Goal: Feedback & Contribution: Submit feedback/report problem

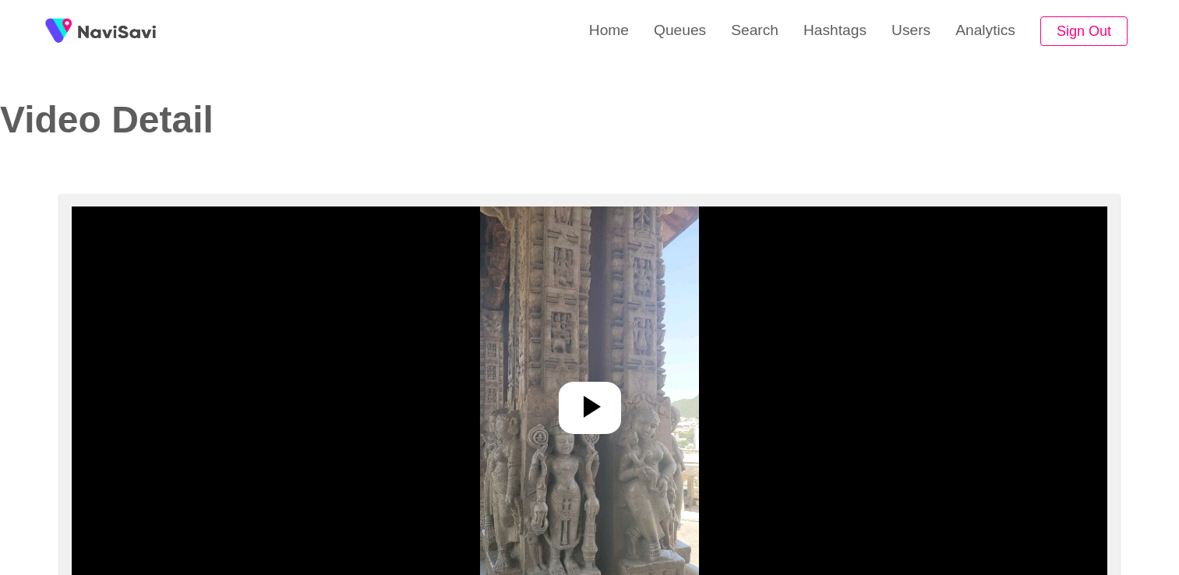
select select "**********"
select select "**"
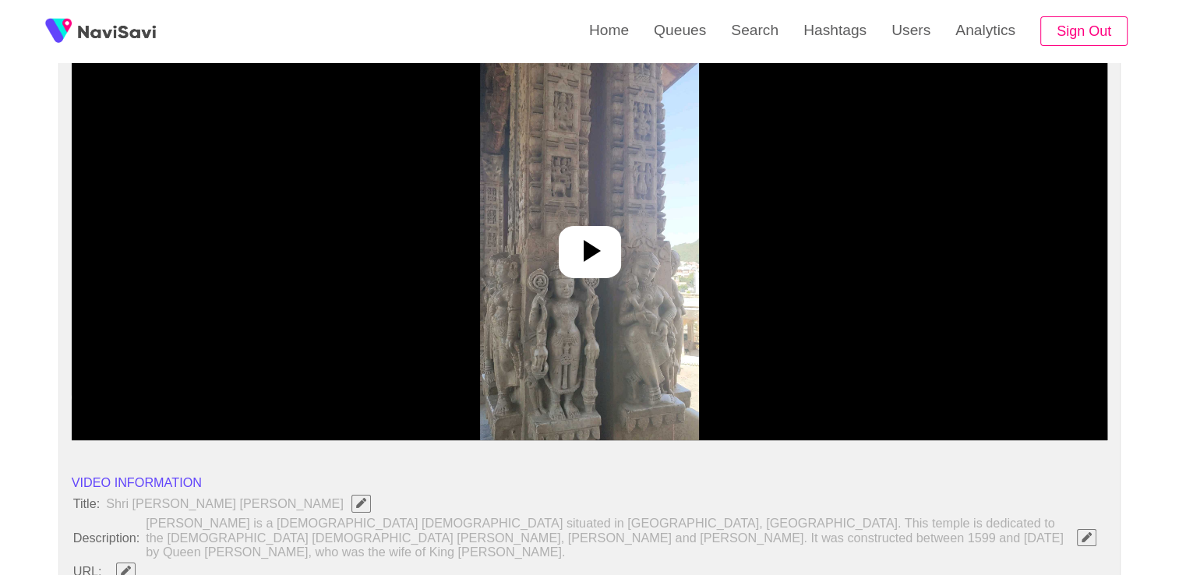
click at [602, 245] on icon at bounding box center [589, 250] width 37 height 37
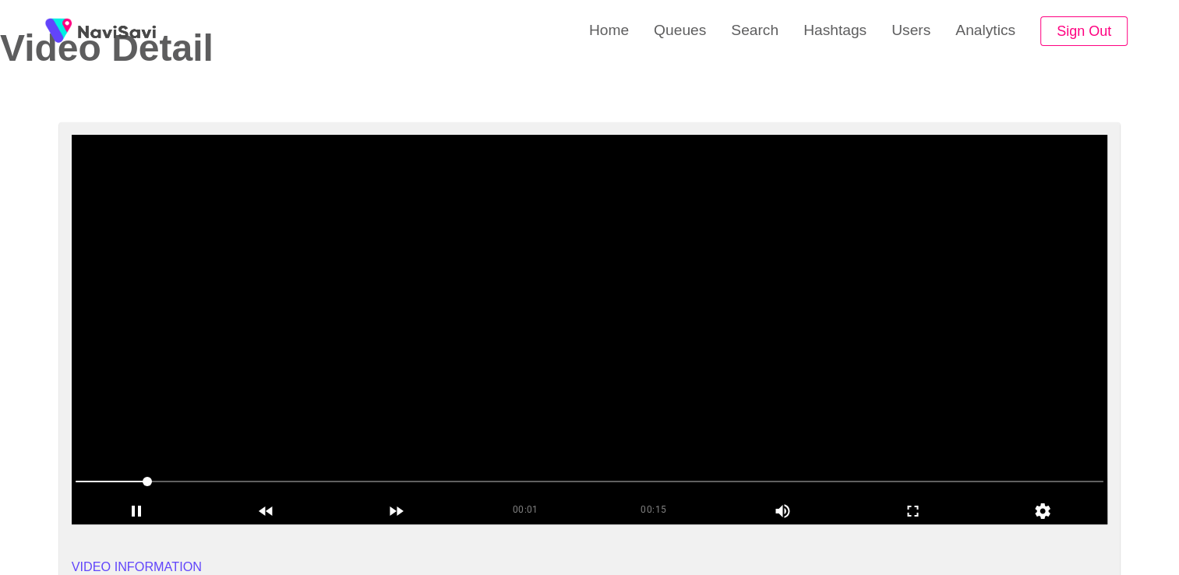
scroll to position [78, 0]
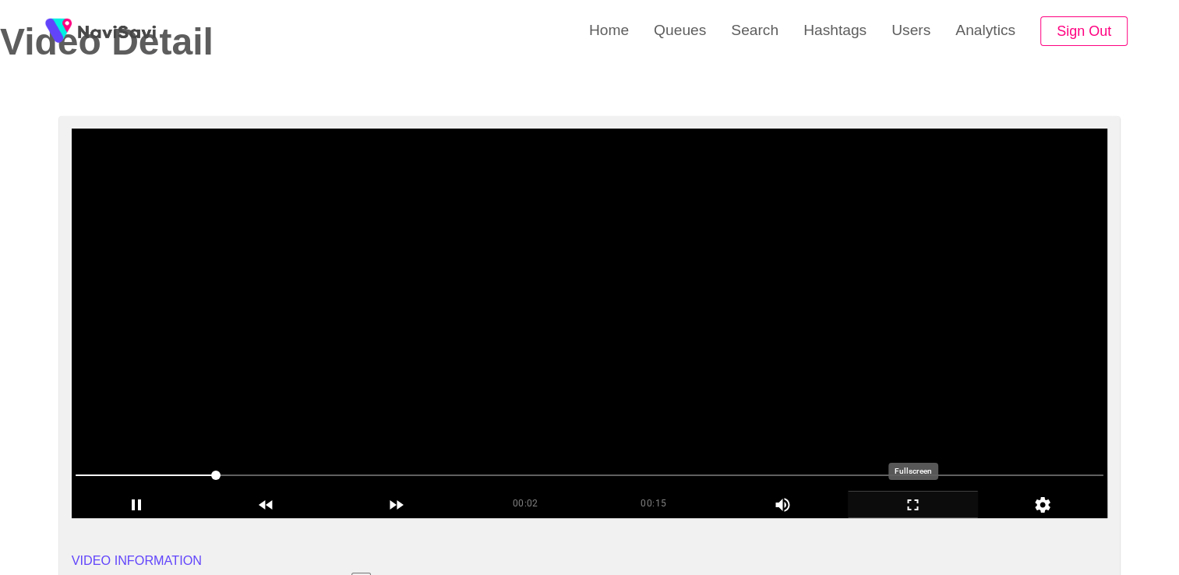
click at [910, 496] on icon "add" at bounding box center [913, 505] width 129 height 19
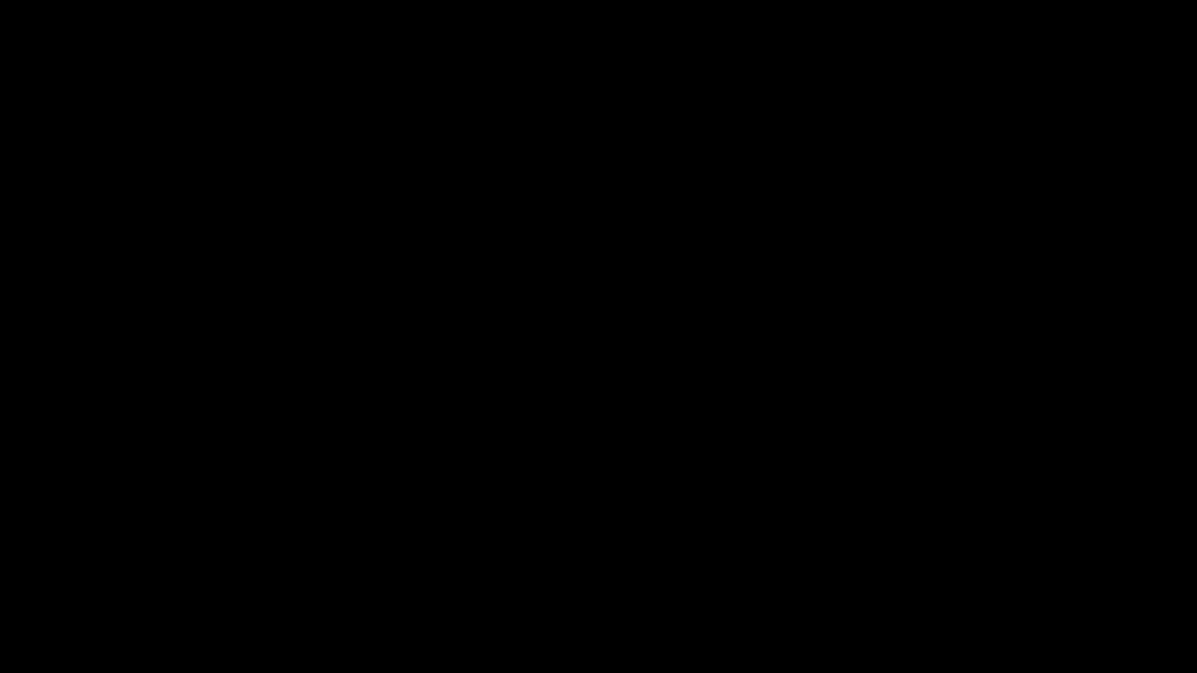
click at [65, 574] on icon "add" at bounding box center [75, 659] width 149 height 19
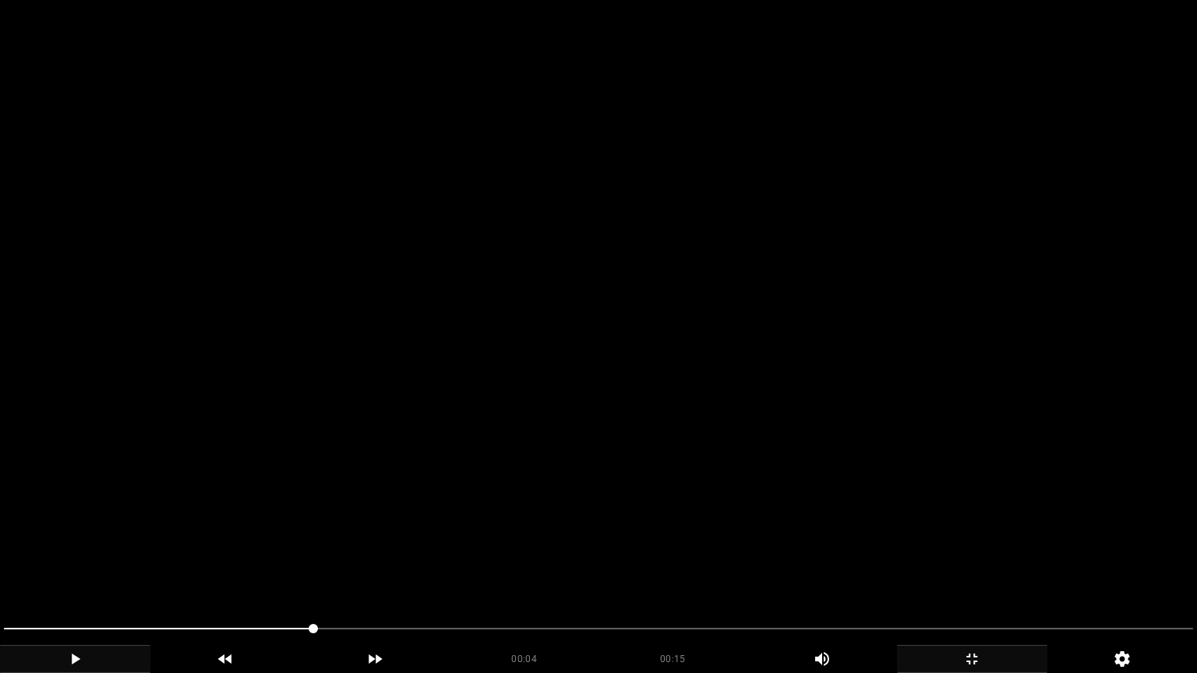
drag, startPoint x: 310, startPoint y: 630, endPoint x: 23, endPoint y: 635, distance: 286.8
drag, startPoint x: 28, startPoint y: 630, endPoint x: 0, endPoint y: 634, distance: 28.4
click at [0, 574] on div at bounding box center [598, 630] width 1201 height 41
drag, startPoint x: 315, startPoint y: 628, endPoint x: 213, endPoint y: 624, distance: 101.4
click at [162, 574] on span at bounding box center [598, 628] width 1189 height 25
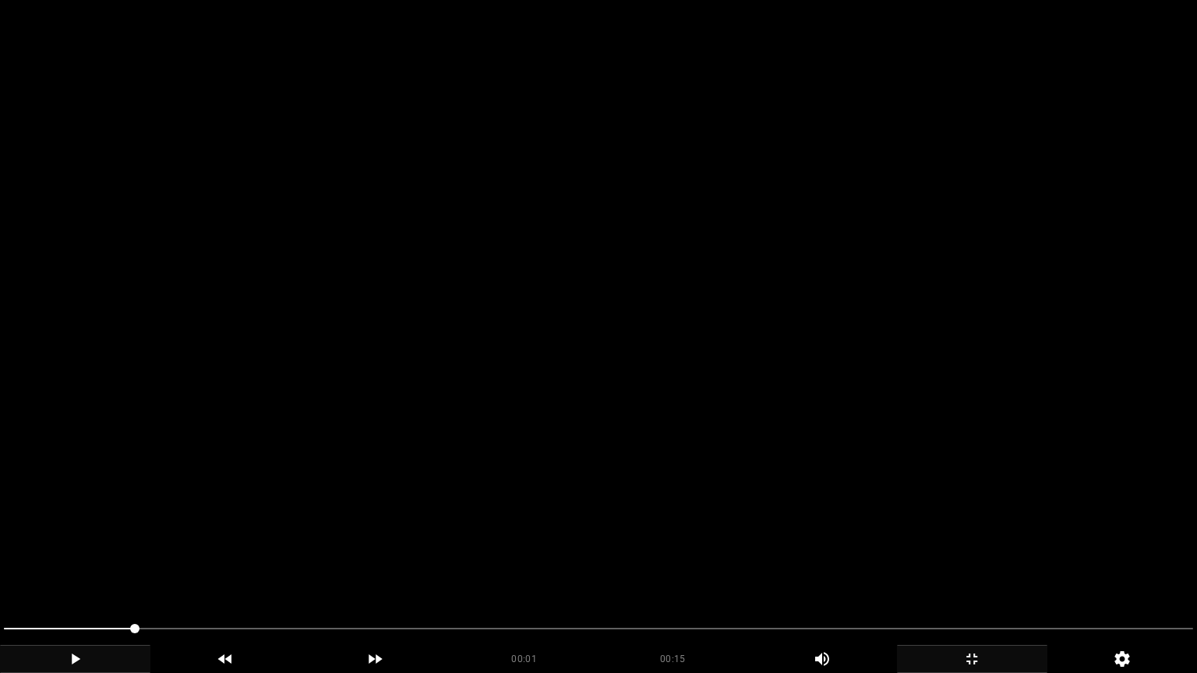
click at [130, 574] on span at bounding box center [134, 628] width 9 height 9
drag, startPoint x: 51, startPoint y: 625, endPoint x: 0, endPoint y: 616, distance: 52.1
click at [38, 574] on span at bounding box center [598, 628] width 1189 height 25
click at [6, 574] on span at bounding box center [598, 628] width 1189 height 25
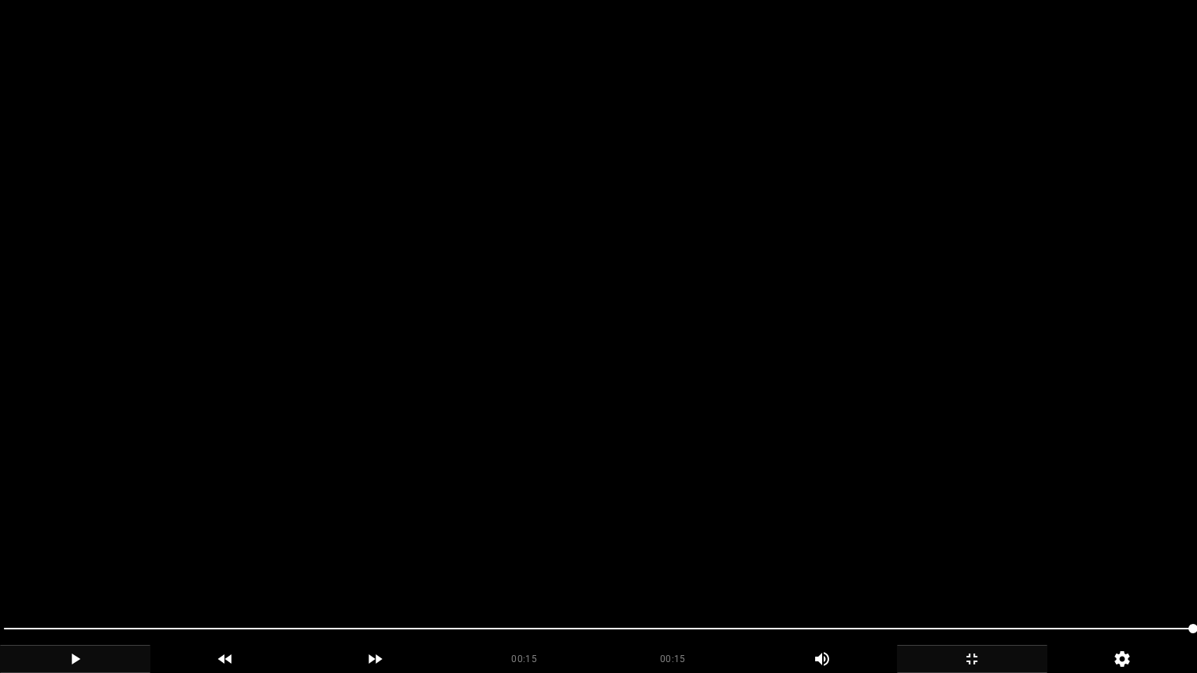
click at [970, 574] on icon "add" at bounding box center [972, 659] width 149 height 19
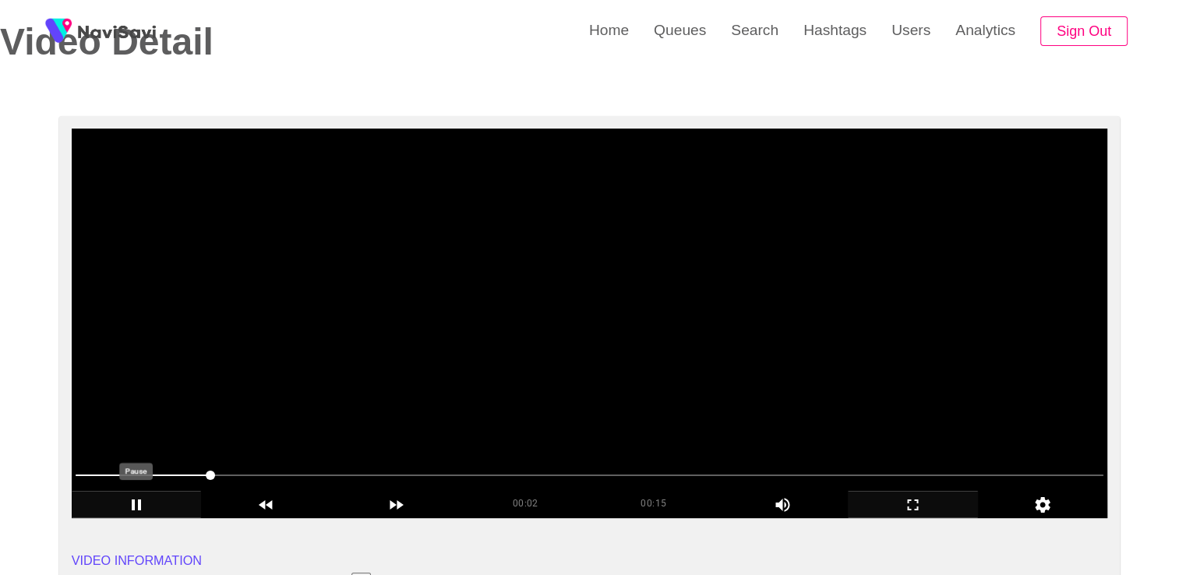
click at [144, 510] on icon "add" at bounding box center [136, 505] width 129 height 19
click at [657, 275] on video at bounding box center [590, 324] width 1036 height 390
drag, startPoint x: 651, startPoint y: 275, endPoint x: 645, endPoint y: 251, distance: 24.9
click at [651, 275] on video at bounding box center [590, 324] width 1036 height 390
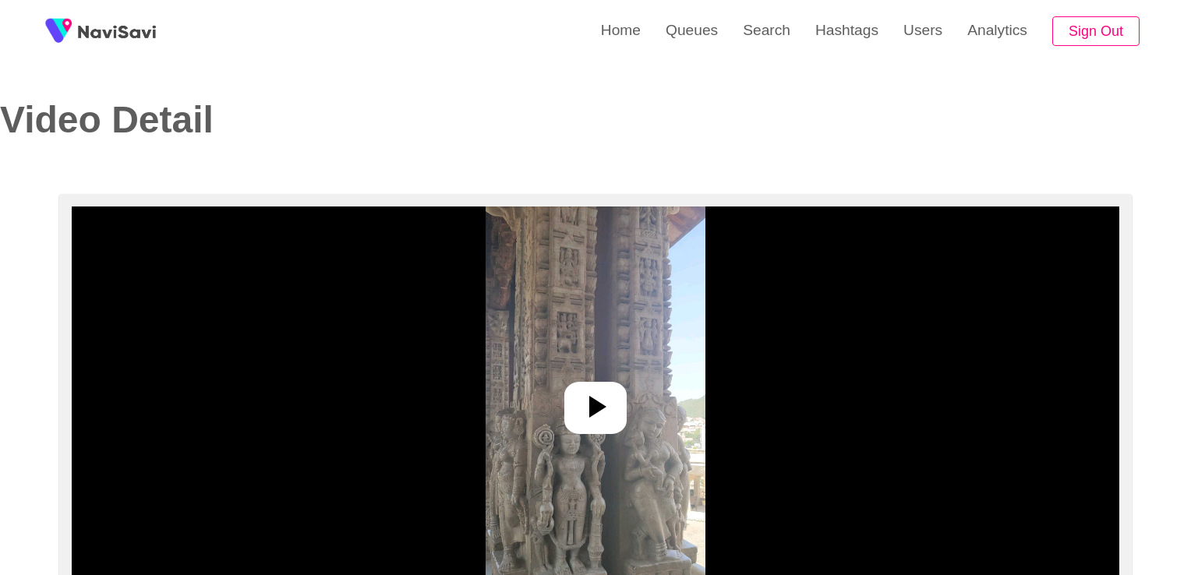
select select "**********"
select select "**"
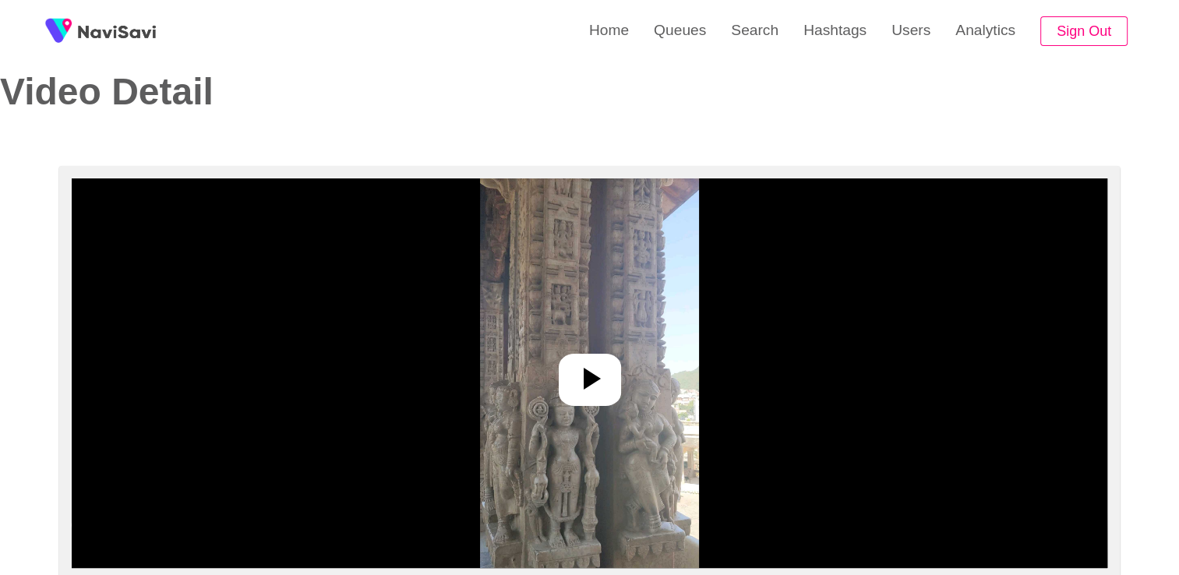
scroll to position [78, 0]
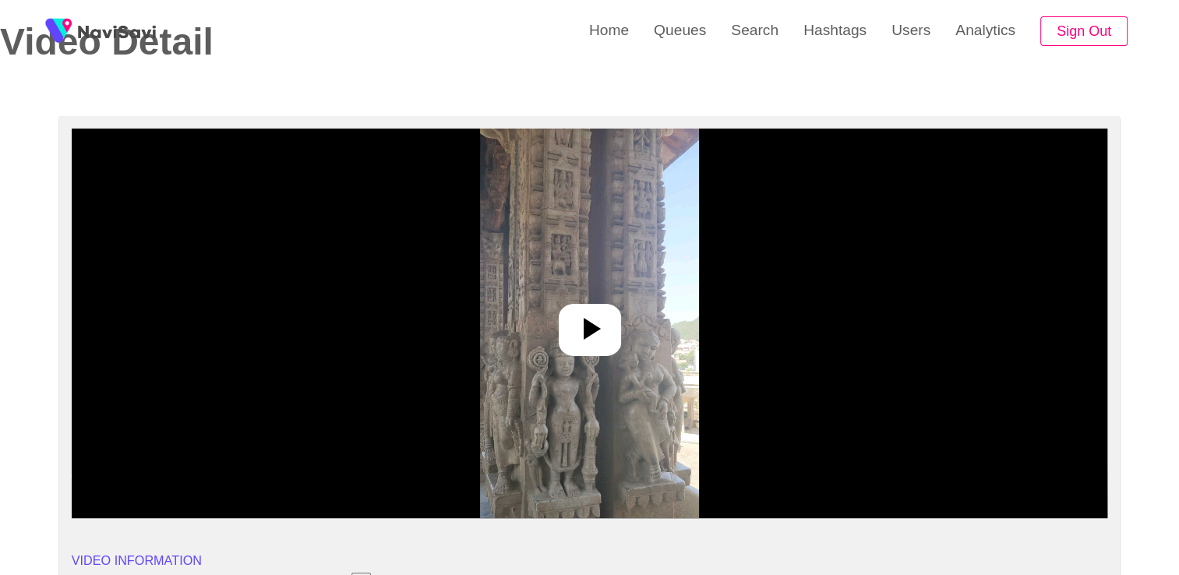
click at [598, 318] on icon at bounding box center [589, 328] width 37 height 37
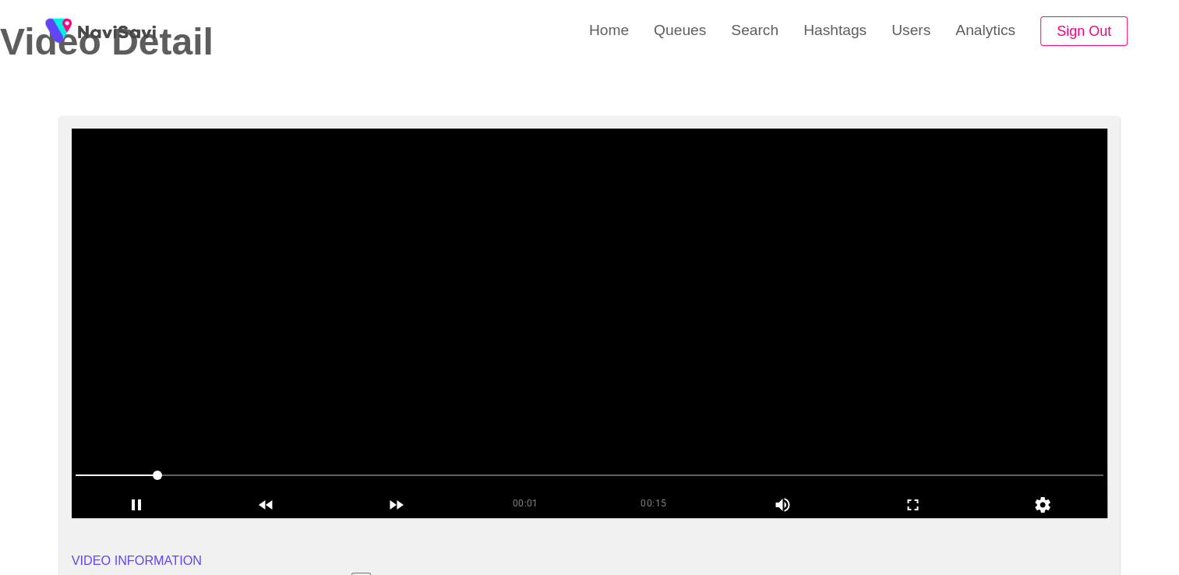
click at [583, 309] on video at bounding box center [590, 324] width 1036 height 390
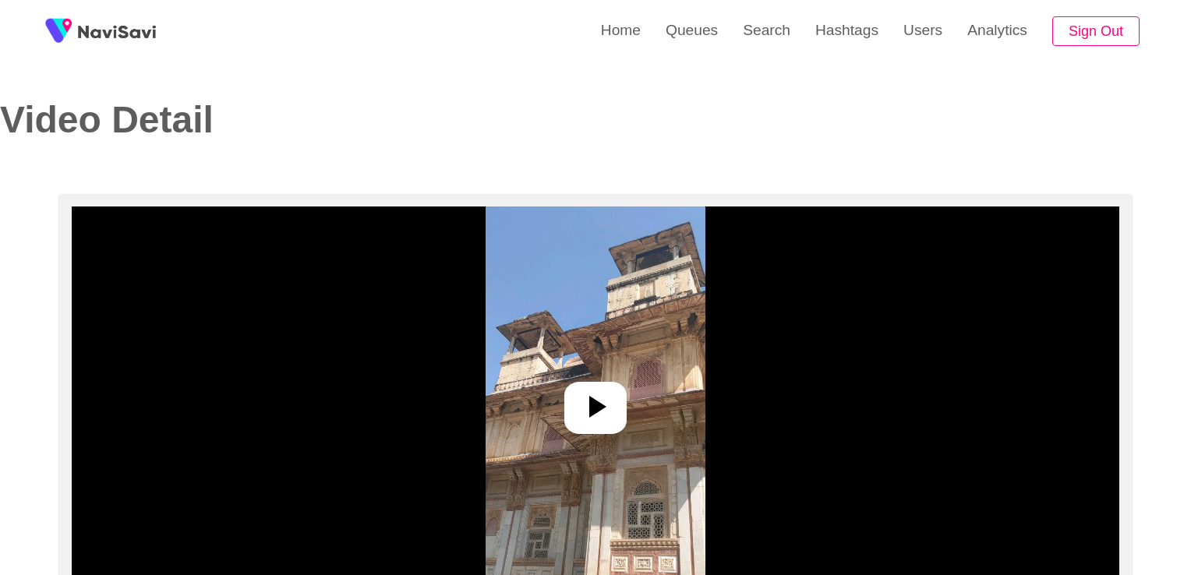
select select "**"
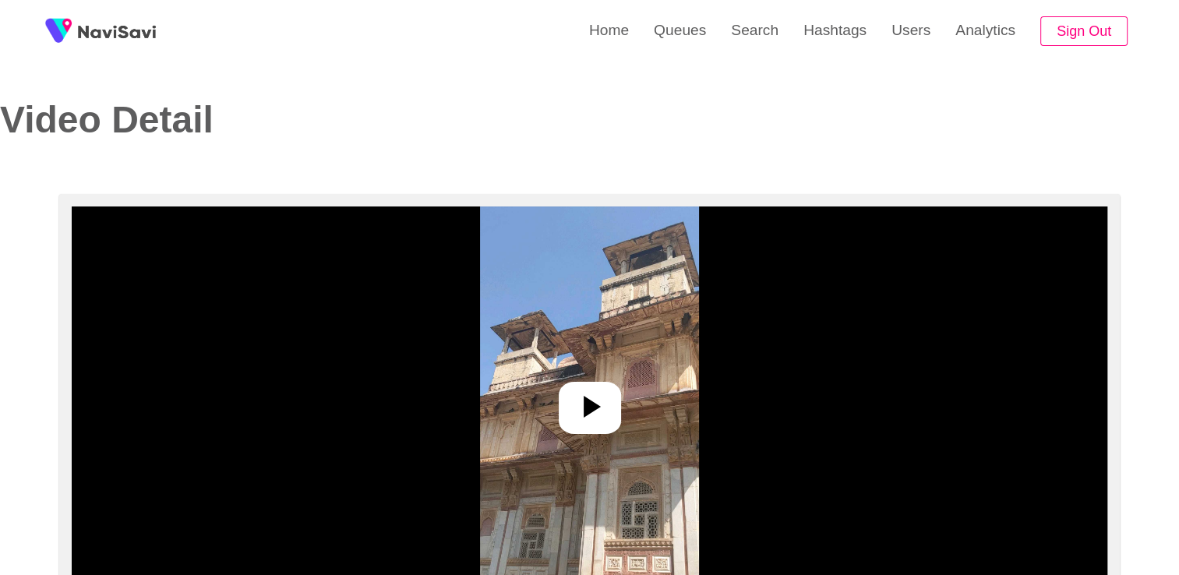
select select "**********"
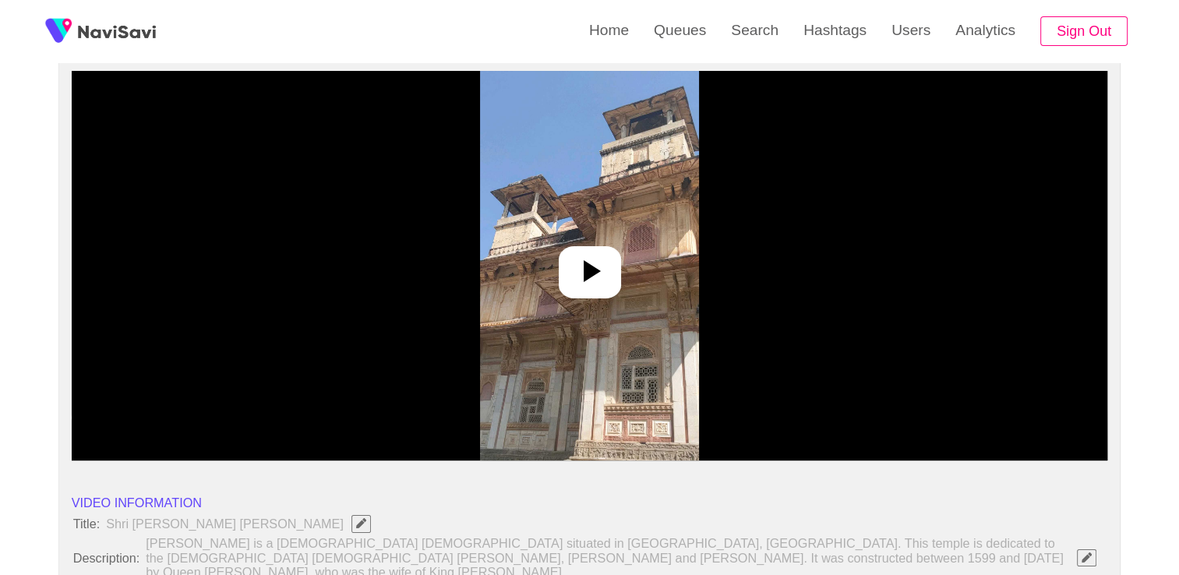
scroll to position [156, 0]
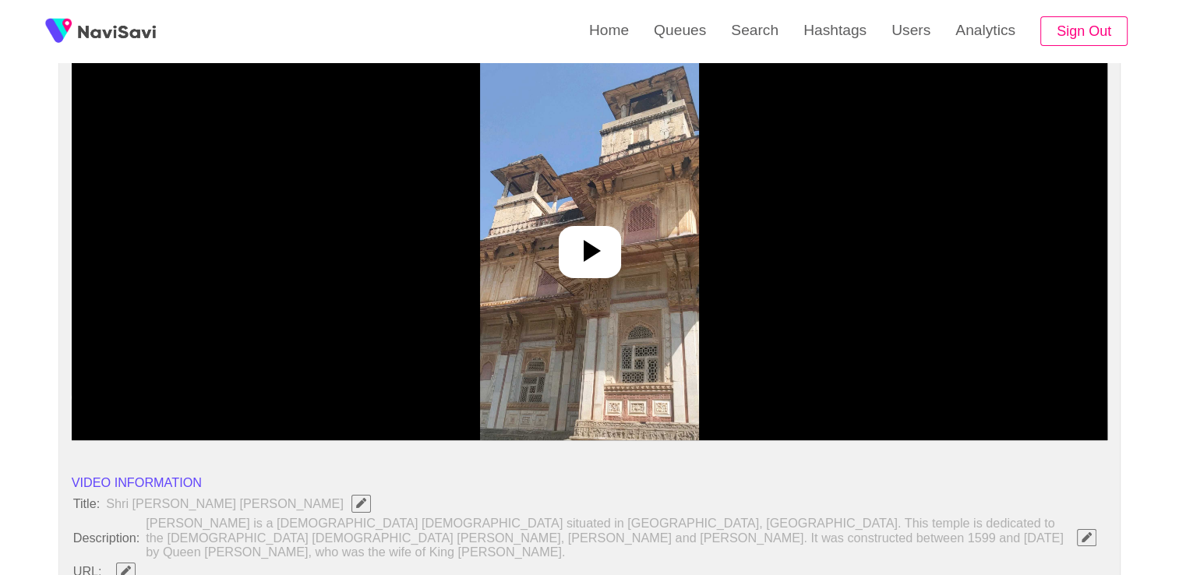
click at [596, 248] on icon at bounding box center [592, 251] width 17 height 22
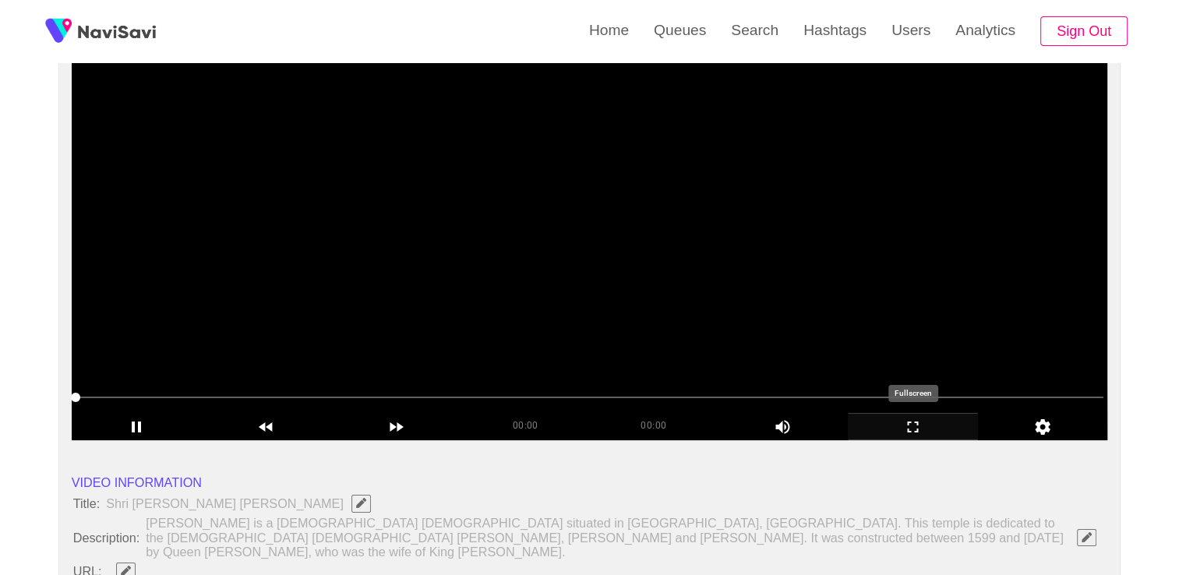
click at [919, 425] on icon "add" at bounding box center [913, 427] width 129 height 19
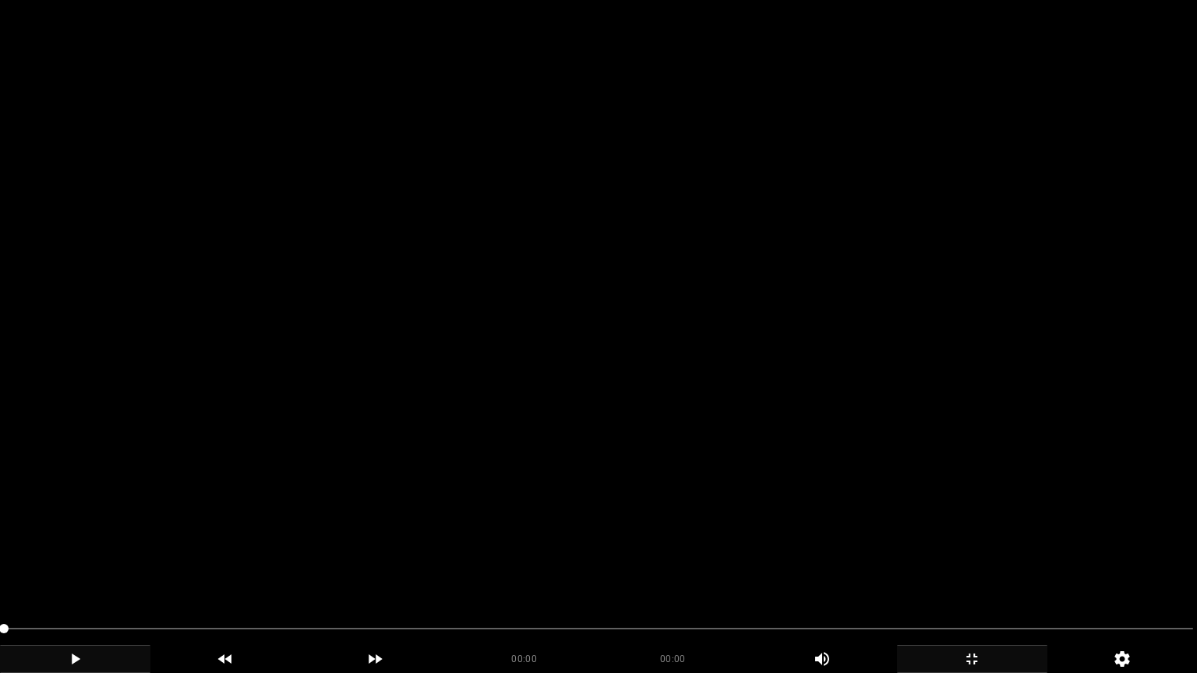
click at [72, 574] on icon "add" at bounding box center [76, 659] width 9 height 11
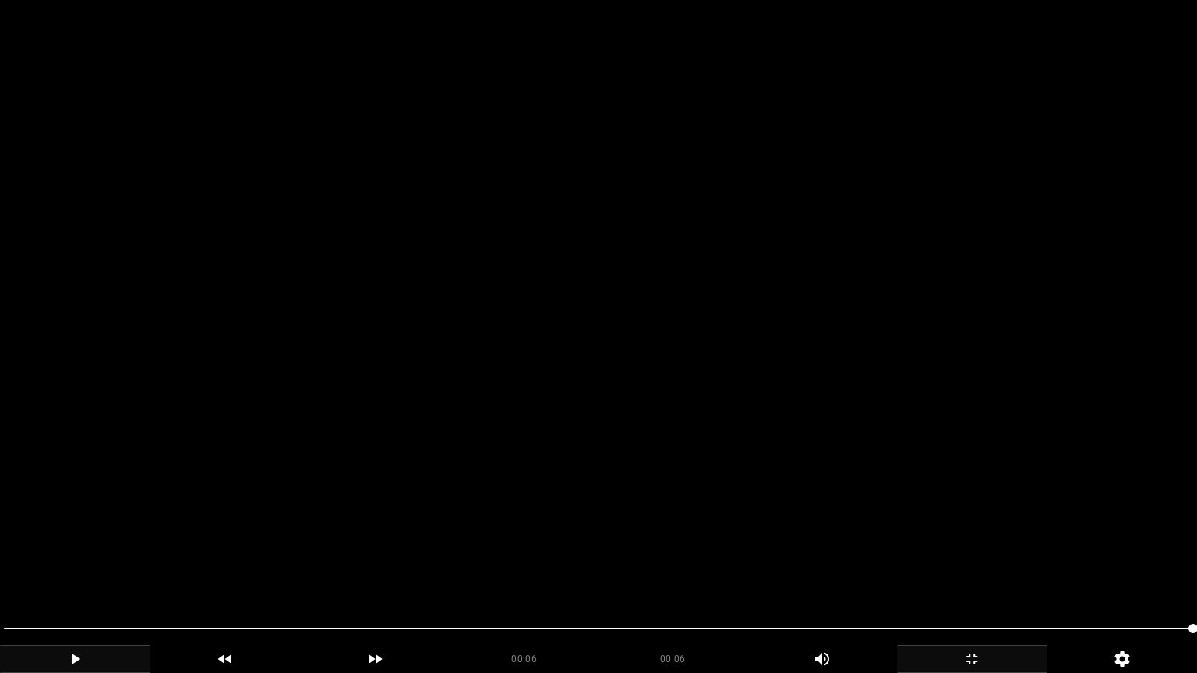
click at [976, 574] on icon "add" at bounding box center [972, 659] width 149 height 19
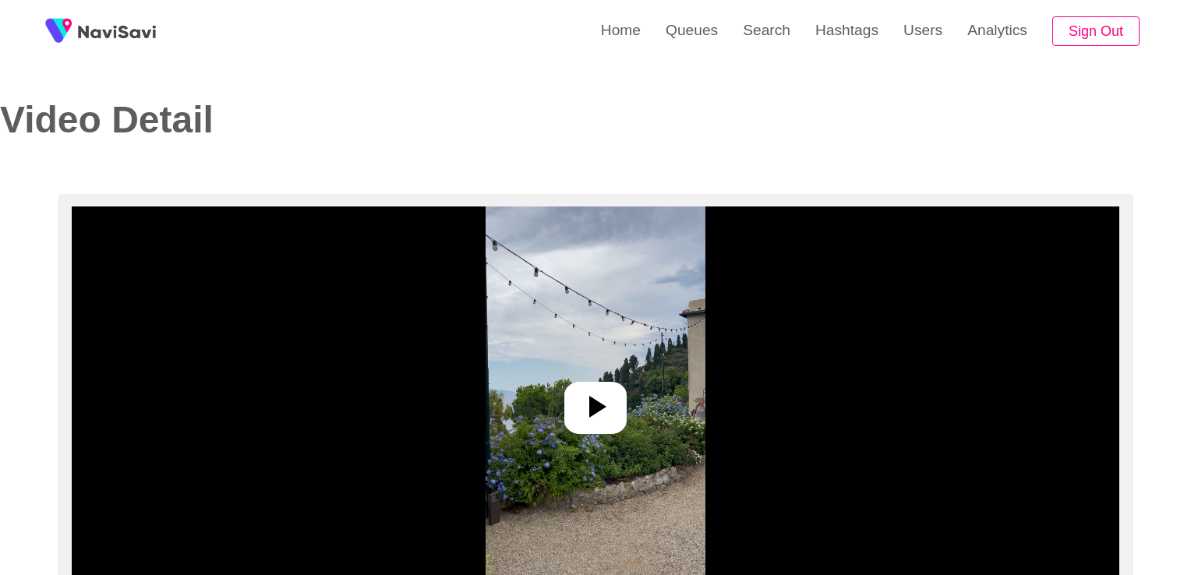
select select "**********"
select select "**"
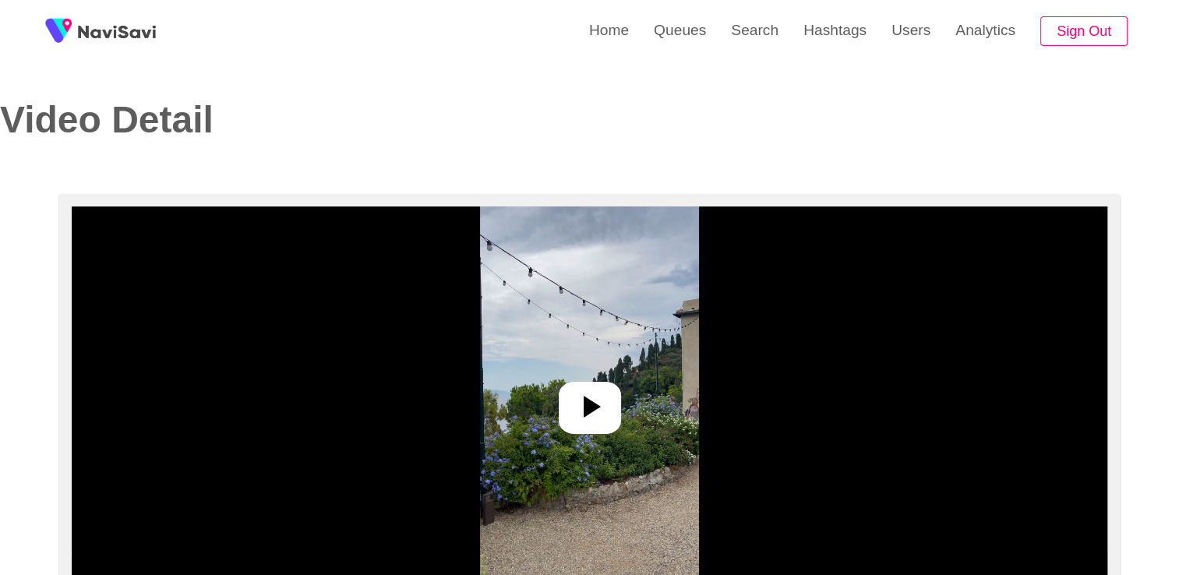
scroll to position [78, 0]
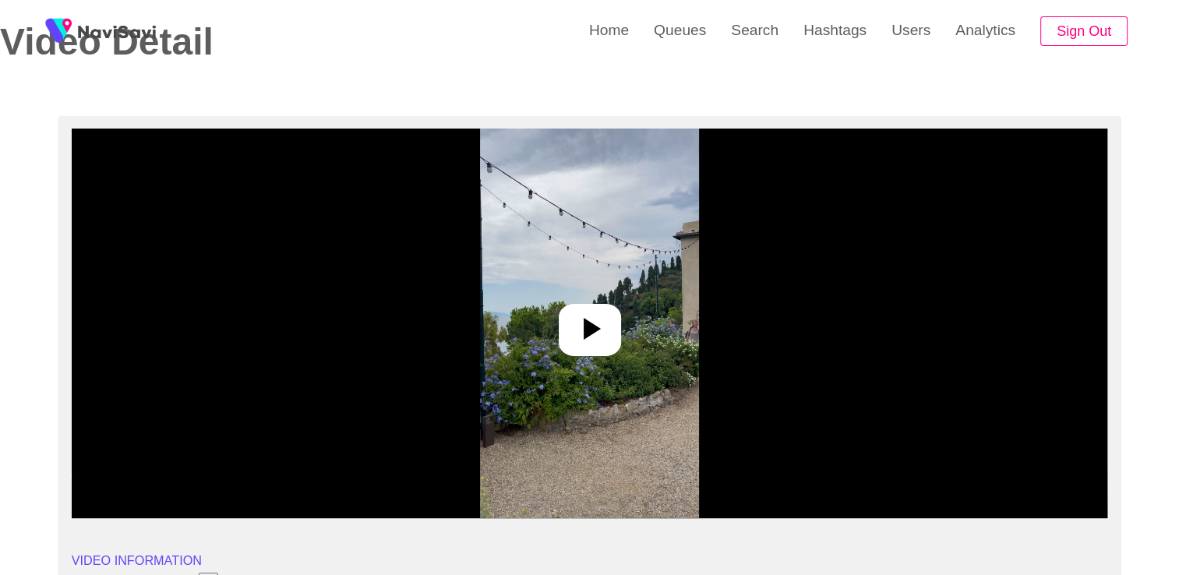
click at [572, 316] on icon at bounding box center [589, 328] width 37 height 37
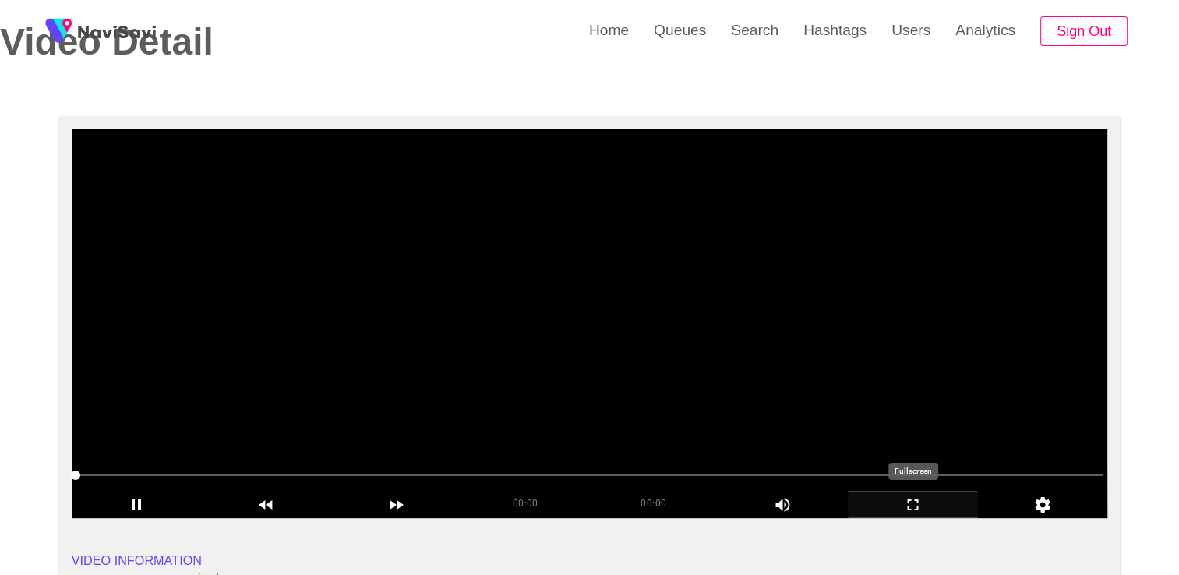
click at [913, 506] on icon "add" at bounding box center [913, 505] width 129 height 19
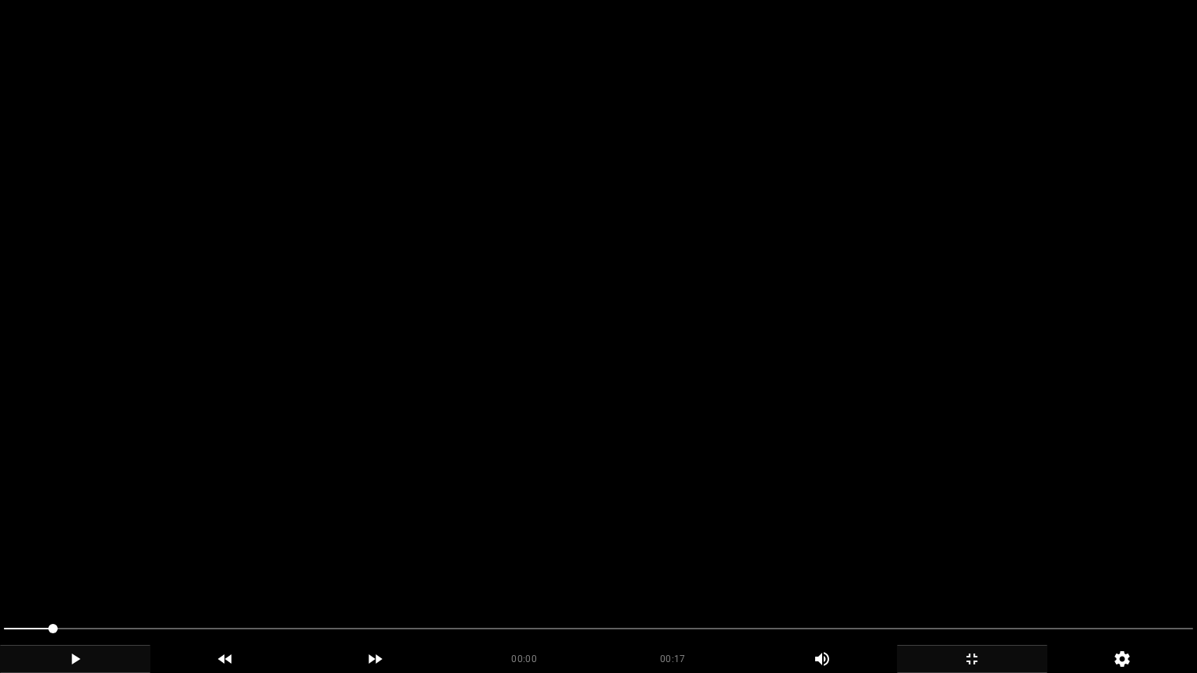
click at [69, 574] on icon "add" at bounding box center [75, 659] width 149 height 19
click at [921, 455] on video at bounding box center [598, 336] width 1197 height 673
drag, startPoint x: 505, startPoint y: 466, endPoint x: 503, endPoint y: 458, distance: 7.9
click at [504, 471] on video at bounding box center [598, 336] width 1197 height 673
click at [503, 457] on video at bounding box center [598, 336] width 1197 height 673
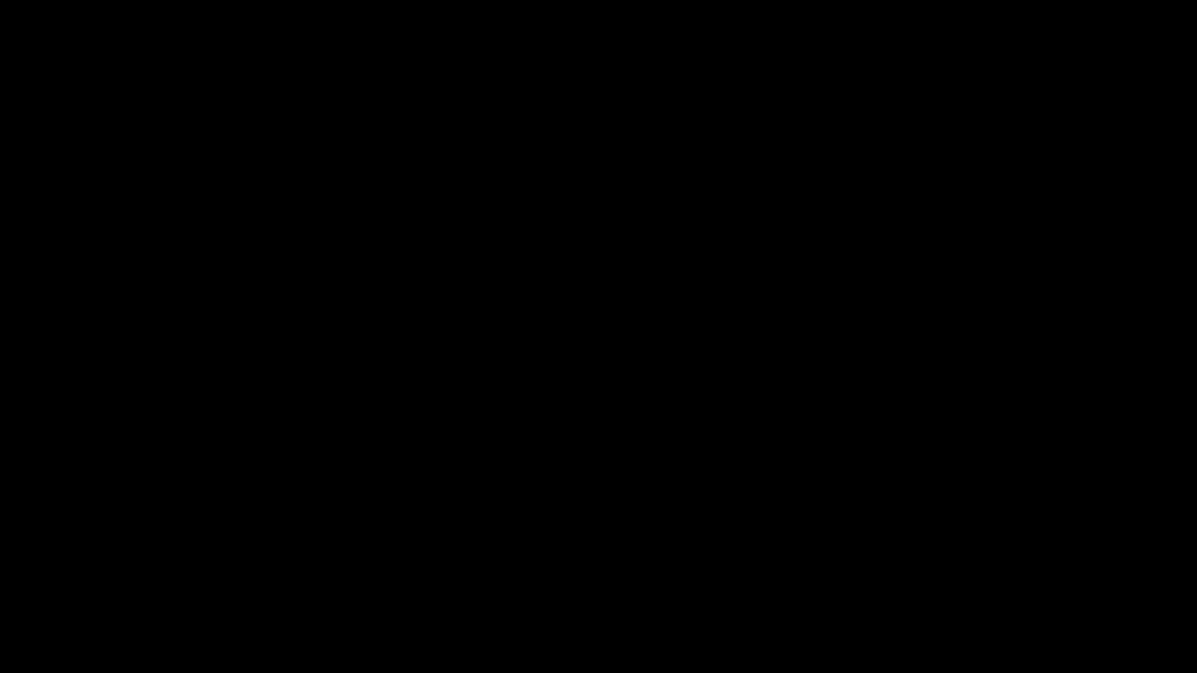
click at [976, 574] on icon "add" at bounding box center [972, 659] width 149 height 19
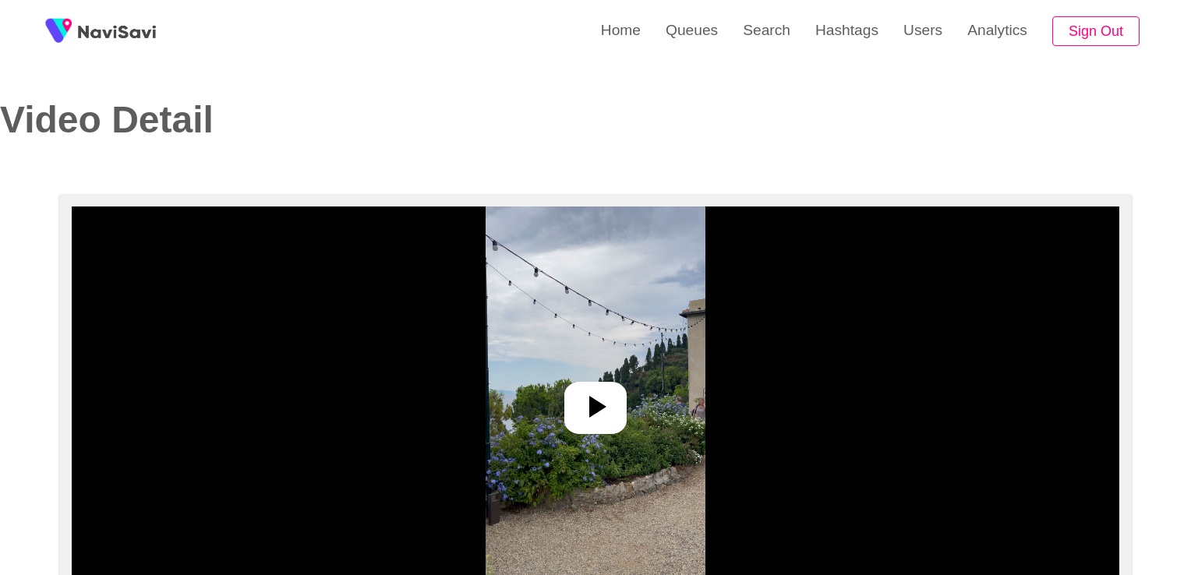
select select "**"
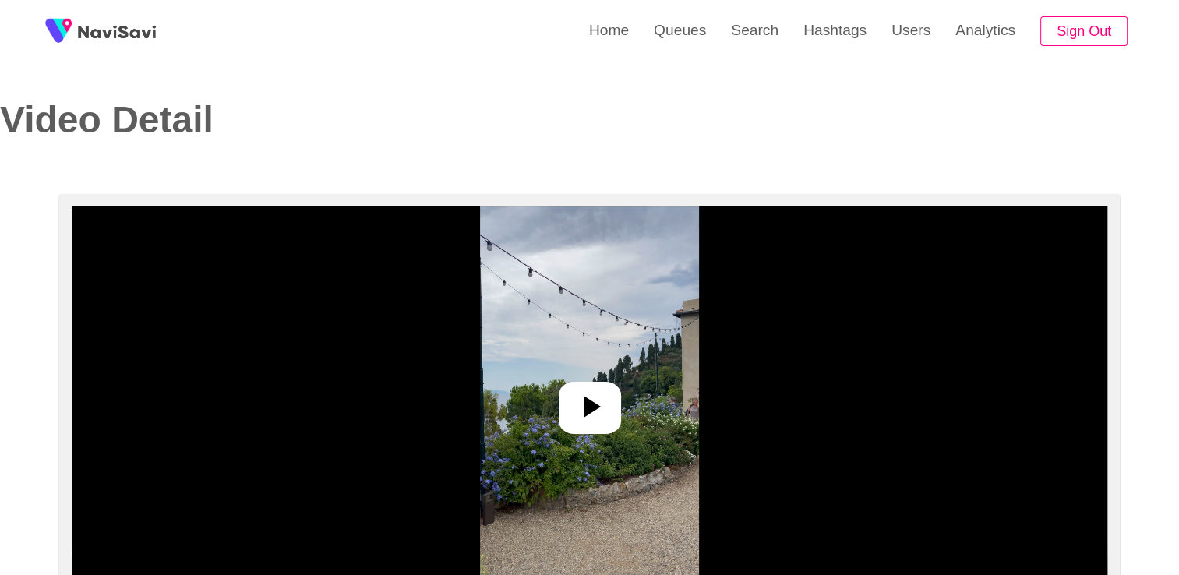
select select "**********"
click at [599, 404] on icon at bounding box center [589, 406] width 37 height 37
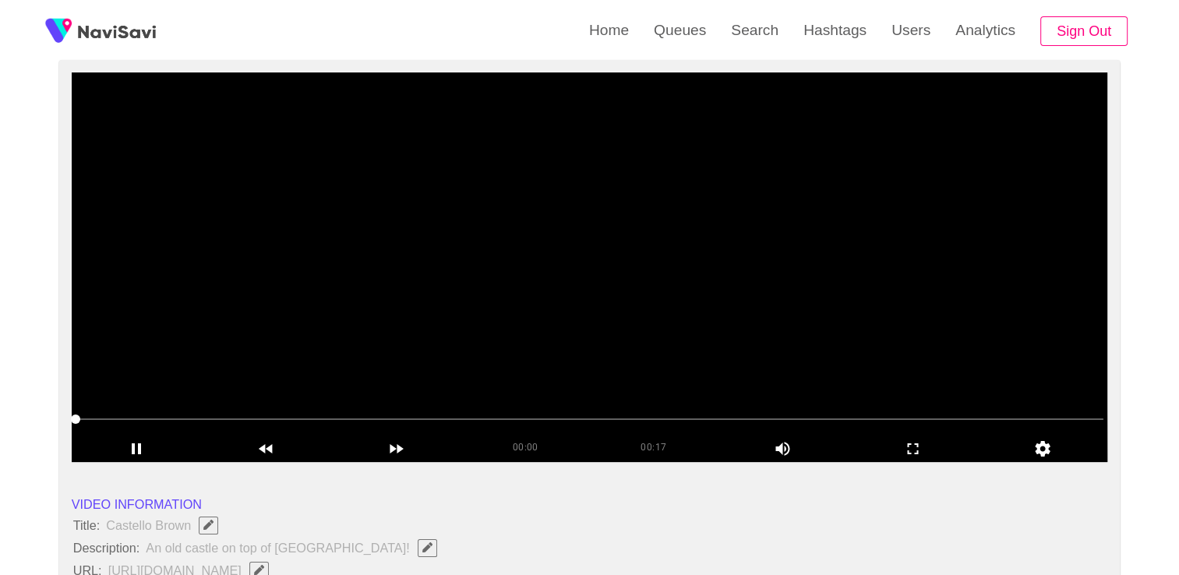
scroll to position [156, 0]
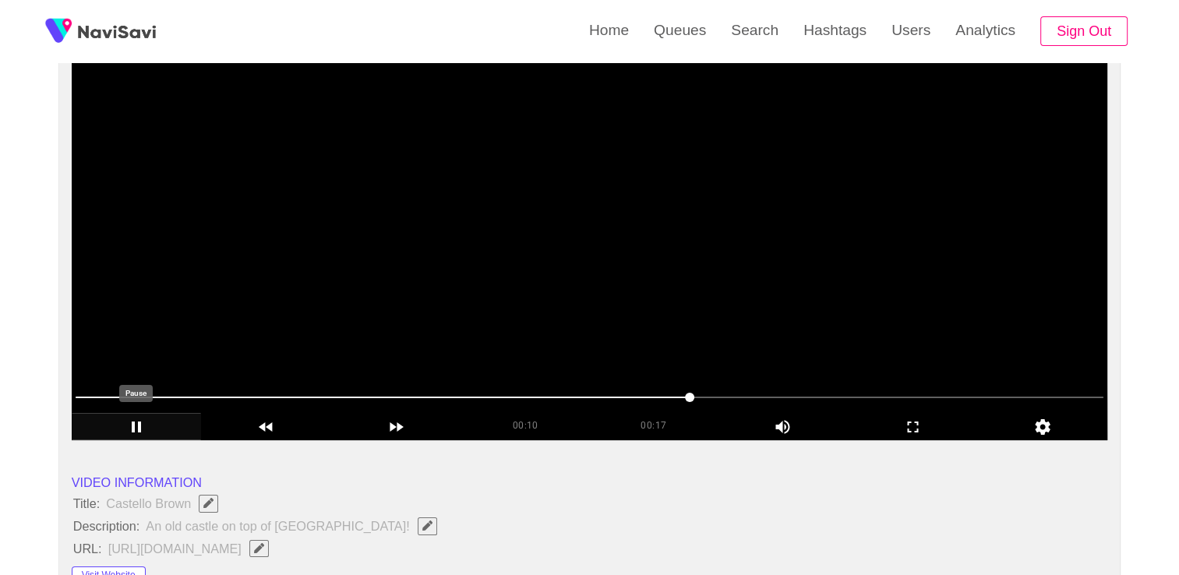
click at [143, 419] on icon "add" at bounding box center [136, 427] width 129 height 19
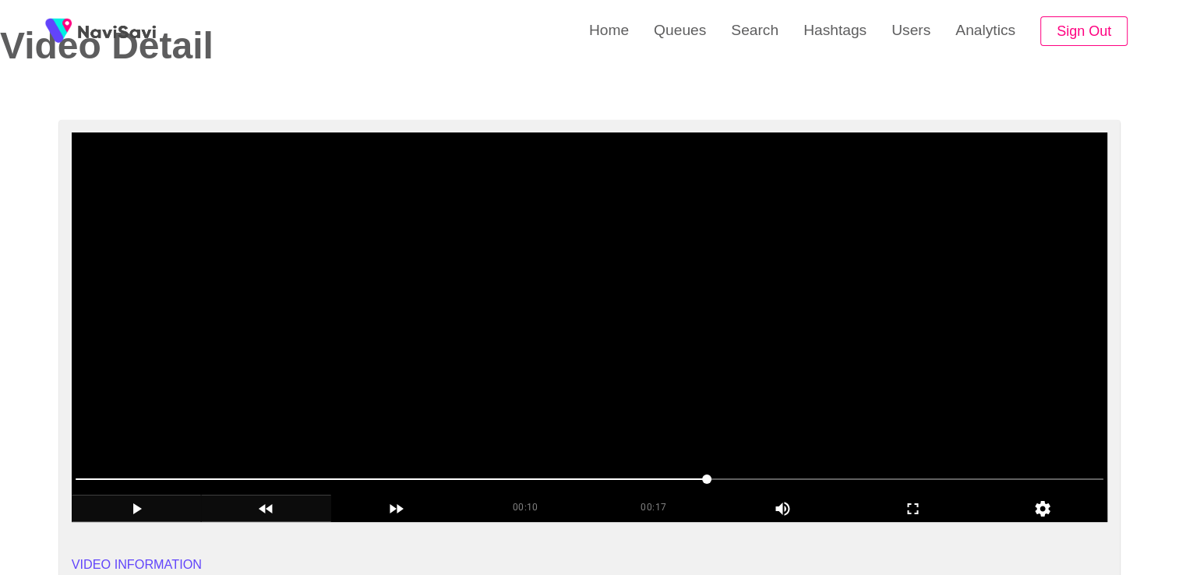
scroll to position [78, 0]
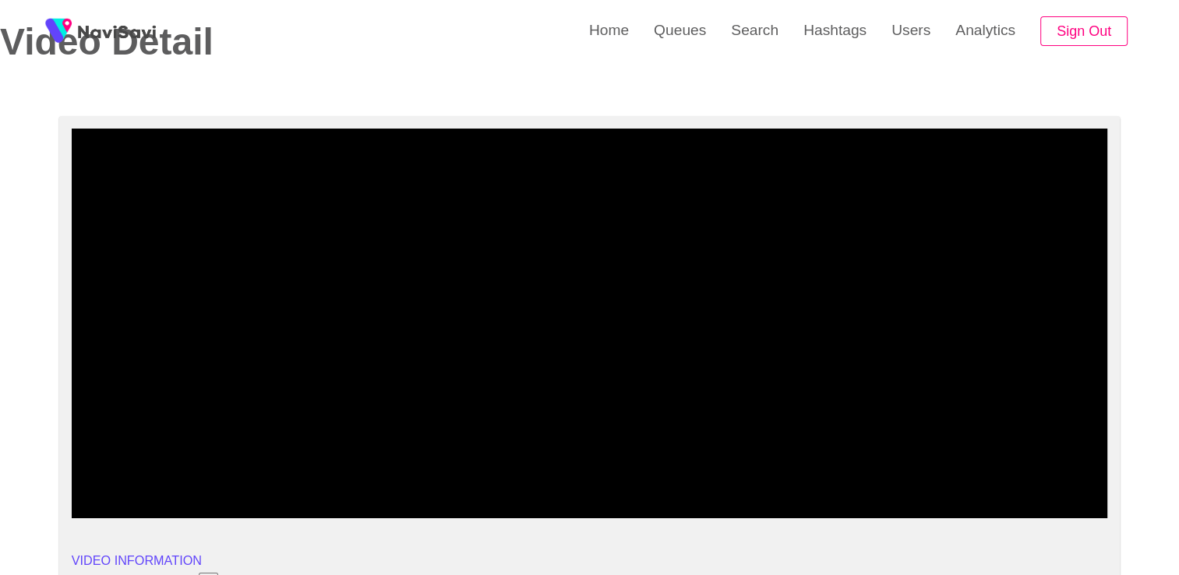
drag, startPoint x: 228, startPoint y: 478, endPoint x: -3, endPoint y: 470, distance: 230.8
drag, startPoint x: 146, startPoint y: 475, endPoint x: 30, endPoint y: 480, distance: 116.2
click at [132, 493] on div "add" at bounding box center [137, 504] width 130 height 27
click at [140, 510] on icon "add" at bounding box center [136, 505] width 129 height 19
drag, startPoint x: 143, startPoint y: 480, endPoint x: 48, endPoint y: 476, distance: 95.1
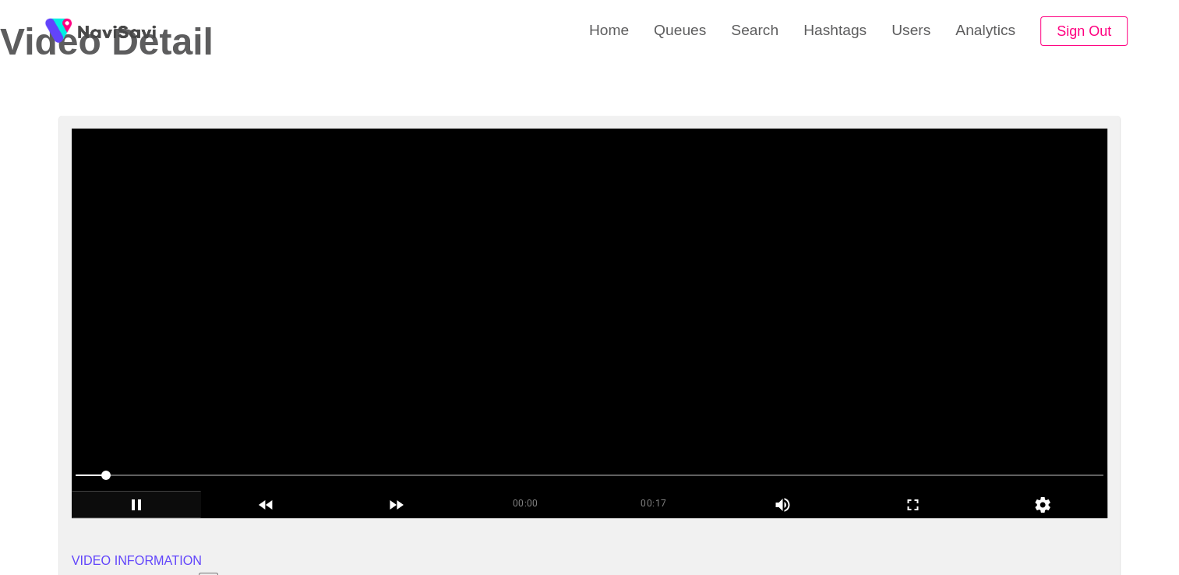
drag, startPoint x: 108, startPoint y: 477, endPoint x: 72, endPoint y: 475, distance: 35.9
click at [72, 475] on div at bounding box center [589, 477] width 1041 height 41
click at [76, 475] on span at bounding box center [590, 475] width 1028 height 25
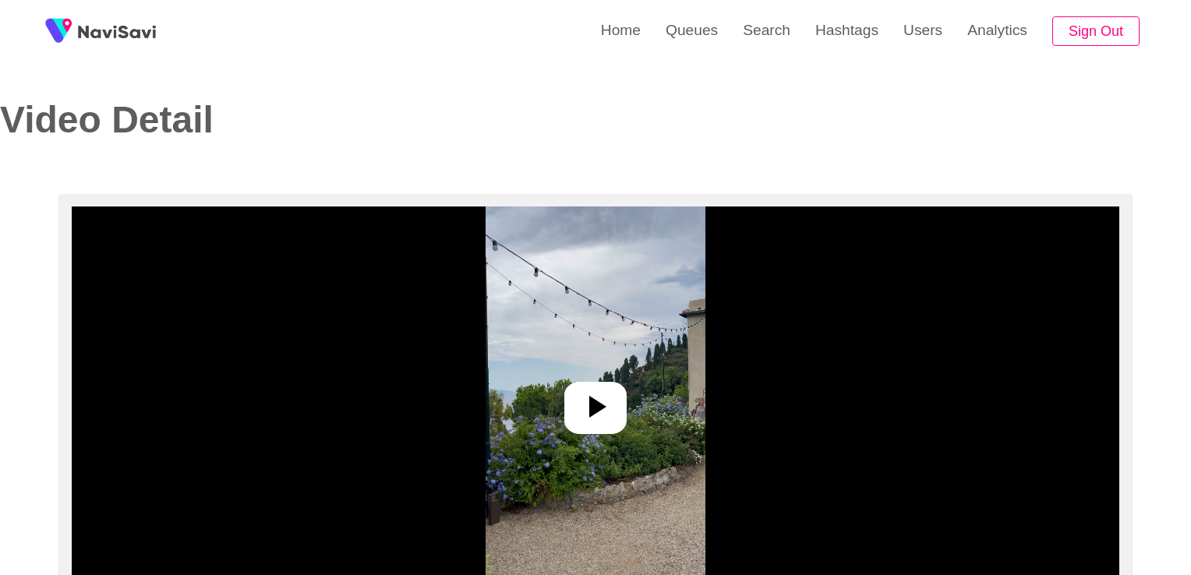
select select "**********"
select select "**"
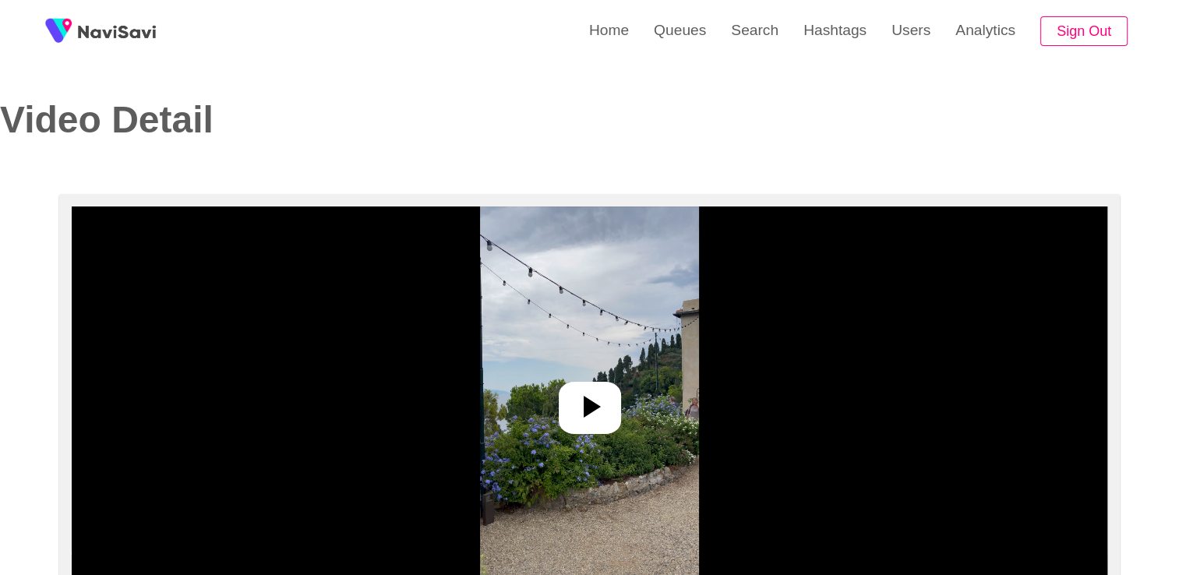
click at [575, 383] on div at bounding box center [590, 408] width 62 height 53
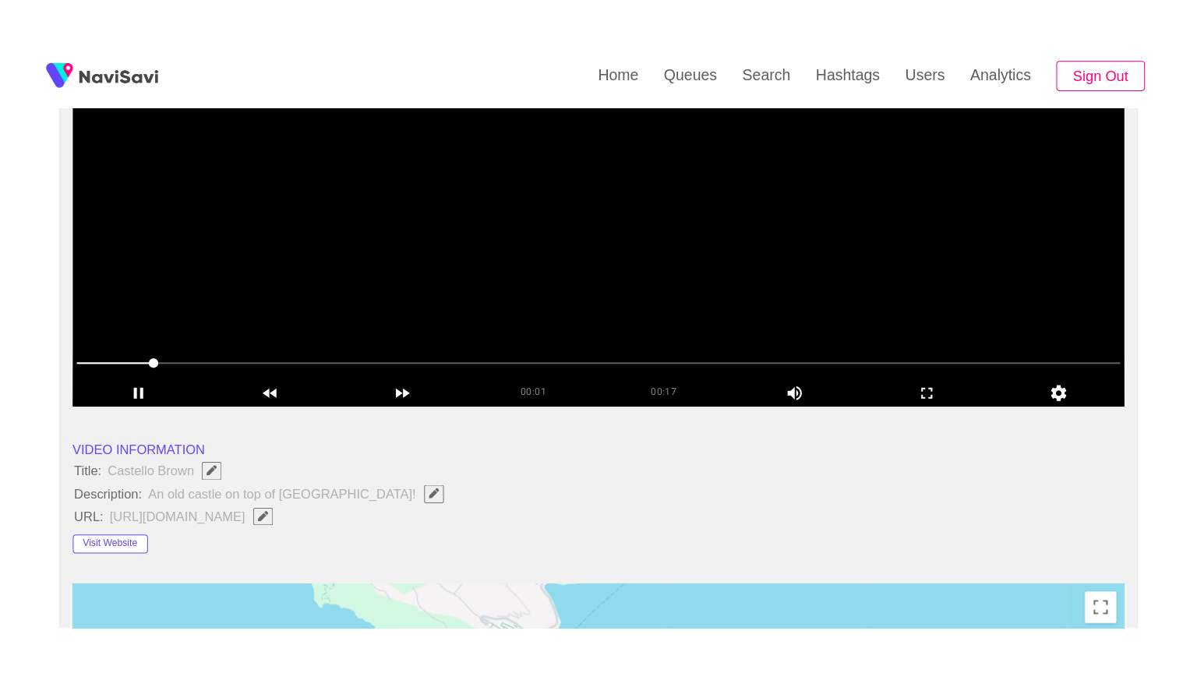
scroll to position [234, 0]
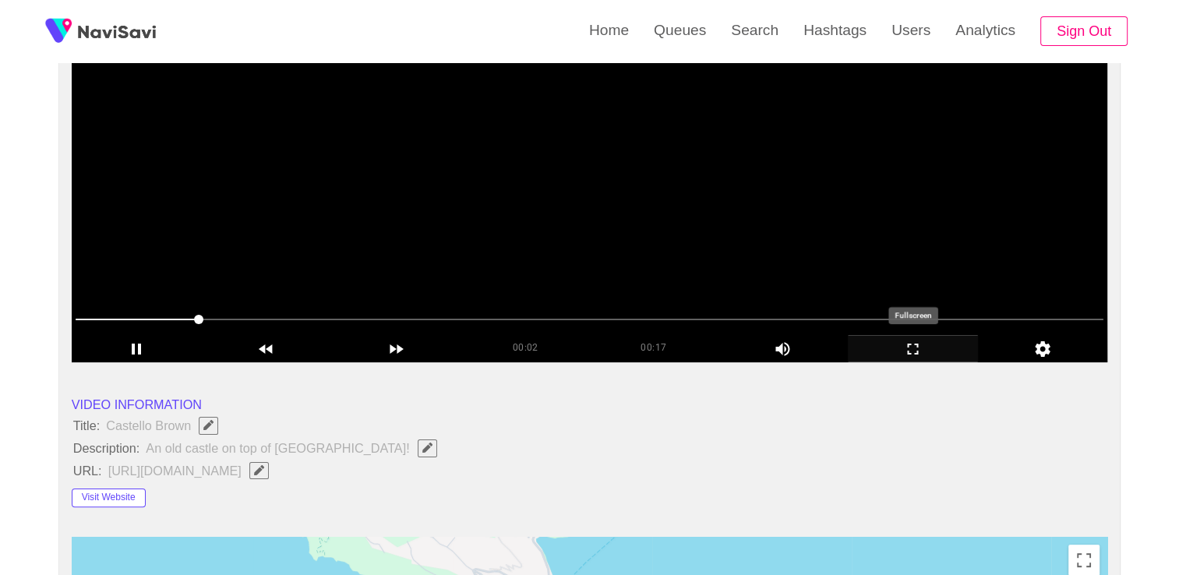
click at [896, 344] on icon "add" at bounding box center [913, 349] width 129 height 19
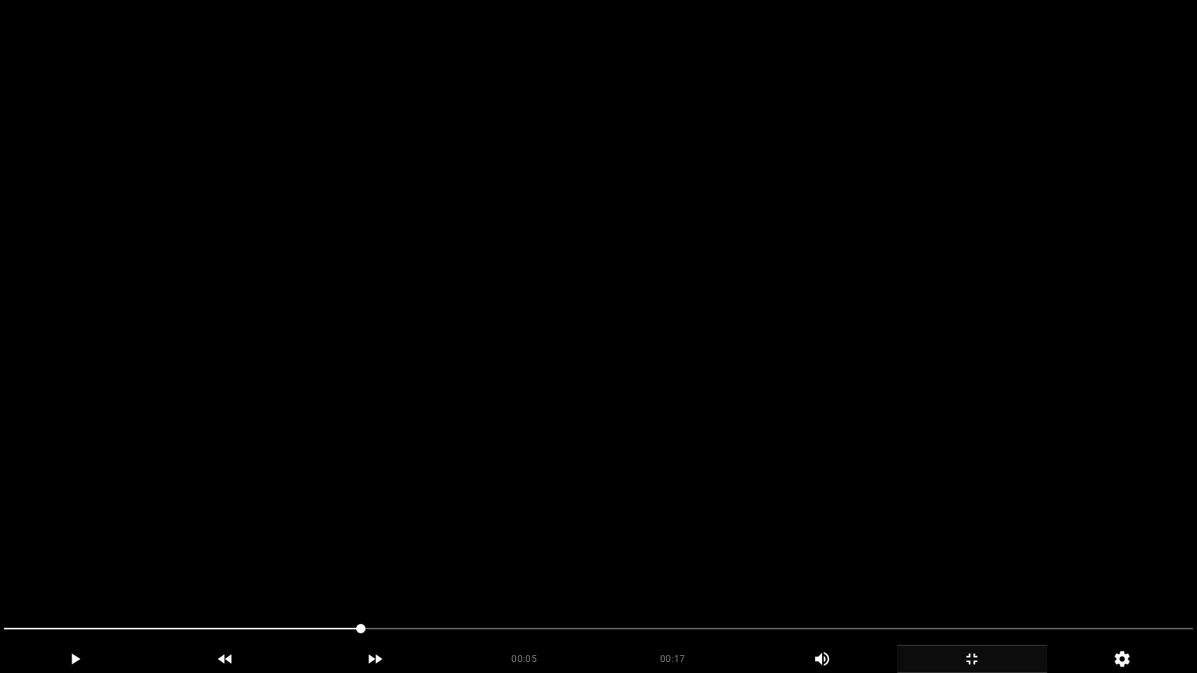
click at [424, 574] on span at bounding box center [598, 628] width 1189 height 25
click at [626, 574] on span at bounding box center [598, 628] width 1189 height 25
click at [698, 574] on span at bounding box center [598, 628] width 1189 height 25
click at [768, 574] on span at bounding box center [598, 628] width 1189 height 25
click at [967, 574] on icon "add" at bounding box center [972, 659] width 149 height 19
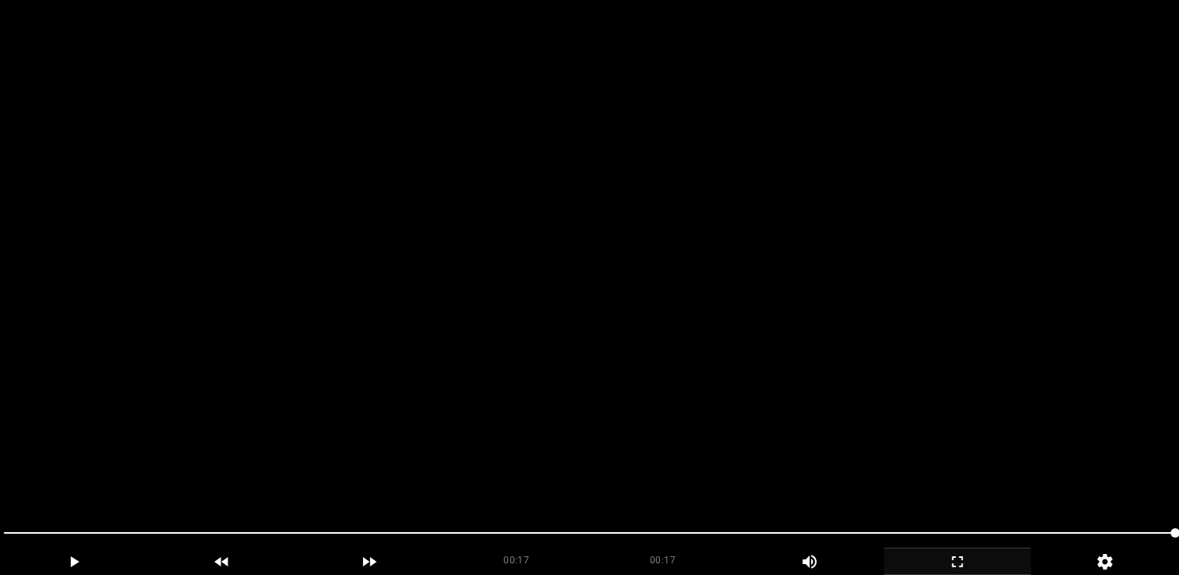
scroll to position [78, 0]
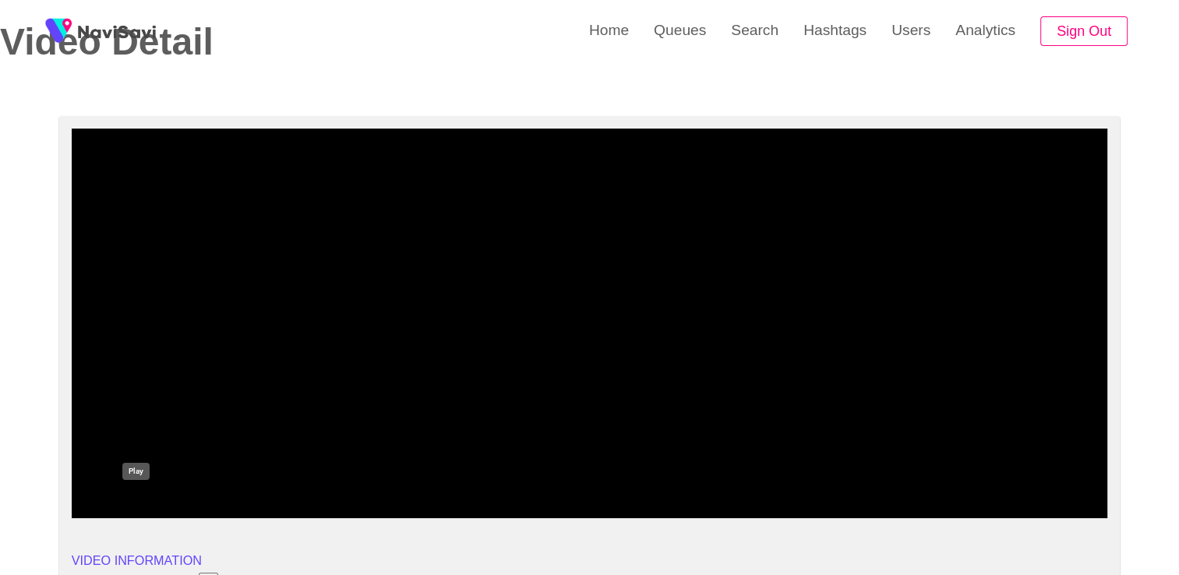
click at [147, 494] on div "add" at bounding box center [137, 504] width 130 height 27
click at [151, 503] on icon "add" at bounding box center [136, 505] width 129 height 19
click at [150, 503] on icon "add" at bounding box center [136, 505] width 129 height 19
click at [157, 503] on icon "add" at bounding box center [136, 505] width 129 height 19
click at [159, 500] on icon "add" at bounding box center [136, 505] width 129 height 19
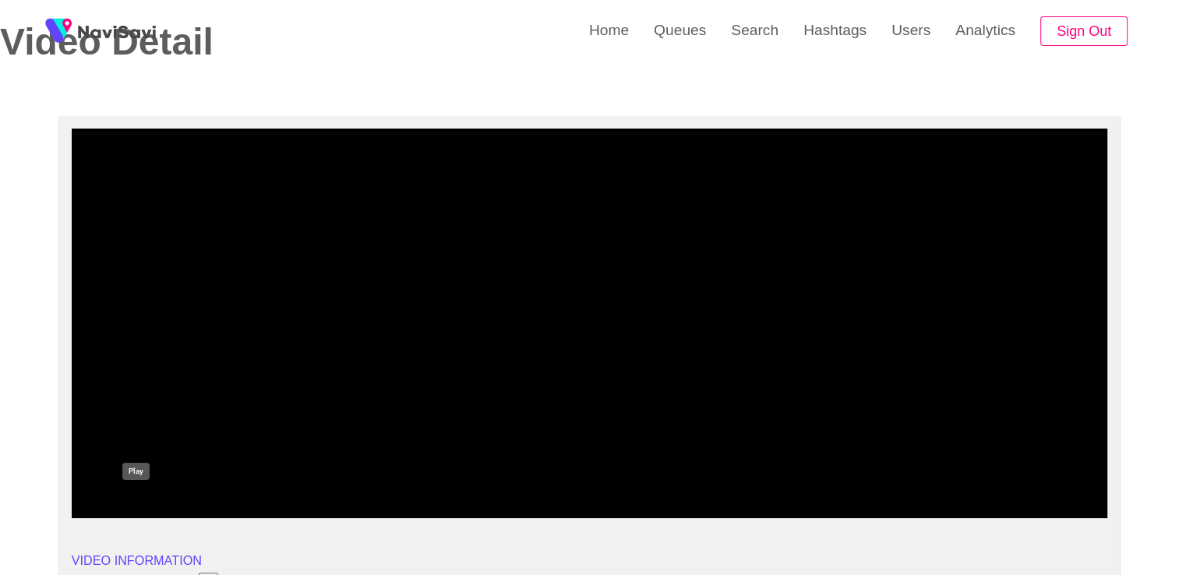
click at [150, 502] on icon "add" at bounding box center [136, 505] width 129 height 19
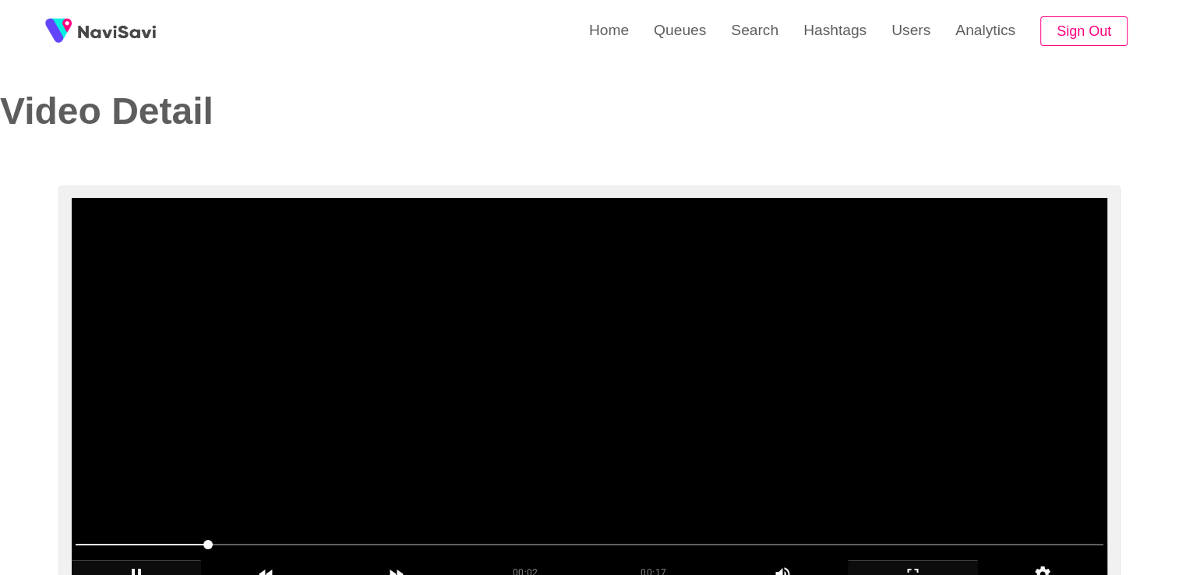
scroll to position [0, 0]
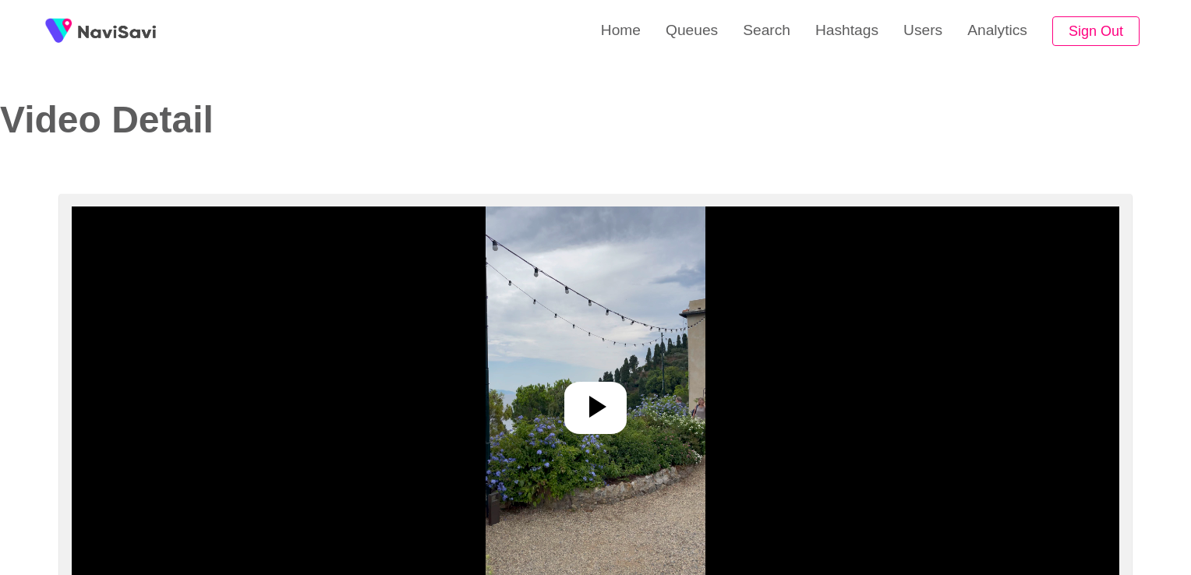
select select "**********"
select select "**"
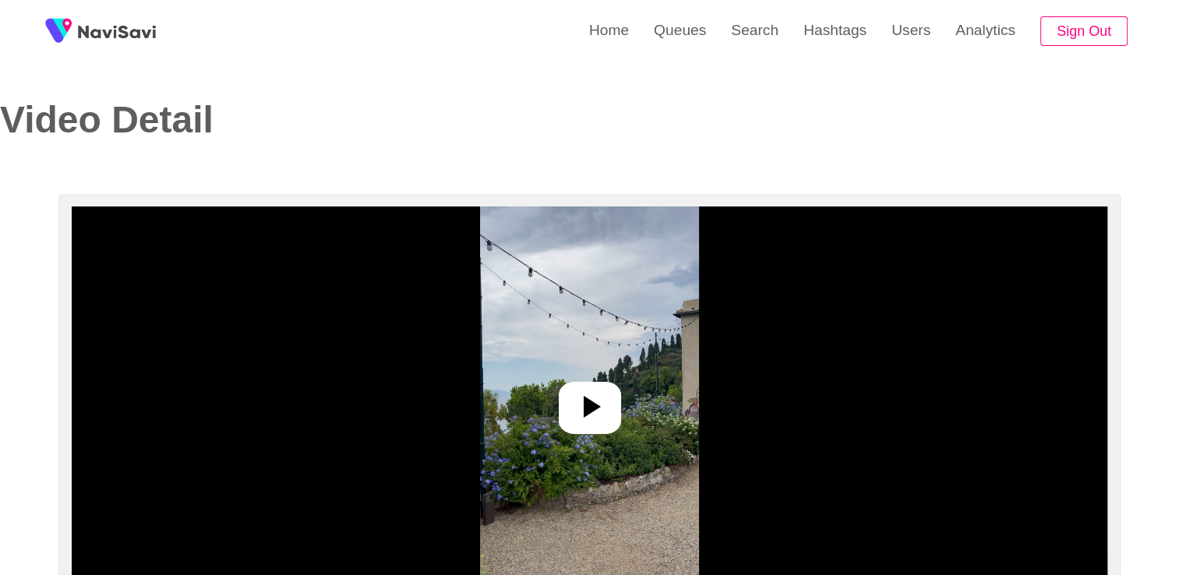
click at [601, 418] on icon at bounding box center [589, 406] width 37 height 37
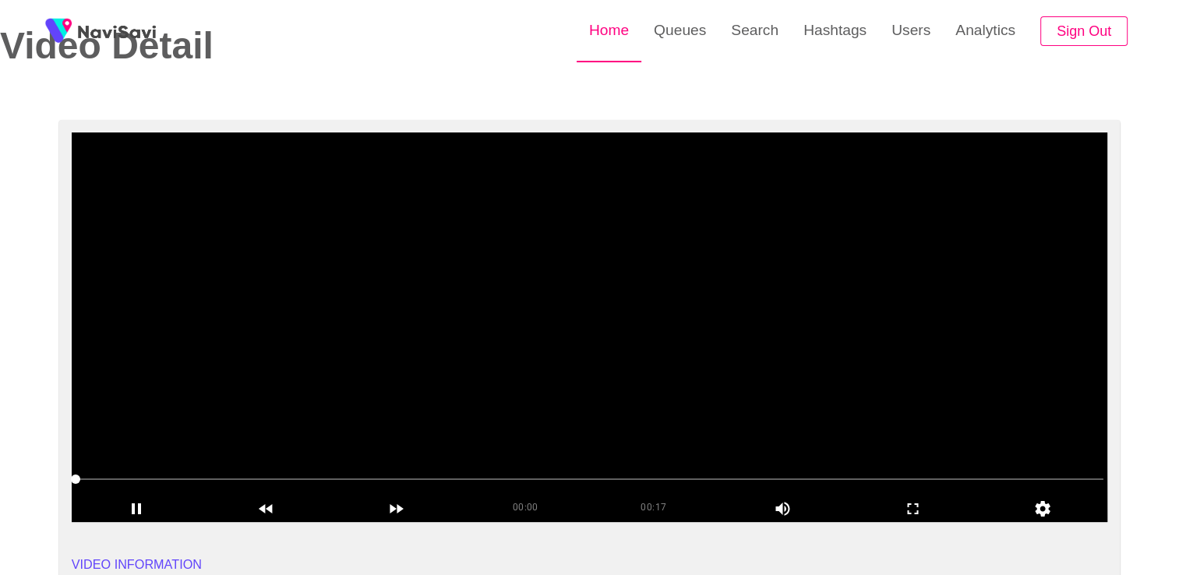
scroll to position [78, 0]
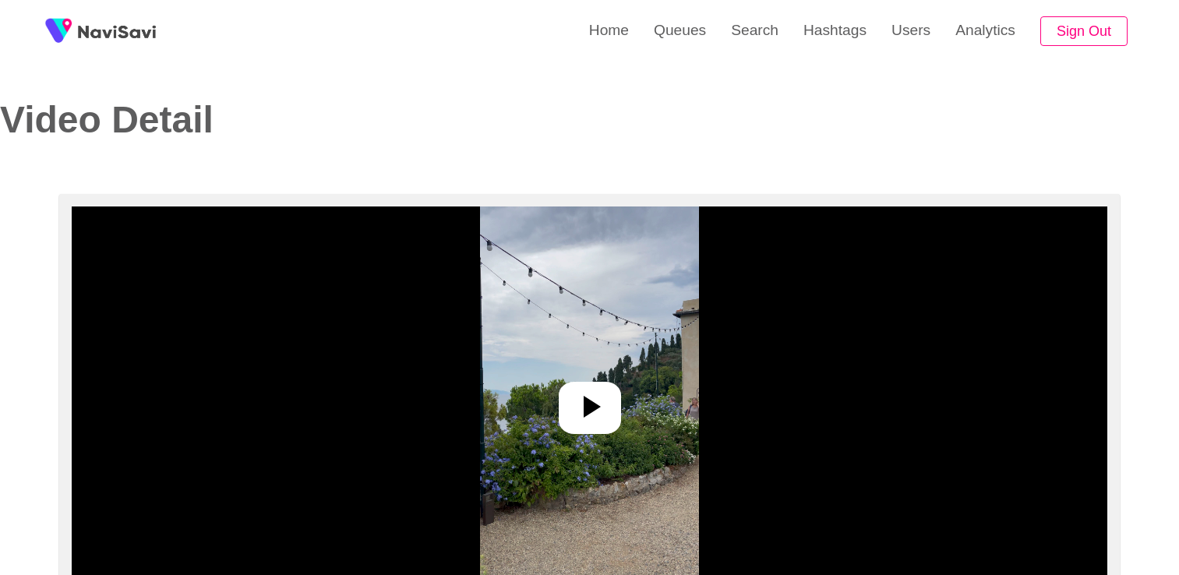
select select "**********"
select select "**"
click at [600, 406] on icon at bounding box center [589, 406] width 37 height 37
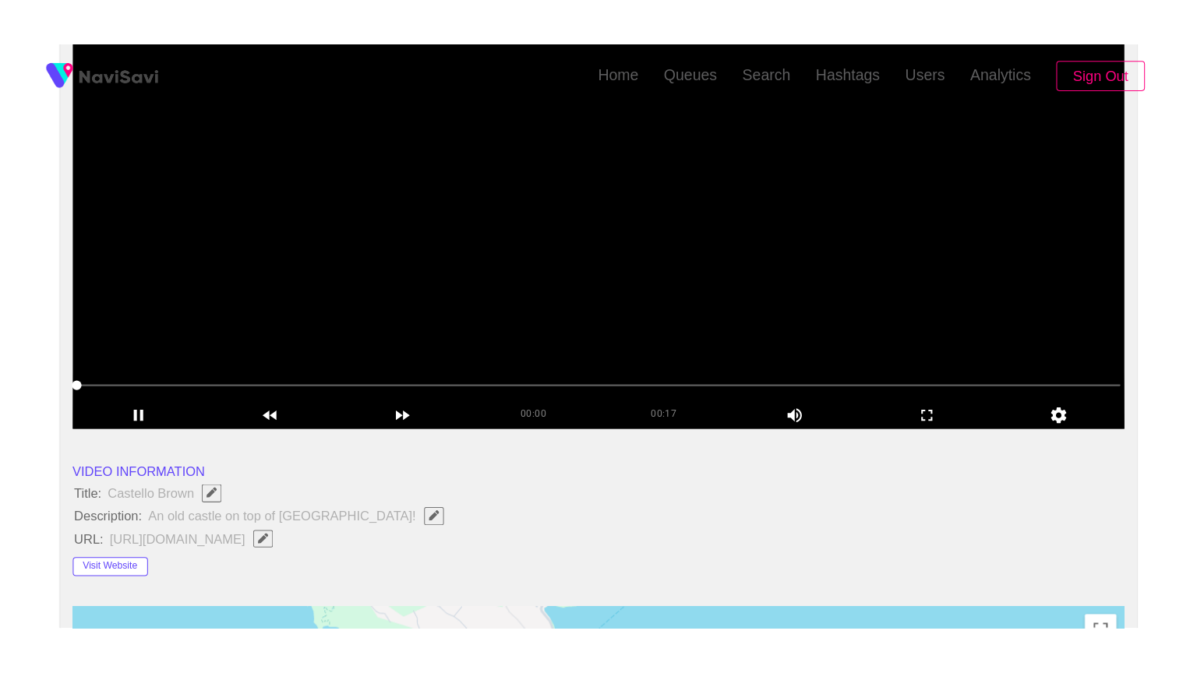
scroll to position [234, 0]
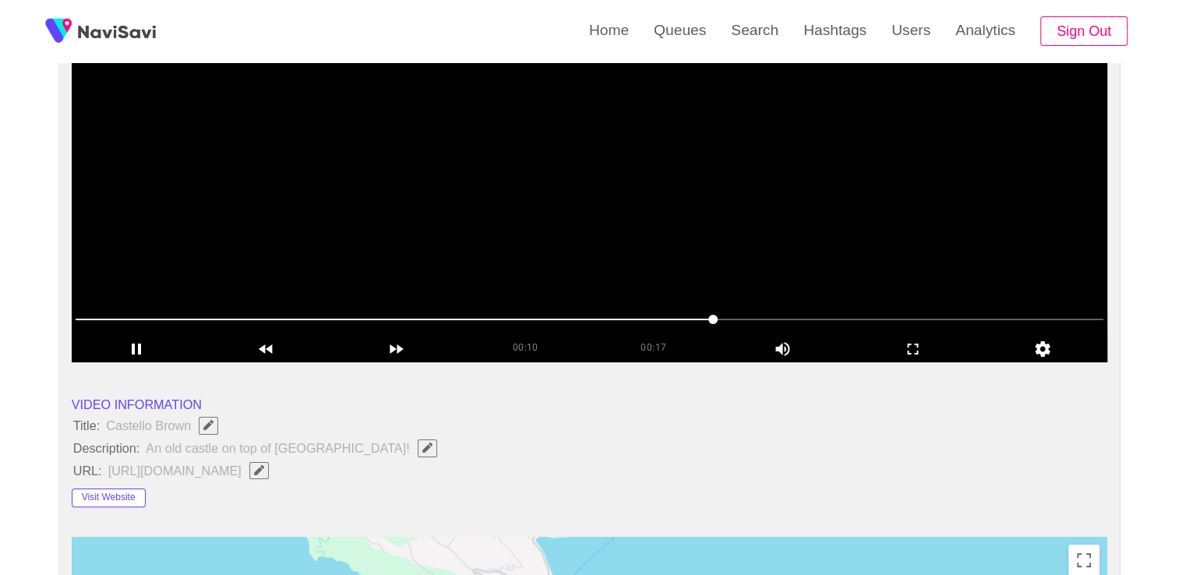
drag, startPoint x: 708, startPoint y: 316, endPoint x: 743, endPoint y: 316, distance: 34.3
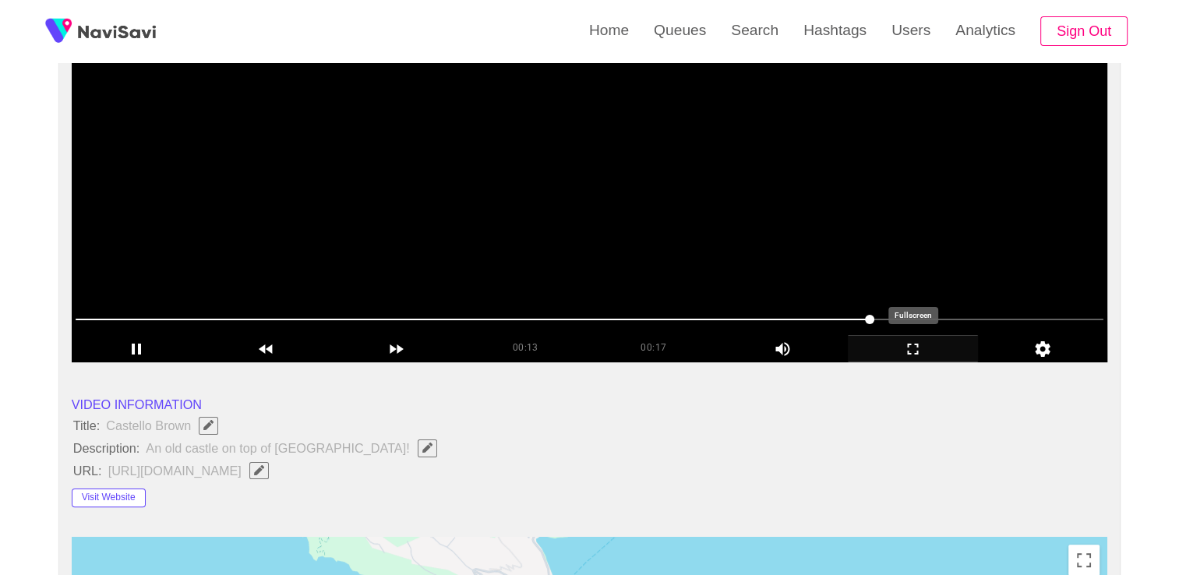
click at [913, 349] on icon "add" at bounding box center [913, 349] width 129 height 19
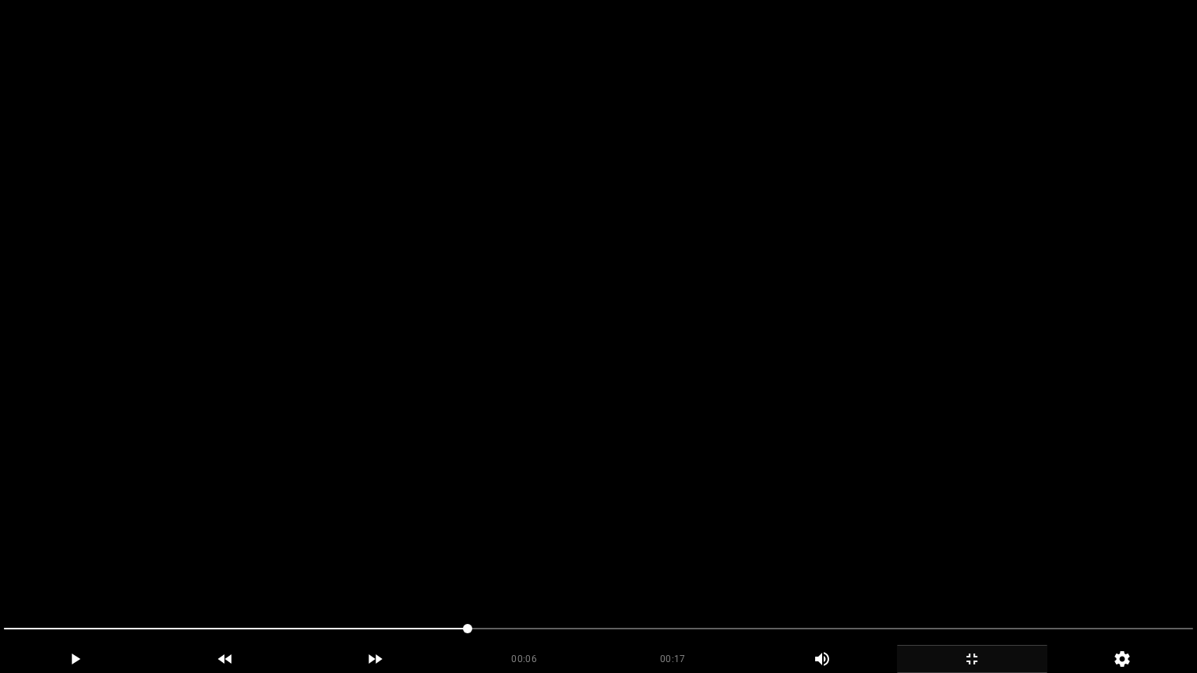
drag, startPoint x: 471, startPoint y: 623, endPoint x: 31, endPoint y: 640, distance: 440.6
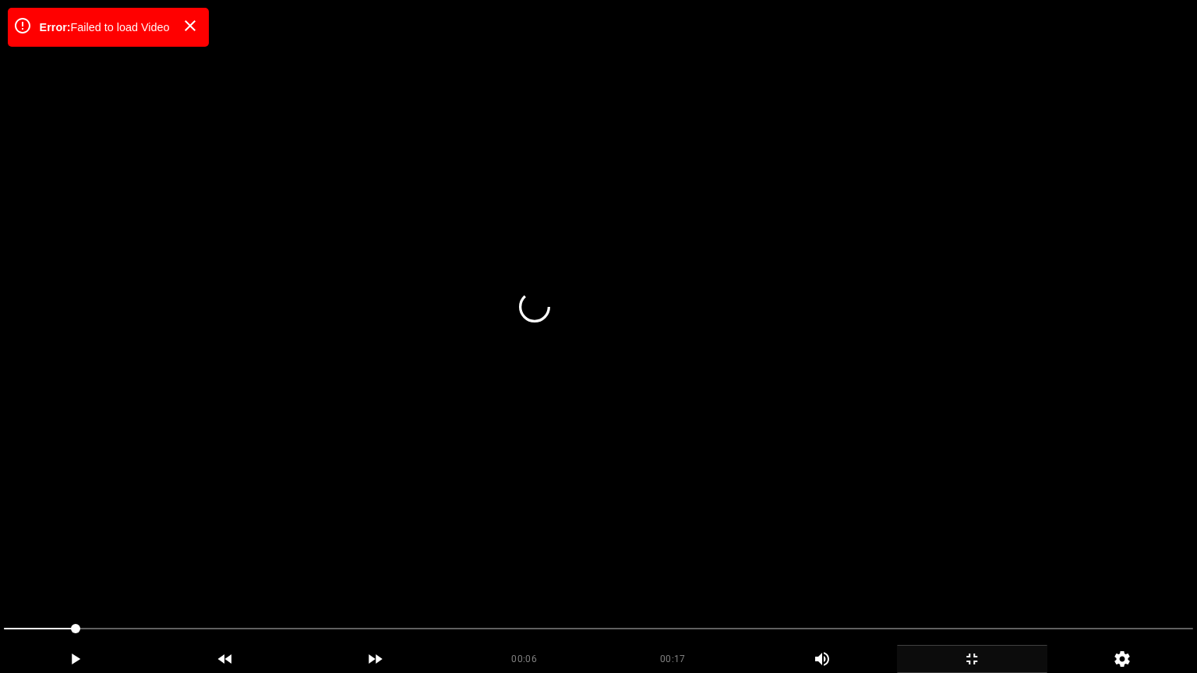
click at [44, 574] on span at bounding box center [40, 629] width 72 height 2
click at [35, 574] on span at bounding box center [39, 628] width 9 height 9
click at [62, 574] on icon "add" at bounding box center [75, 659] width 149 height 19
click at [199, 34] on icon at bounding box center [190, 25] width 19 height 19
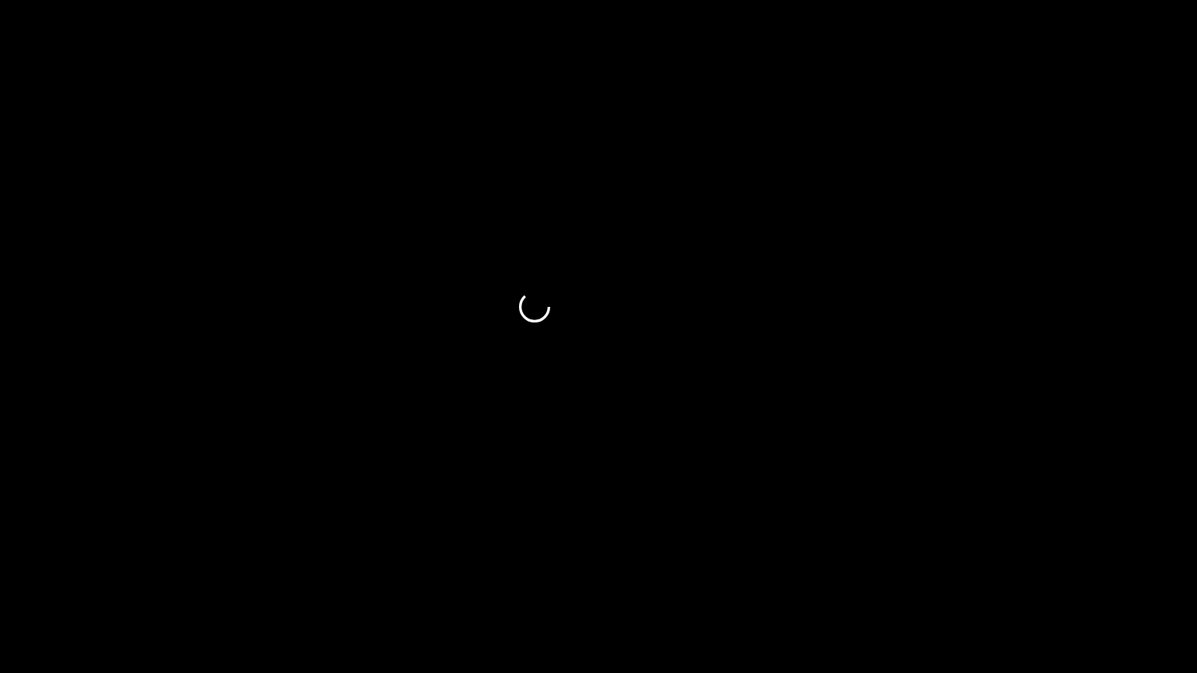
click at [986, 574] on icon "add" at bounding box center [972, 659] width 149 height 19
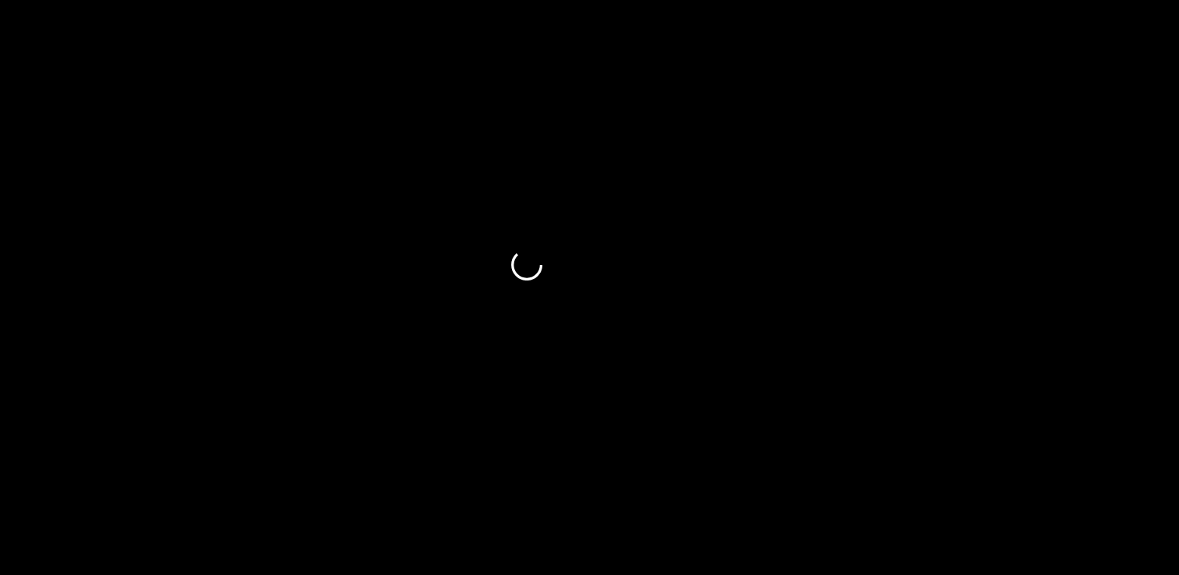
scroll to position [0, 0]
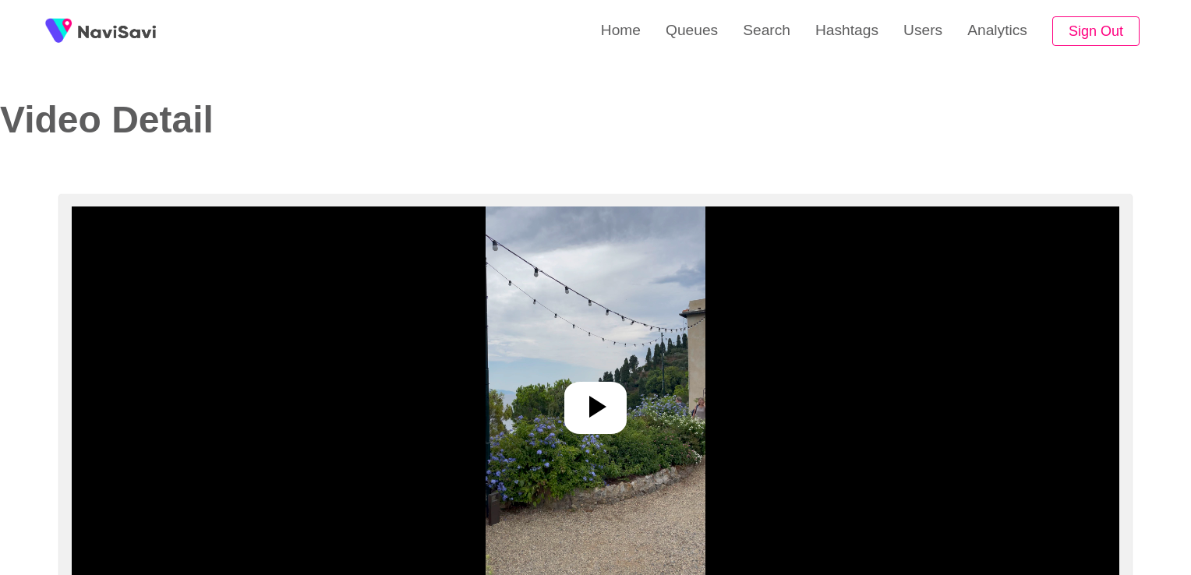
select select "**********"
select select "**"
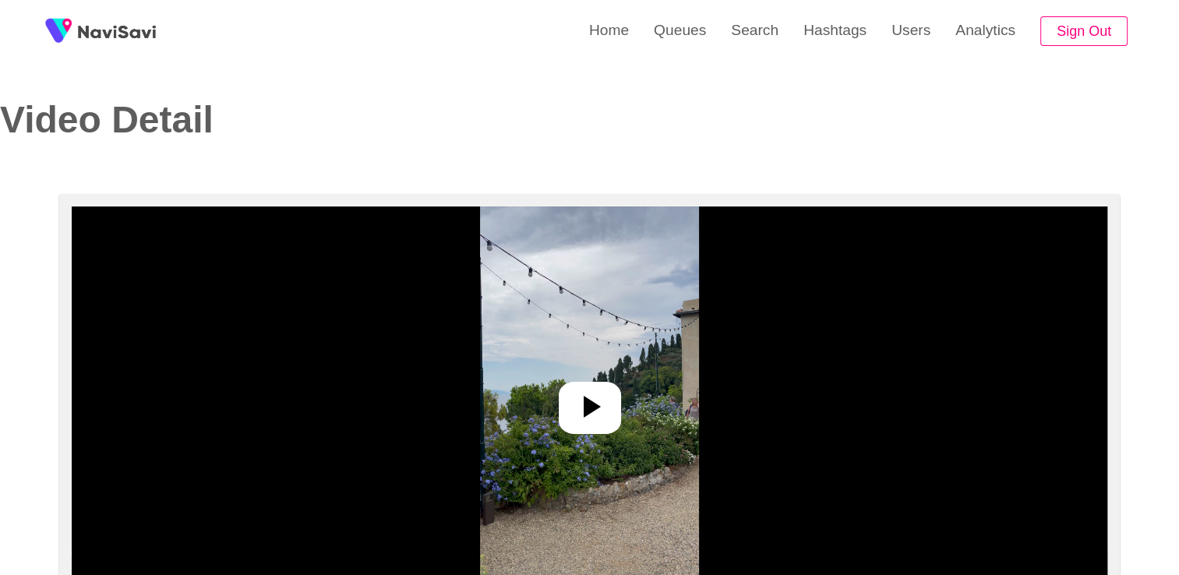
click at [605, 416] on icon at bounding box center [589, 406] width 37 height 37
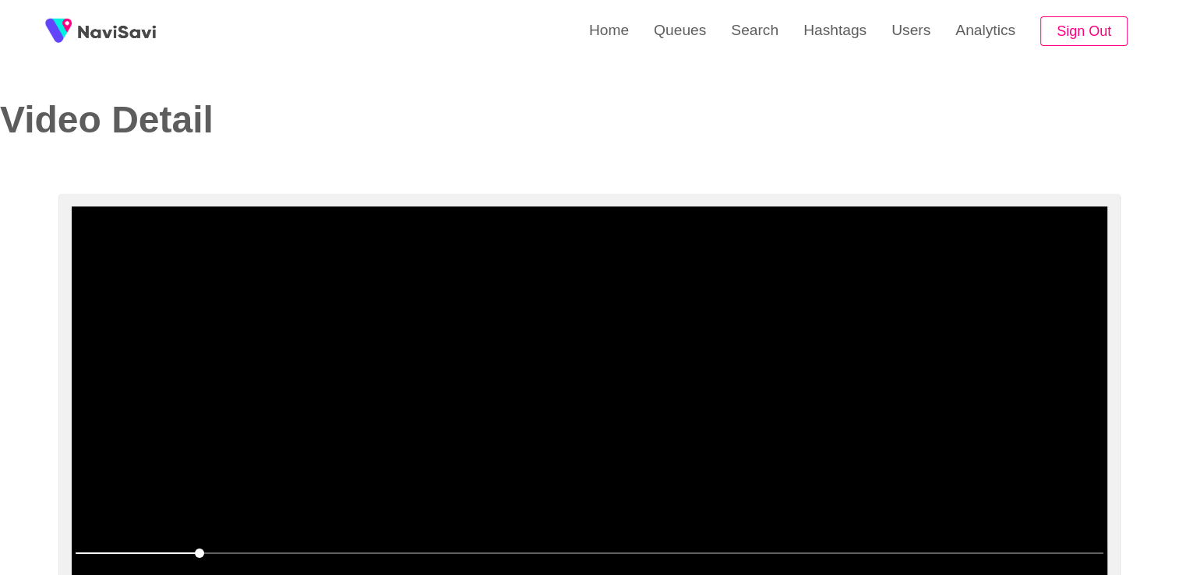
click at [422, 349] on video at bounding box center [590, 401] width 1036 height 390
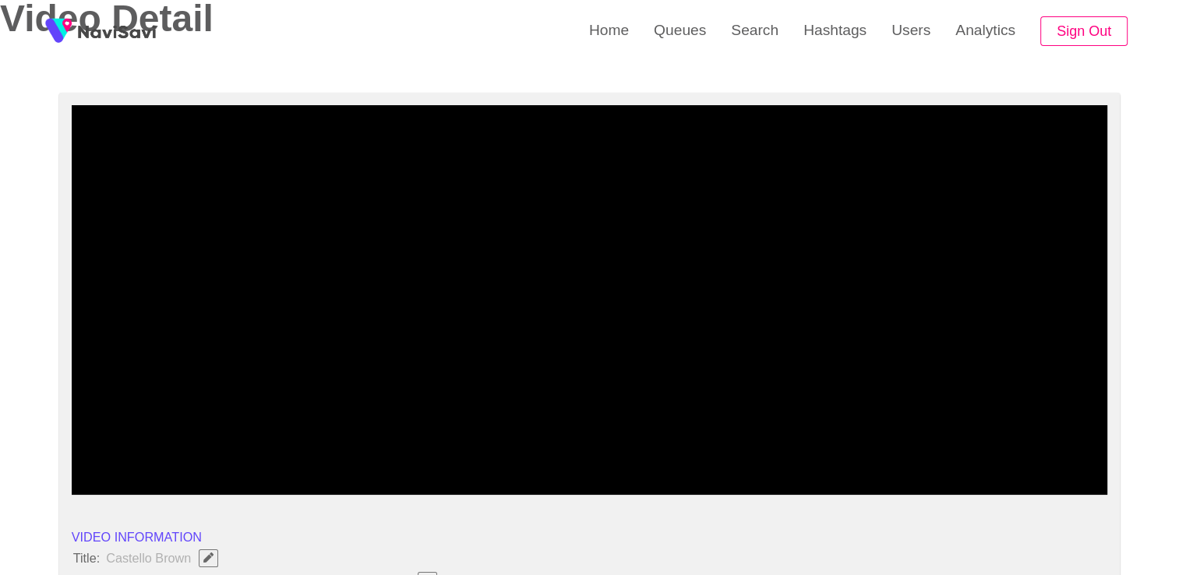
scroll to position [234, 0]
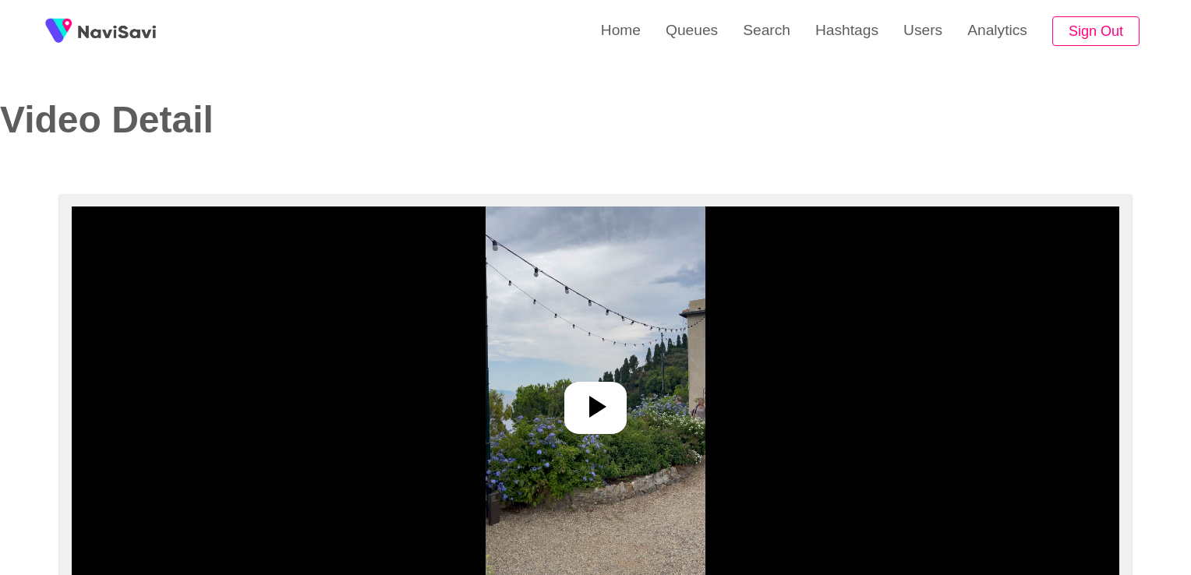
select select "**********"
select select "**"
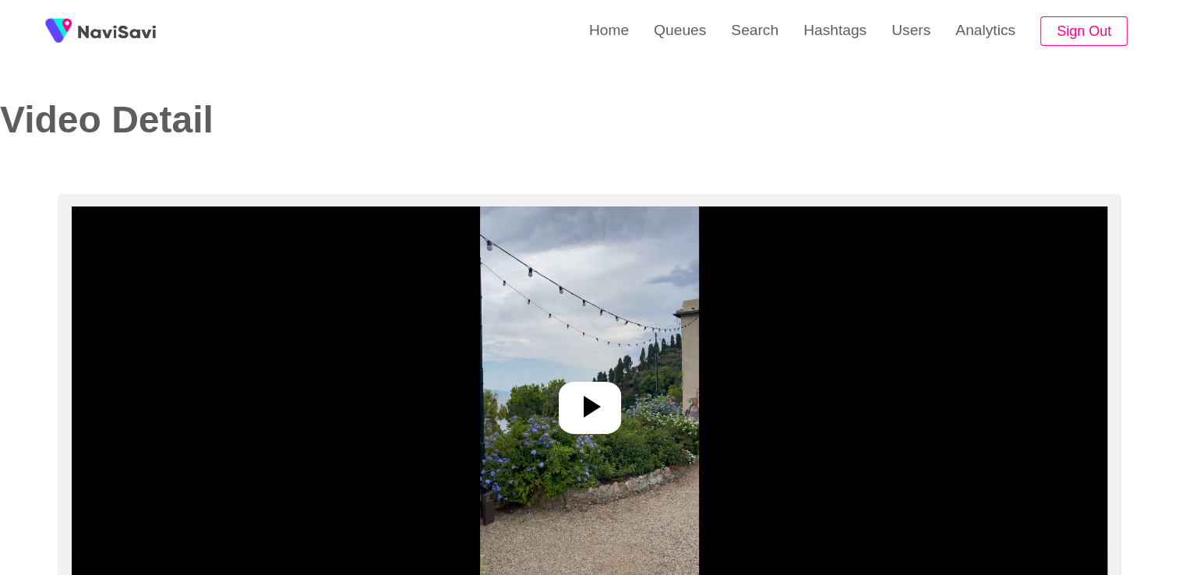
click at [579, 393] on icon at bounding box center [589, 406] width 37 height 37
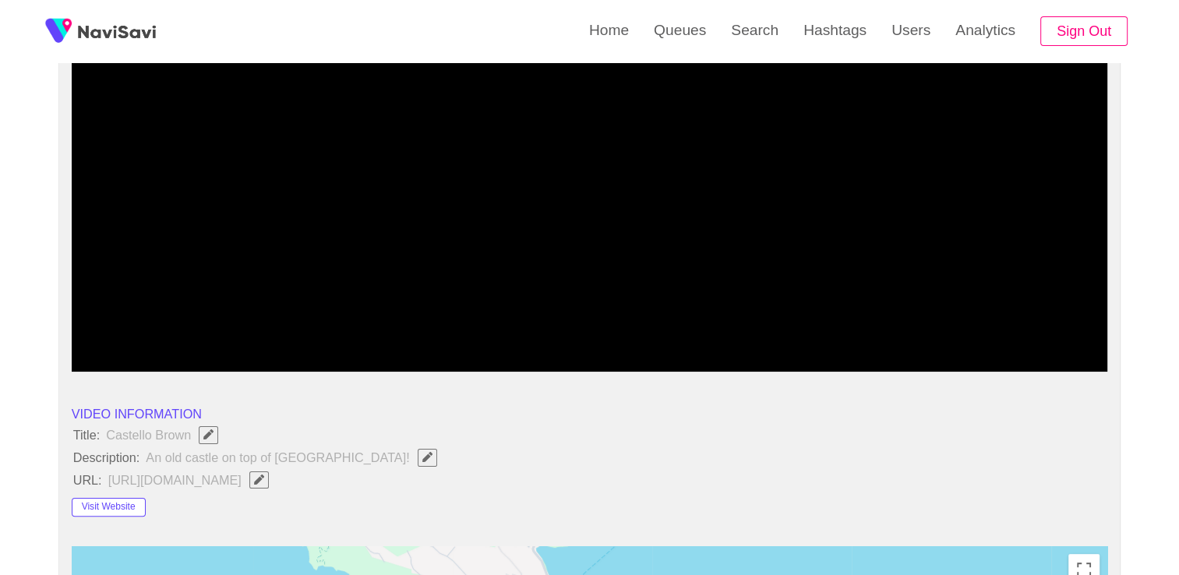
scroll to position [234, 0]
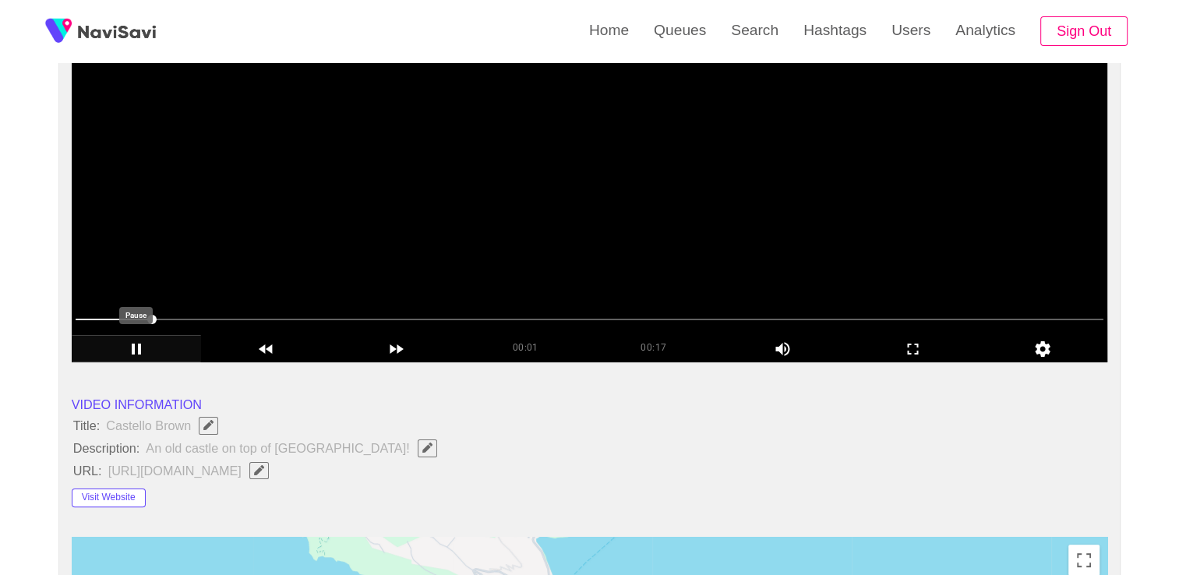
click at [138, 344] on icon "add" at bounding box center [136, 349] width 9 height 11
click at [140, 344] on icon "add" at bounding box center [136, 349] width 129 height 19
drag, startPoint x: 168, startPoint y: 314, endPoint x: 6, endPoint y: 312, distance: 162.1
drag, startPoint x: 69, startPoint y: 307, endPoint x: 68, endPoint y: 320, distance: 13.3
drag, startPoint x: 86, startPoint y: 311, endPoint x: 72, endPoint y: 316, distance: 15.8
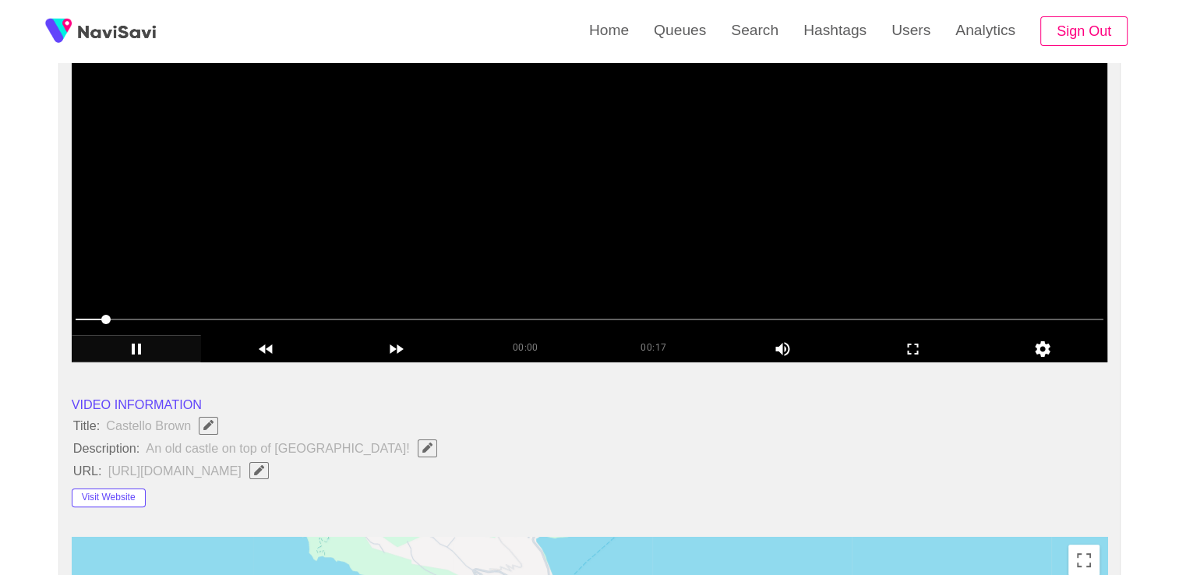
click at [72, 316] on div at bounding box center [589, 321] width 1041 height 41
click at [71, 316] on span at bounding box center [75, 319] width 9 height 9
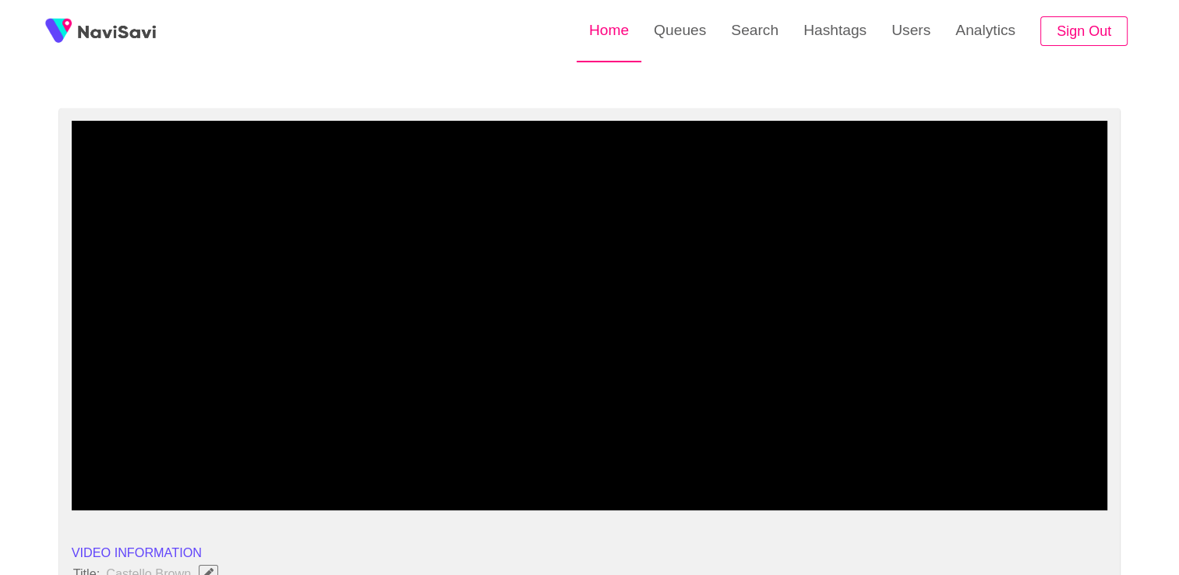
scroll to position [78, 0]
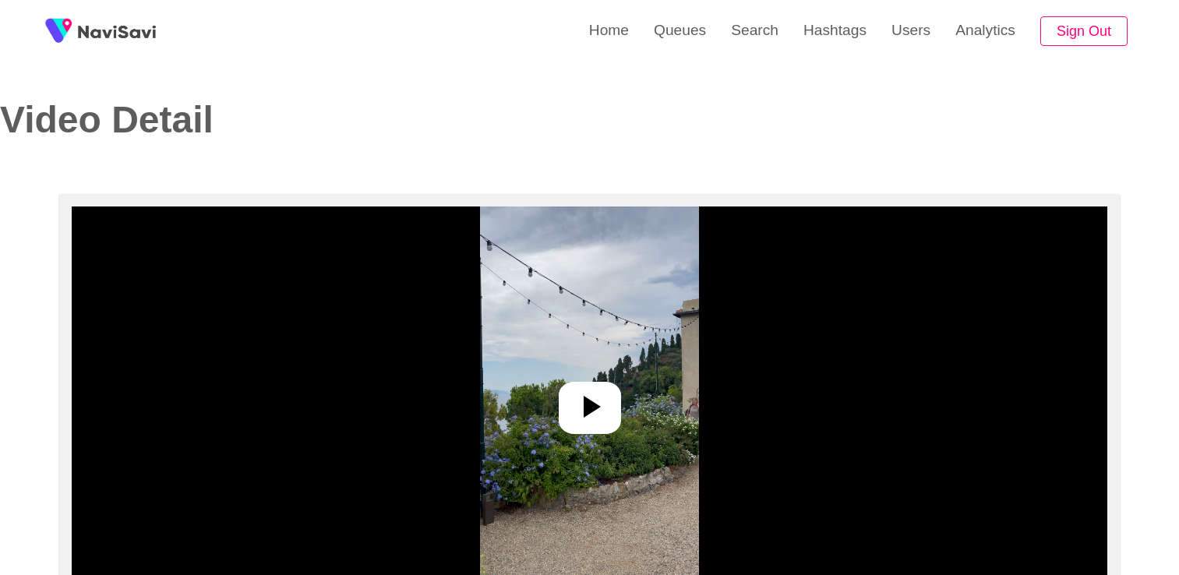
select select "**********"
select select "**"
click at [609, 412] on div at bounding box center [590, 408] width 62 height 53
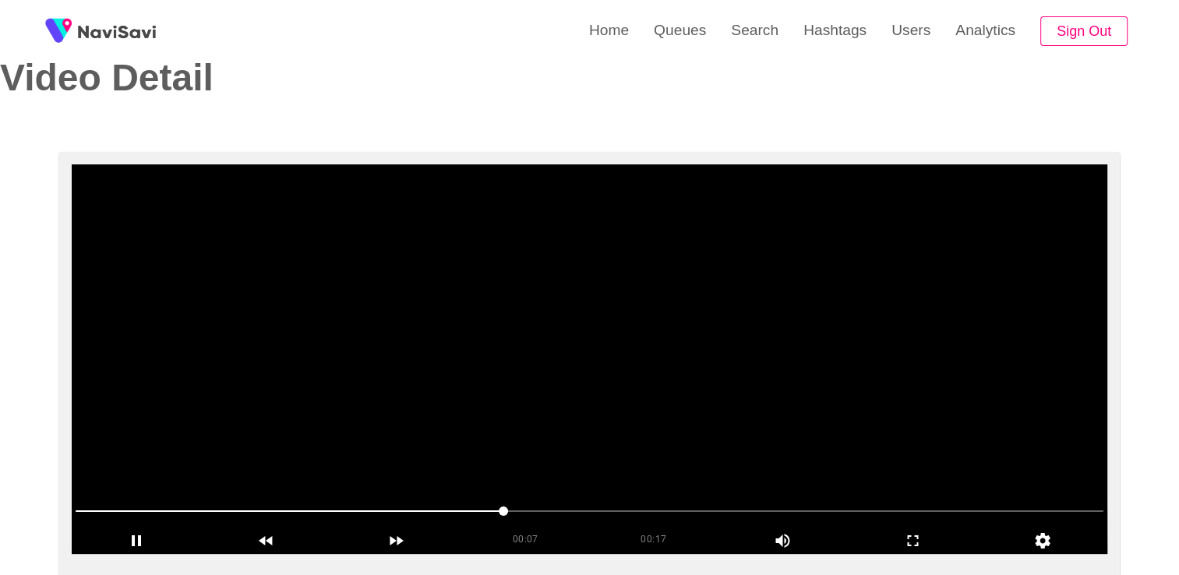
scroll to position [156, 0]
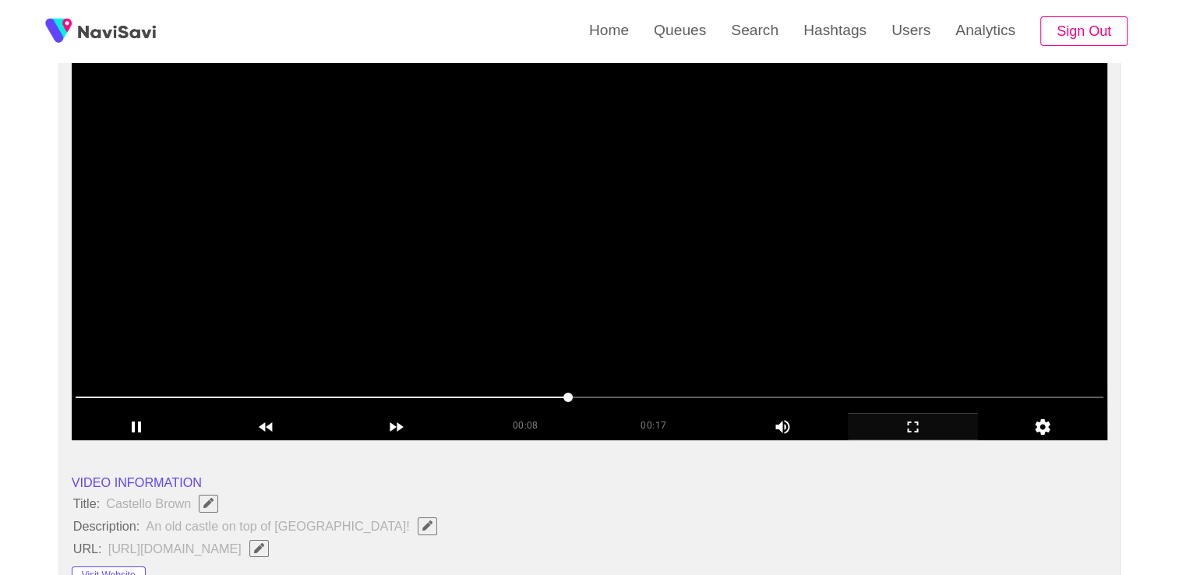
click at [913, 430] on icon "add" at bounding box center [913, 427] width 129 height 19
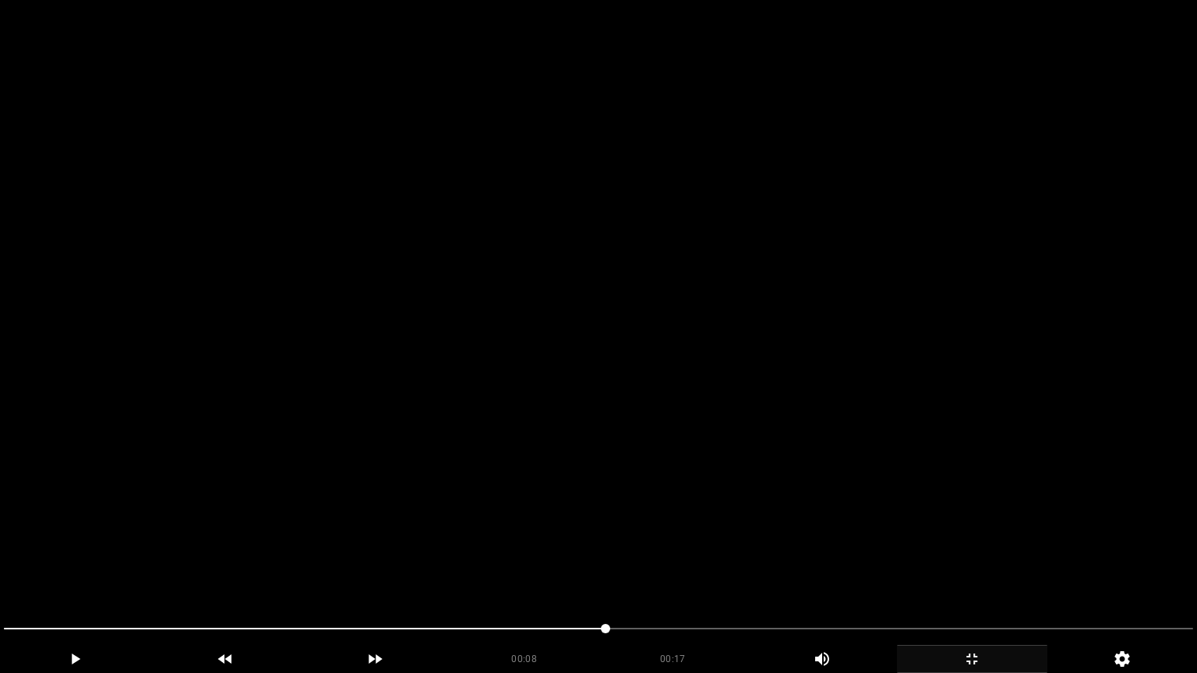
click at [988, 574] on icon "add" at bounding box center [972, 659] width 149 height 19
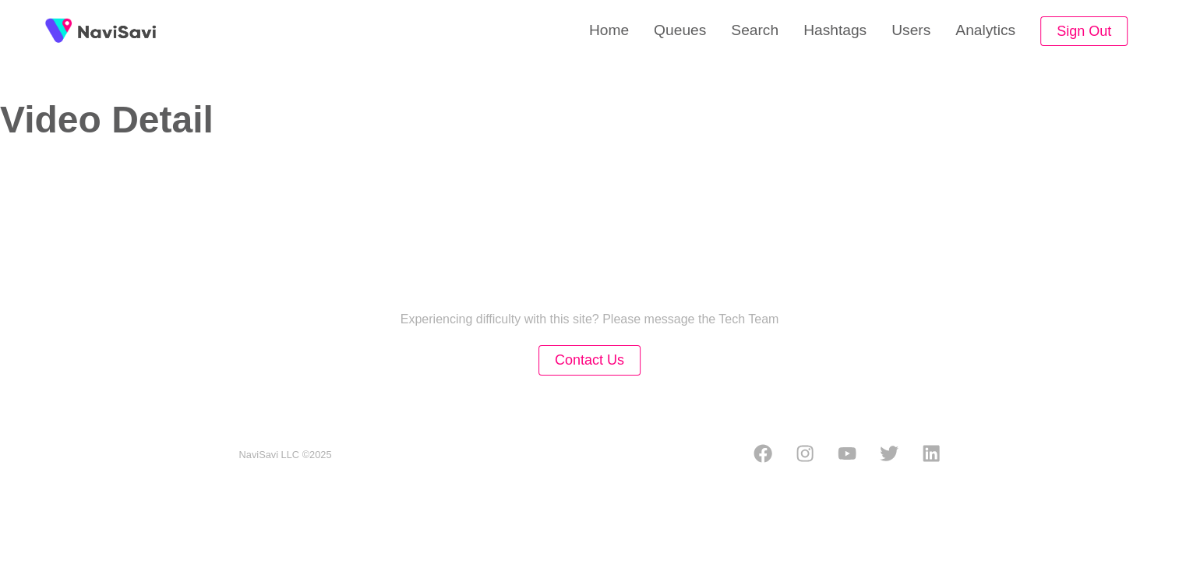
select select "**********"
select select "**"
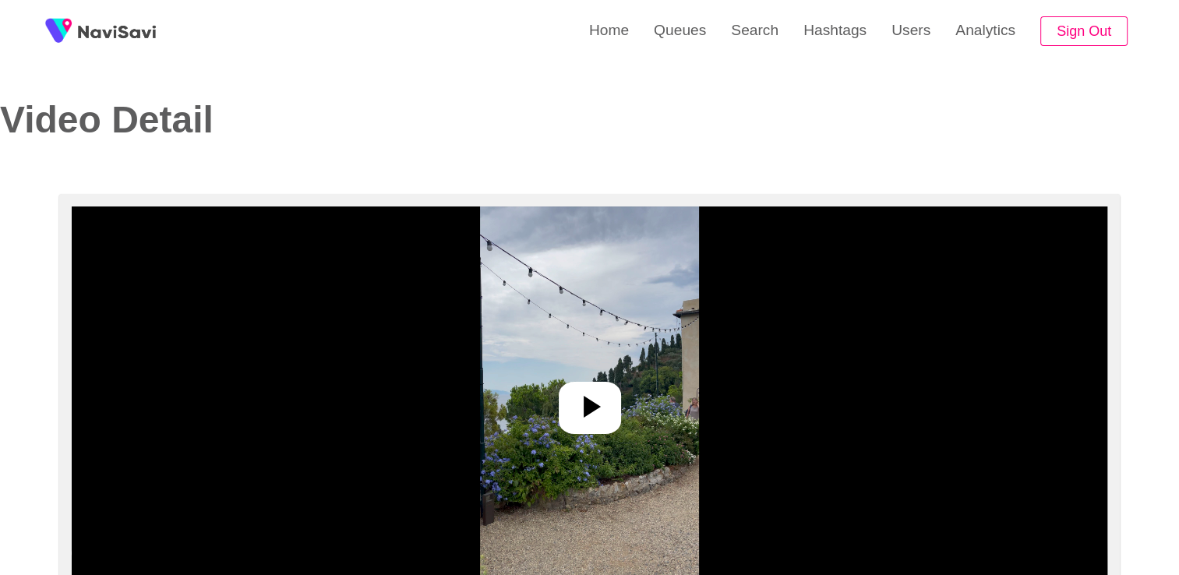
click at [575, 404] on icon at bounding box center [589, 406] width 37 height 37
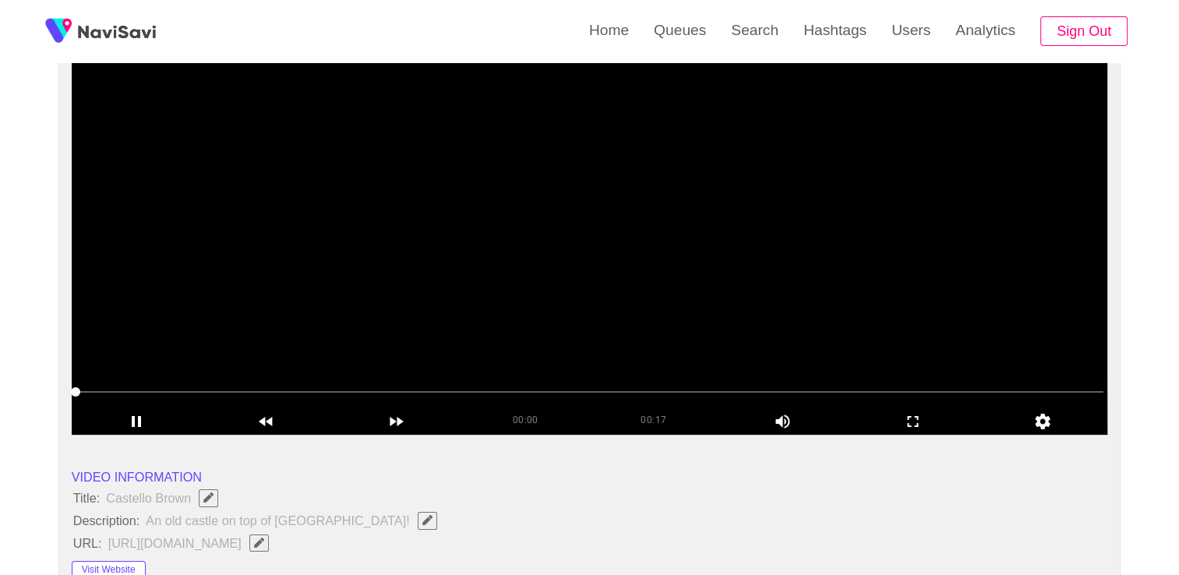
scroll to position [156, 0]
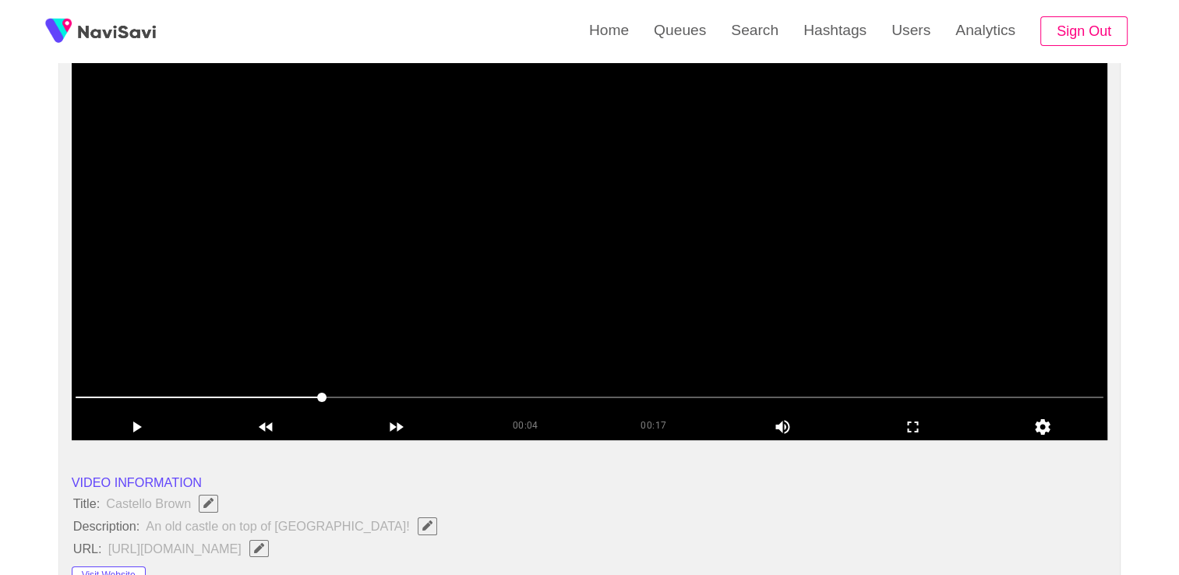
drag, startPoint x: 318, startPoint y: 390, endPoint x: 566, endPoint y: 400, distance: 248.8
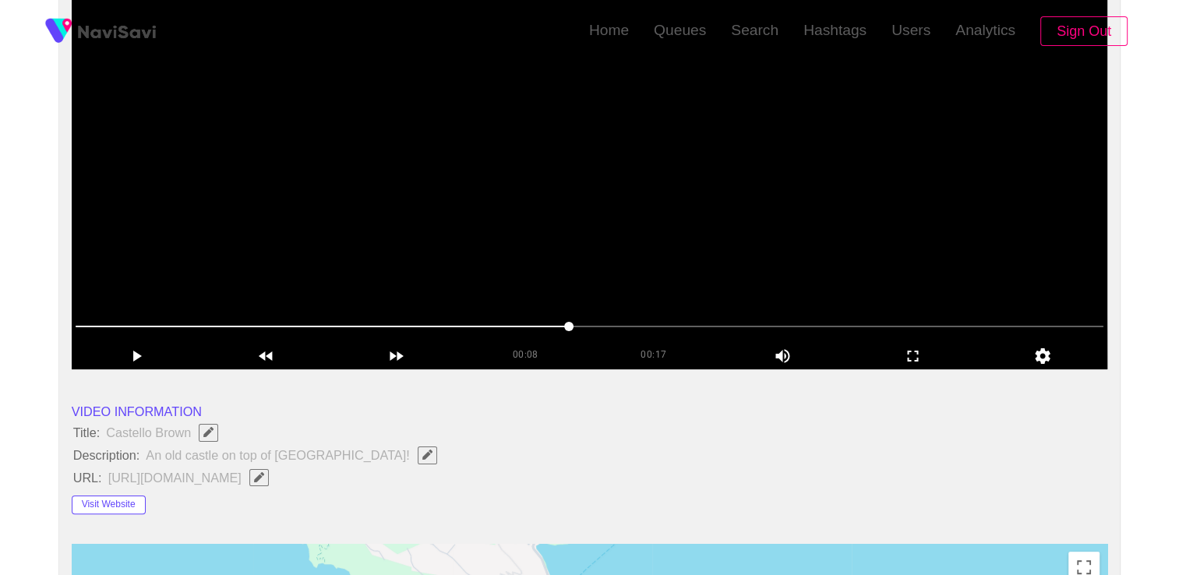
scroll to position [234, 0]
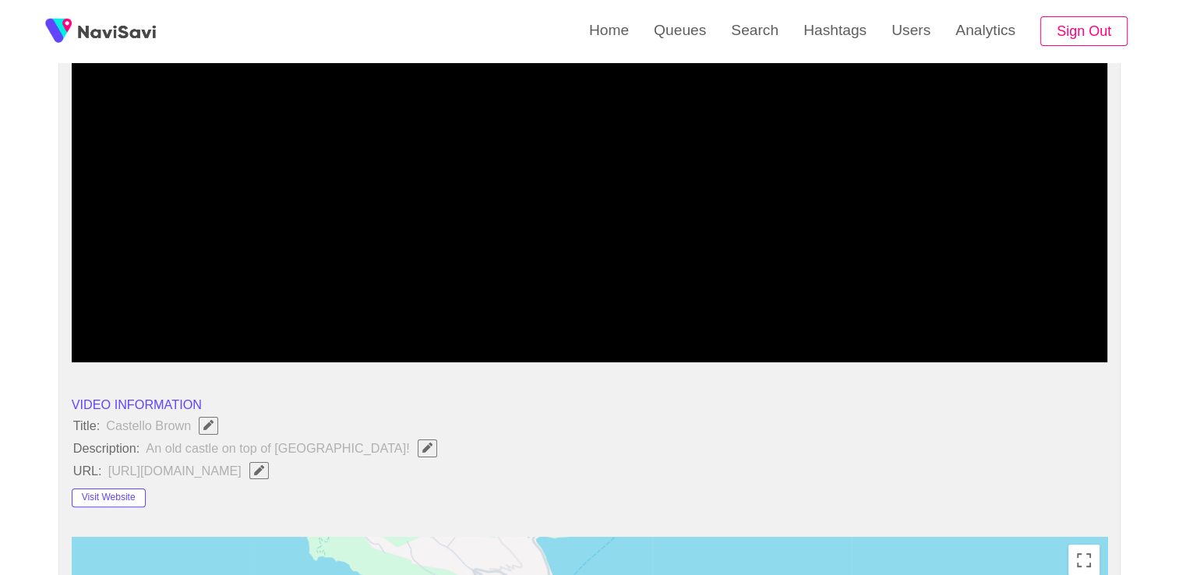
drag, startPoint x: 551, startPoint y: 313, endPoint x: 5, endPoint y: 287, distance: 546.1
click at [90, 313] on span at bounding box center [590, 319] width 1028 height 25
click at [1048, 354] on icon "add" at bounding box center [1043, 349] width 129 height 19
click at [141, 335] on div "add" at bounding box center [137, 348] width 130 height 27
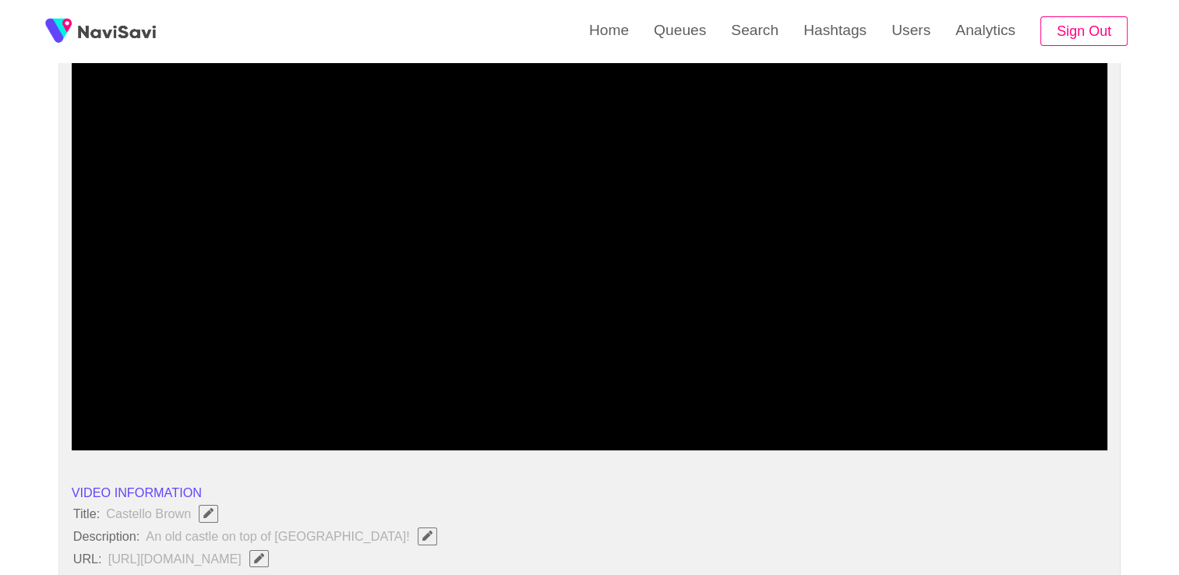
scroll to position [78, 0]
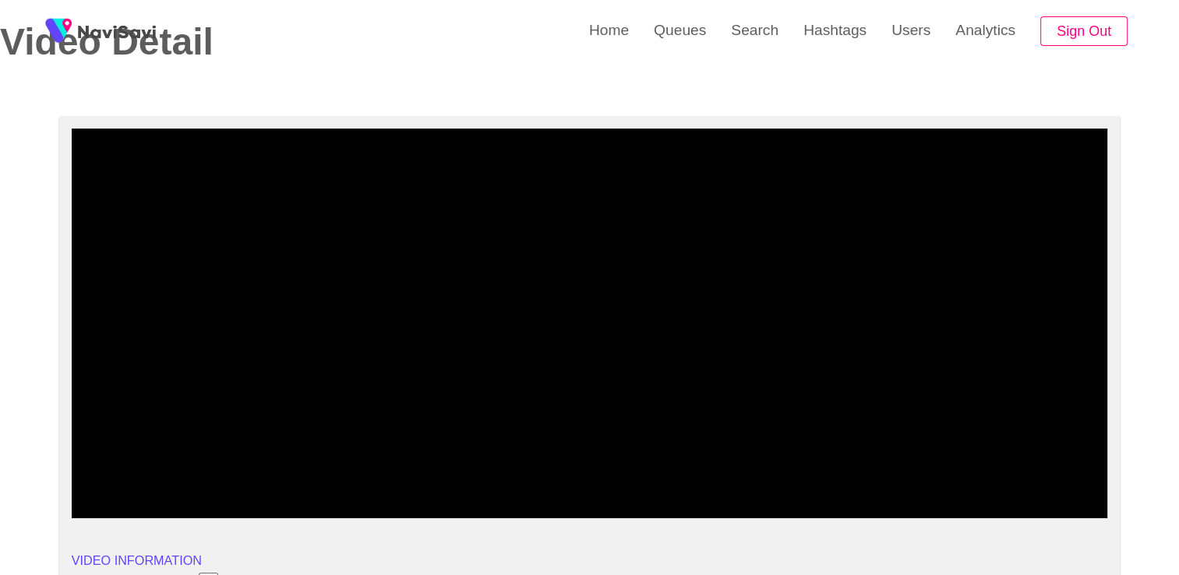
drag, startPoint x: 130, startPoint y: 471, endPoint x: 1, endPoint y: 475, distance: 129.4
drag, startPoint x: 103, startPoint y: 466, endPoint x: 65, endPoint y: 472, distance: 38.7
click at [102, 475] on span at bounding box center [101, 476] width 51 height 2
drag, startPoint x: 87, startPoint y: 470, endPoint x: 74, endPoint y: 475, distance: 14.3
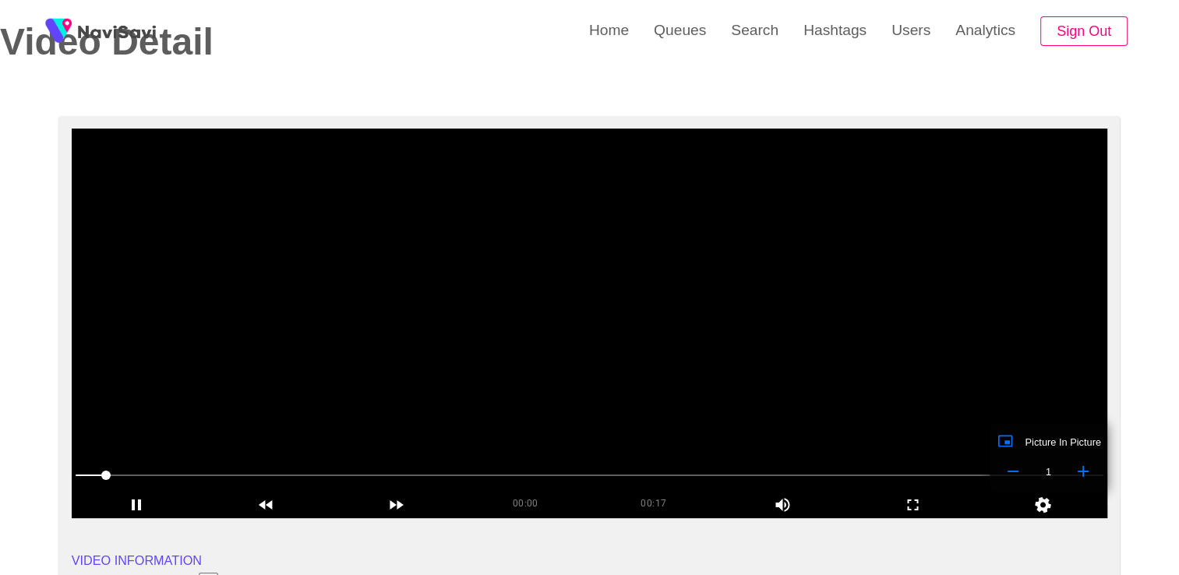
click at [74, 475] on div at bounding box center [589, 477] width 1041 height 41
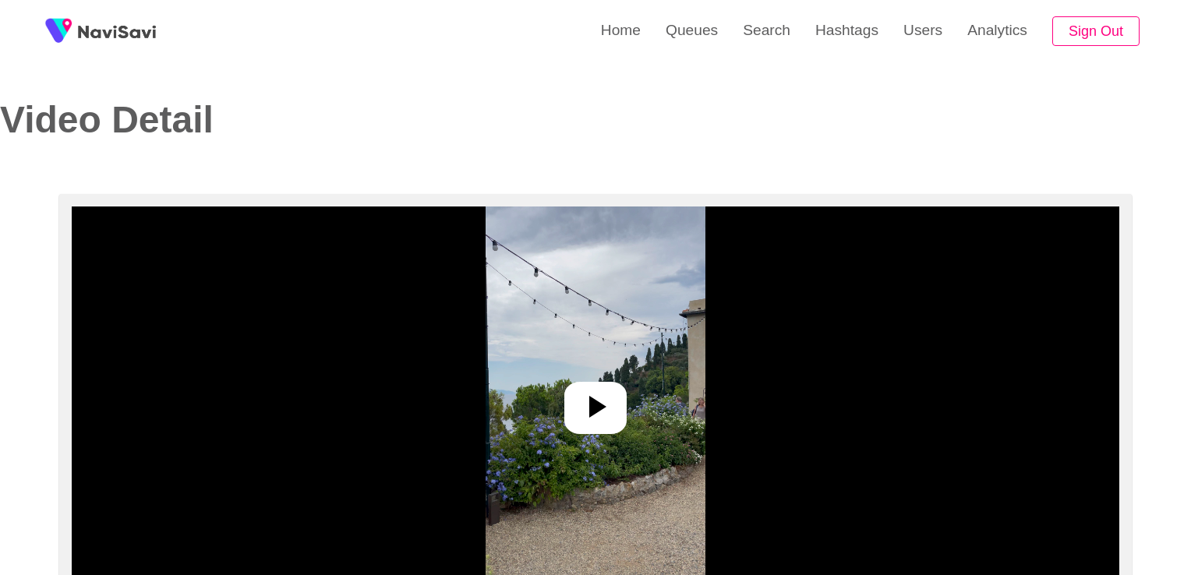
select select "**********"
select select "**"
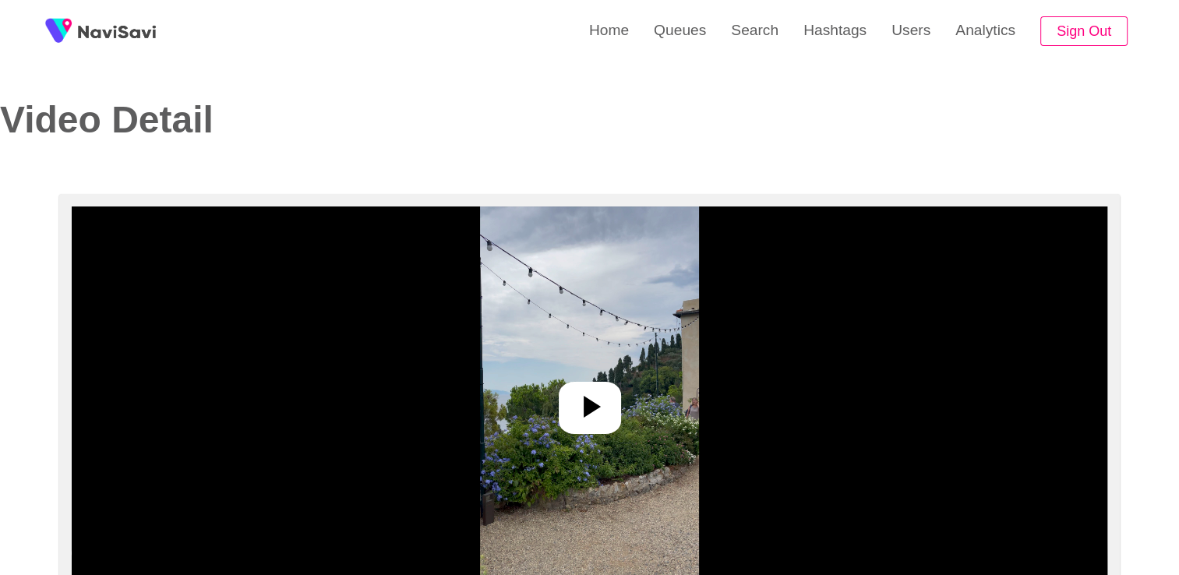
click at [591, 394] on icon at bounding box center [589, 406] width 37 height 37
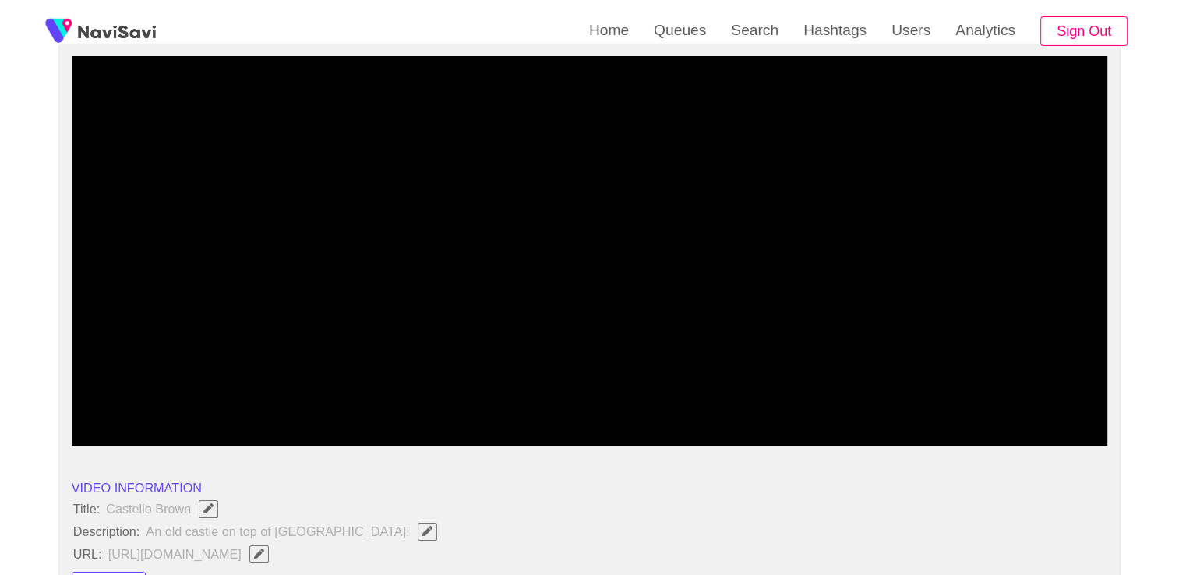
scroll to position [156, 0]
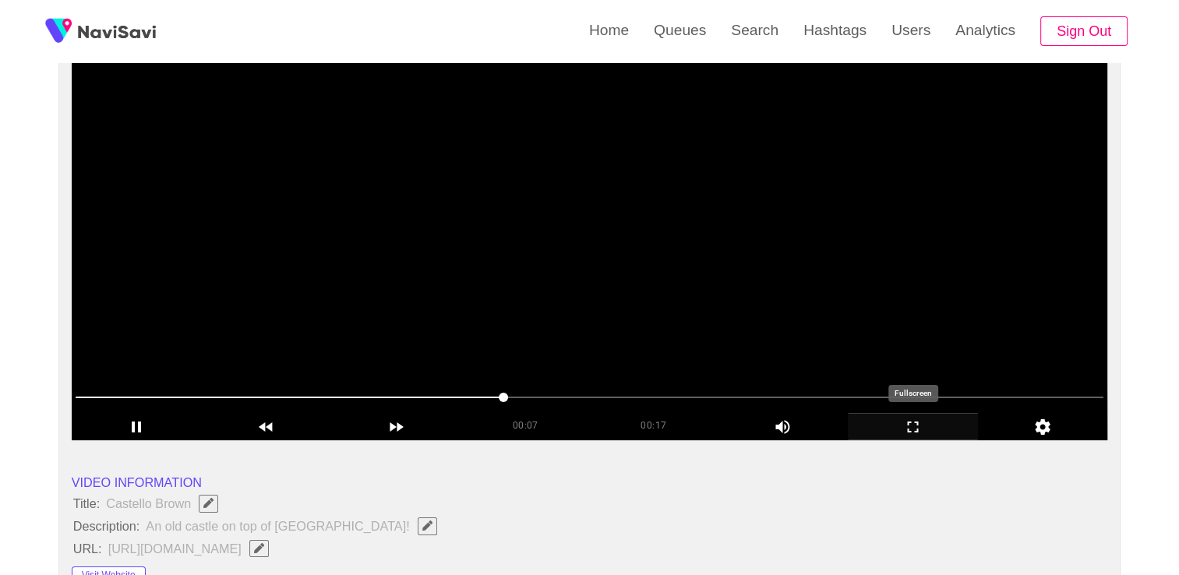
click at [923, 427] on icon "add" at bounding box center [913, 427] width 129 height 19
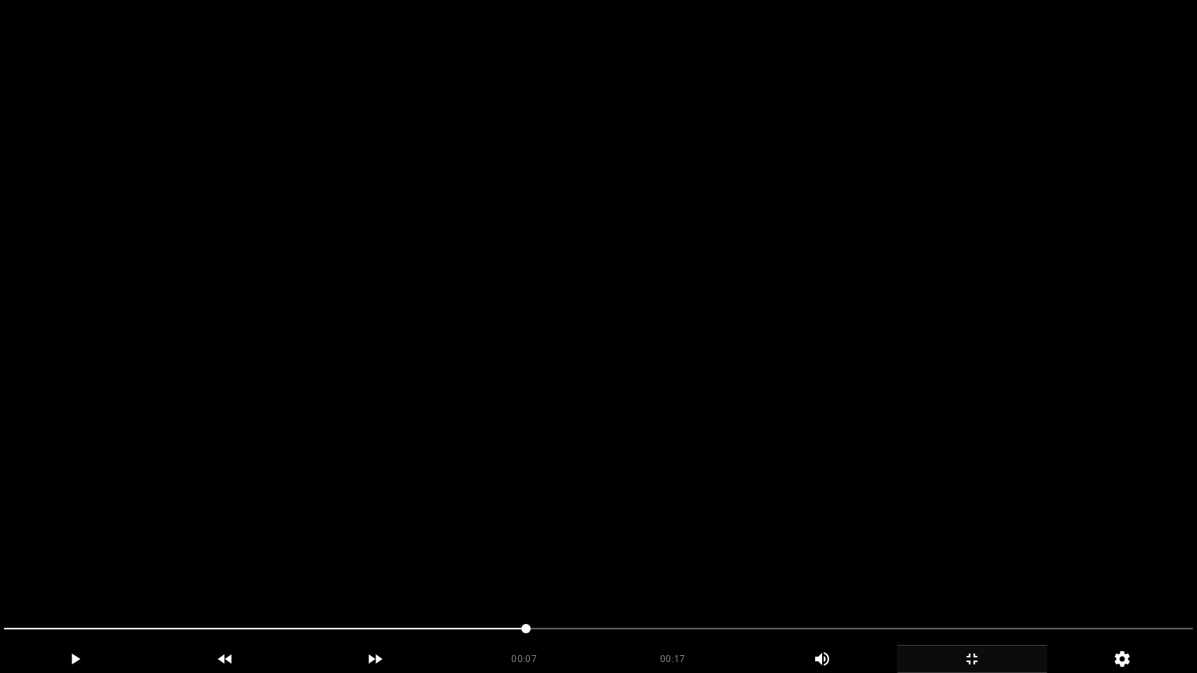
click at [976, 574] on icon "add" at bounding box center [972, 659] width 149 height 19
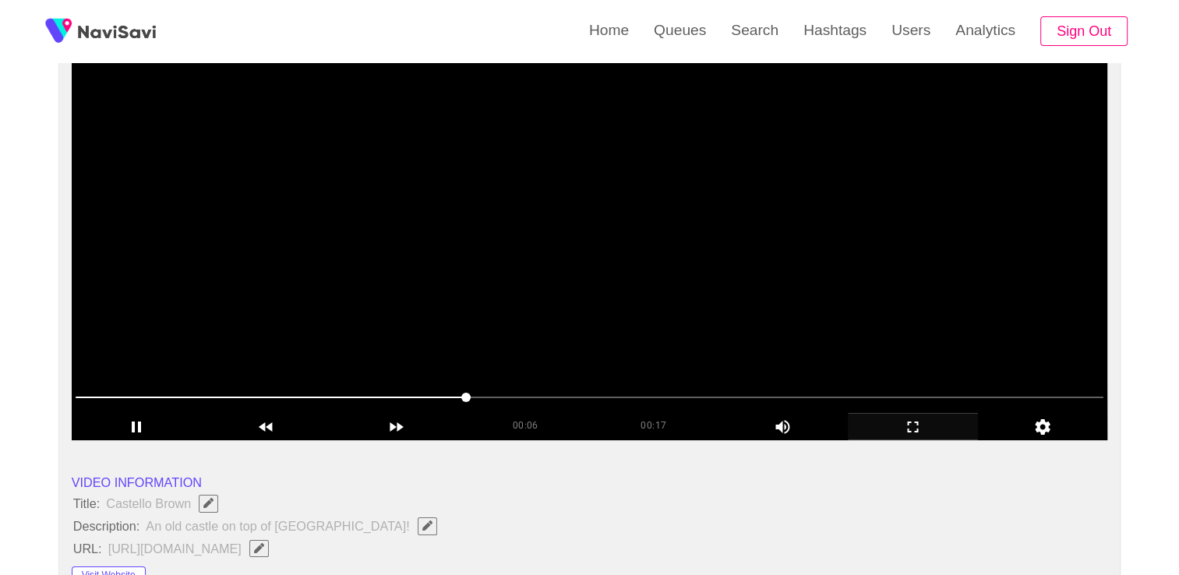
drag, startPoint x: 463, startPoint y: 395, endPoint x: 1, endPoint y: 373, distance: 462.6
drag, startPoint x: 120, startPoint y: 394, endPoint x: 30, endPoint y: 391, distance: 90.4
click at [81, 395] on span at bounding box center [85, 397] width 9 height 9
click at [138, 425] on icon "add" at bounding box center [137, 427] width 9 height 11
click at [138, 424] on icon "add" at bounding box center [136, 427] width 9 height 11
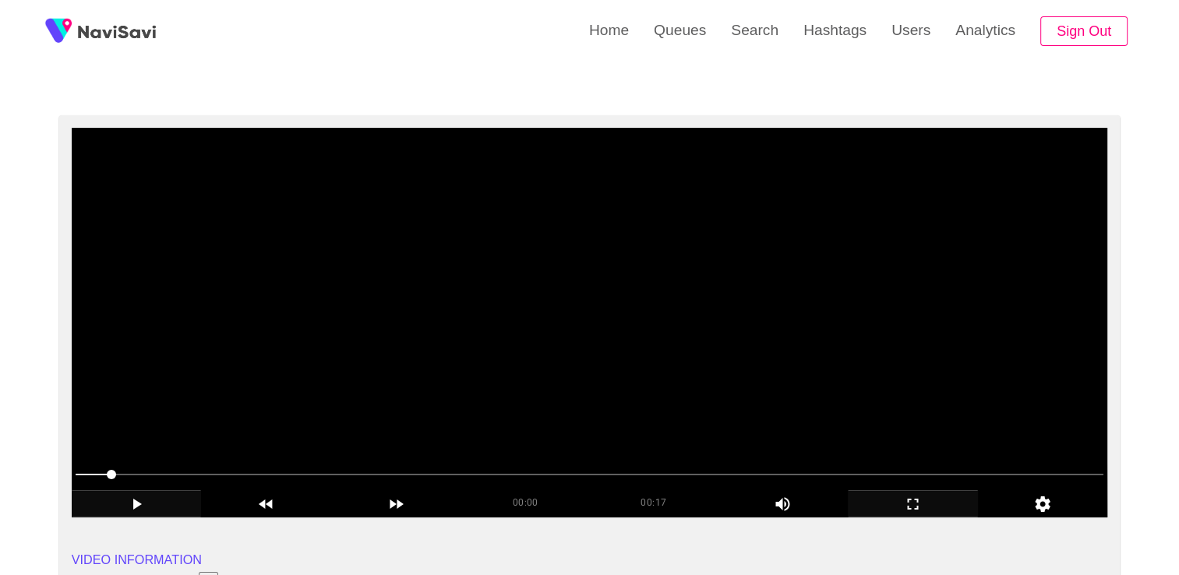
scroll to position [78, 0]
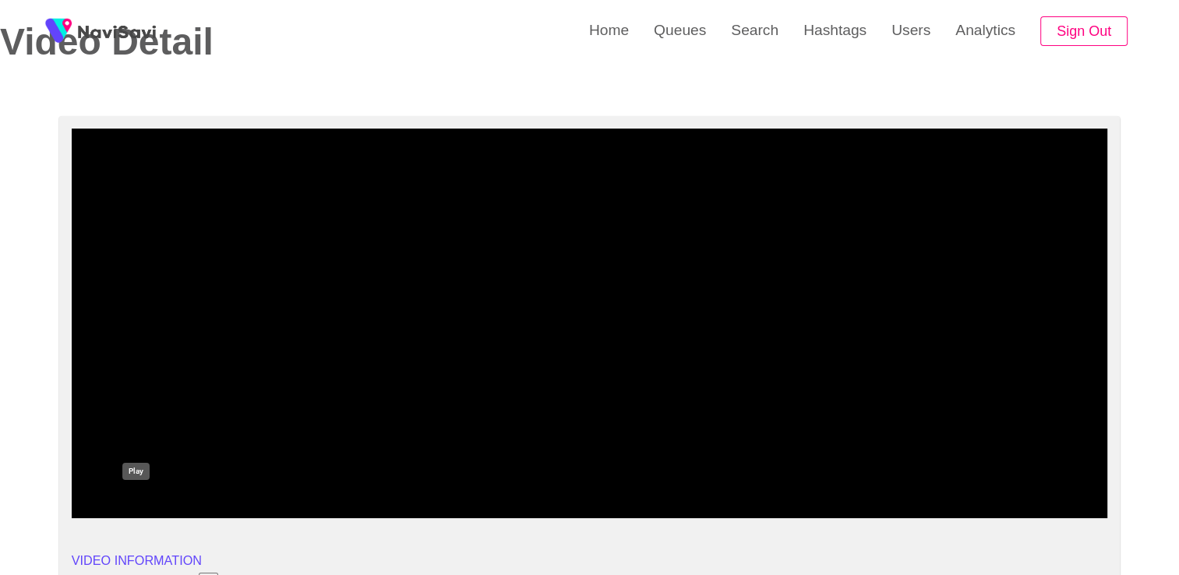
click at [134, 492] on div "add" at bounding box center [137, 504] width 130 height 27
click at [146, 503] on icon "add" at bounding box center [136, 505] width 129 height 19
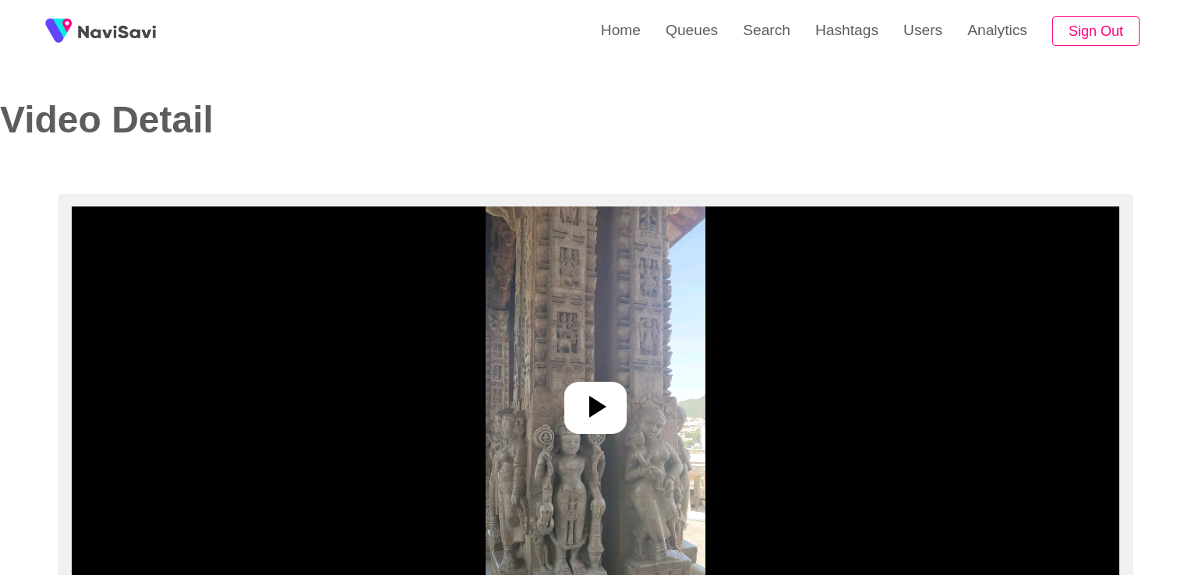
select select "**********"
select select "**"
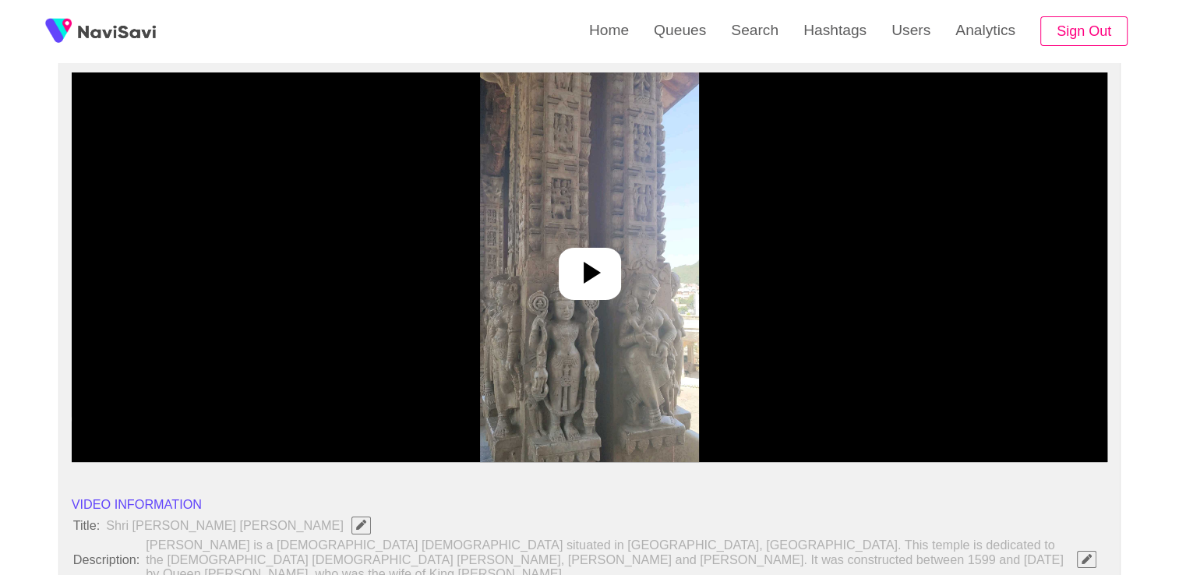
scroll to position [156, 0]
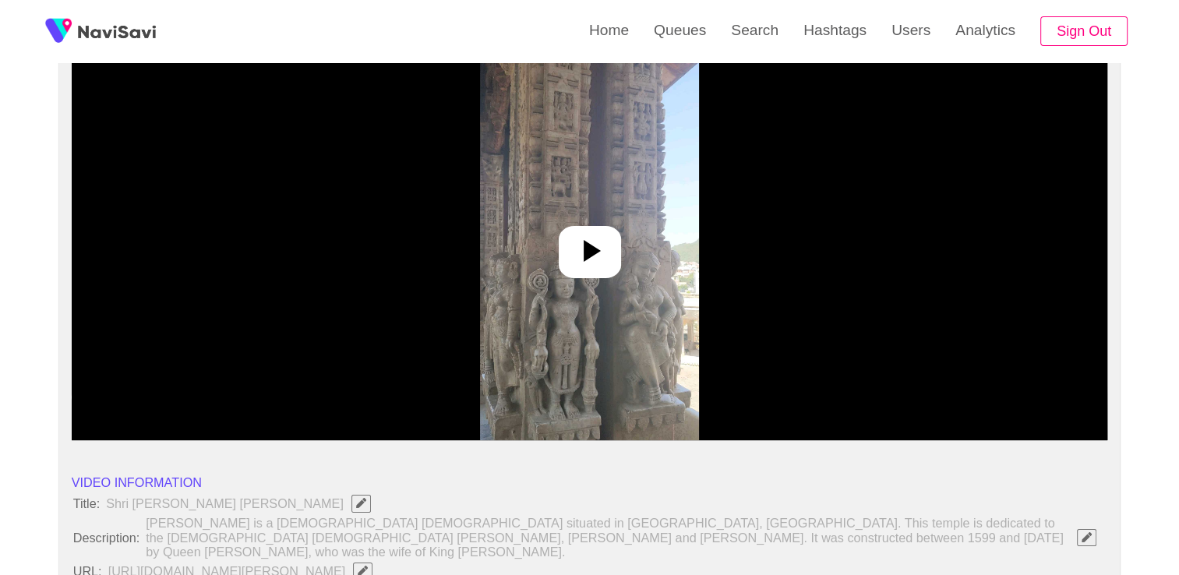
click at [584, 250] on icon at bounding box center [592, 251] width 17 height 22
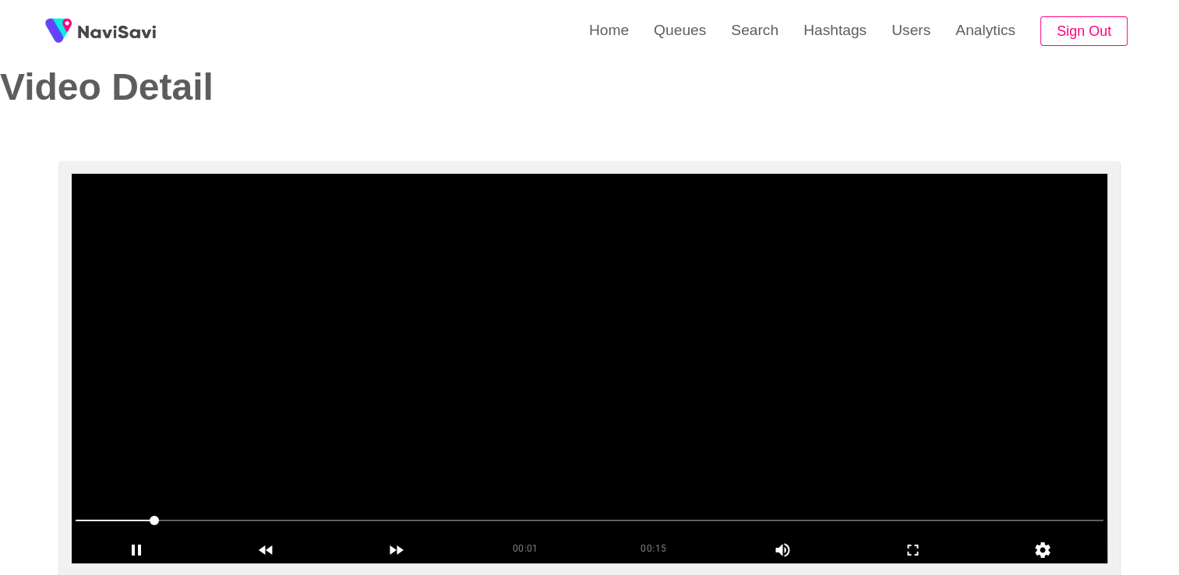
scroll to position [0, 0]
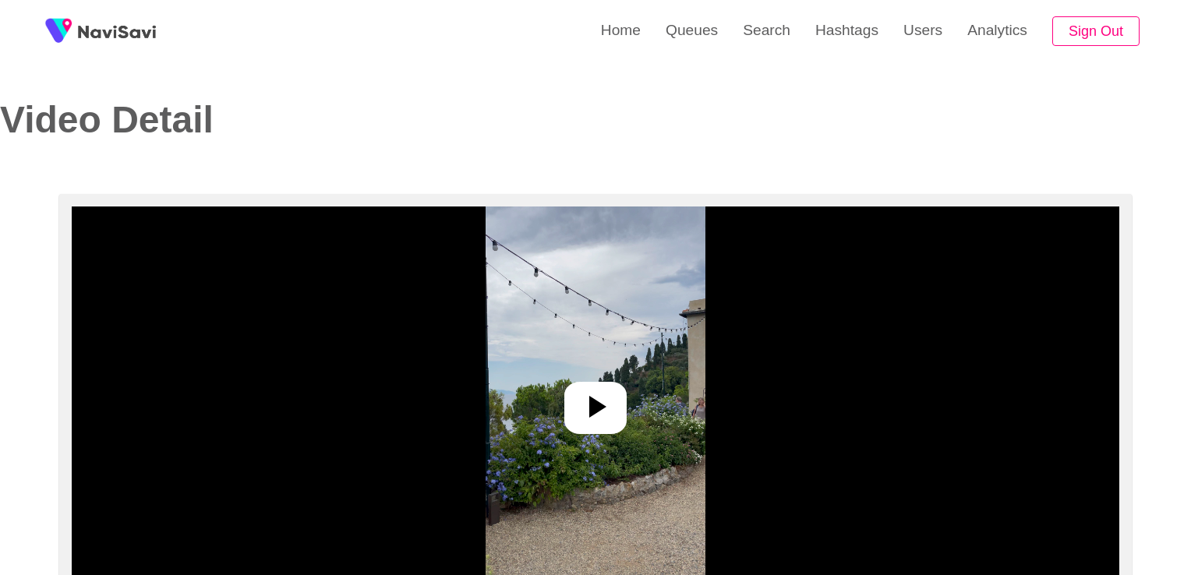
select select "**"
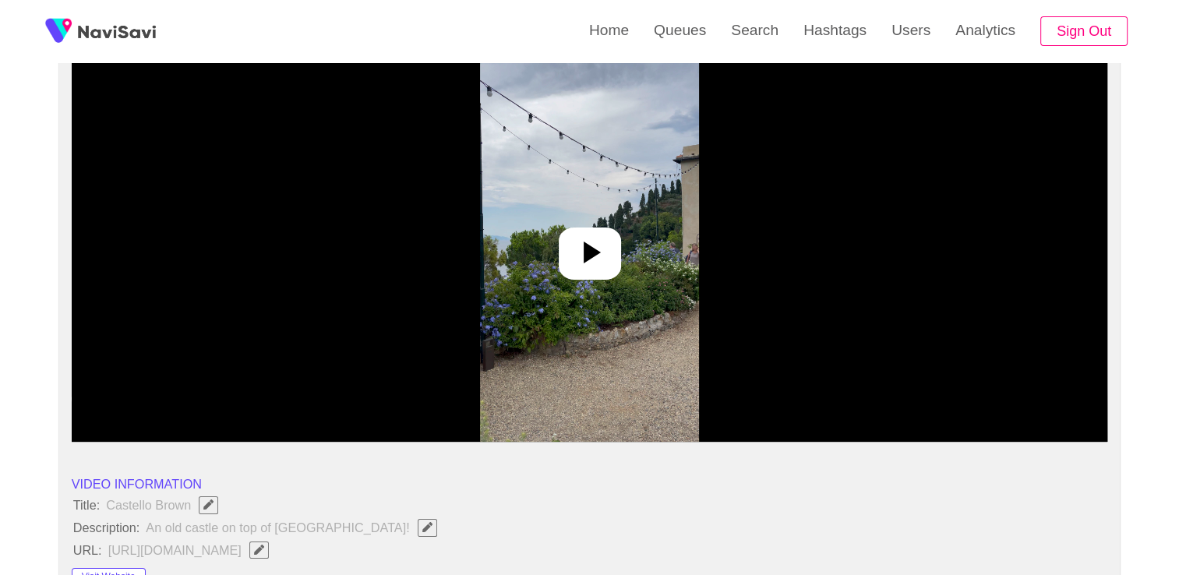
scroll to position [156, 0]
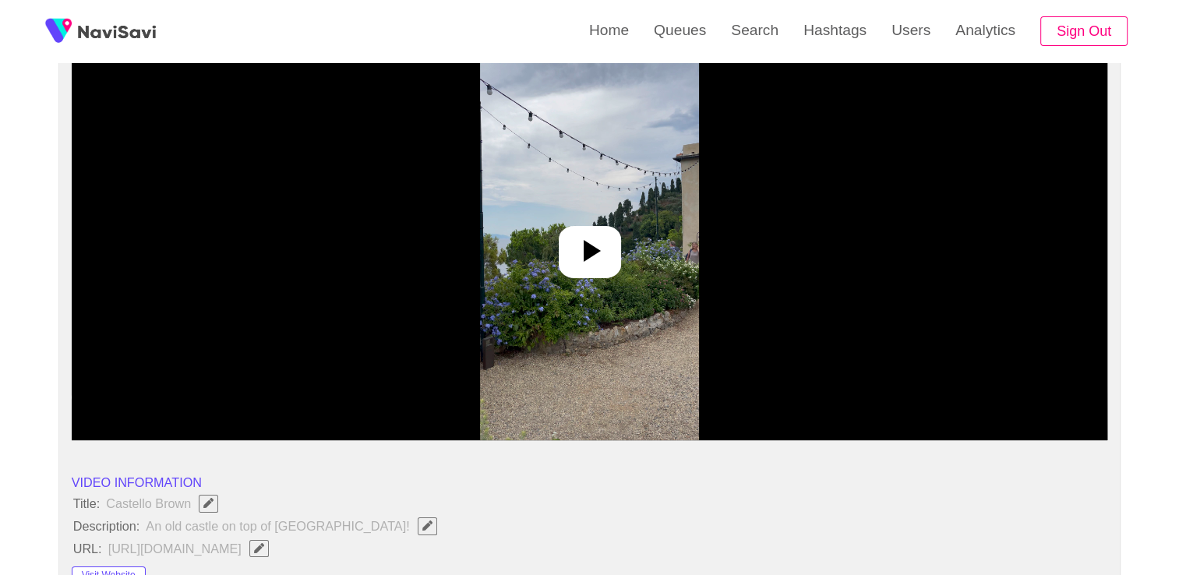
select select "**********"
click at [583, 246] on icon at bounding box center [589, 250] width 37 height 37
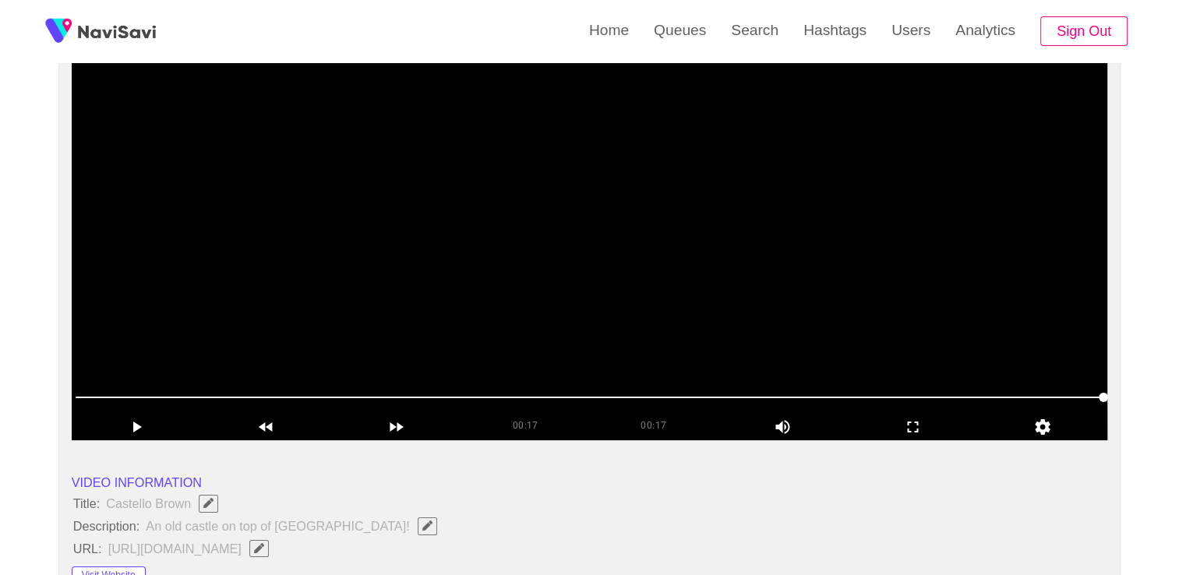
click at [583, 253] on video at bounding box center [590, 246] width 1036 height 390
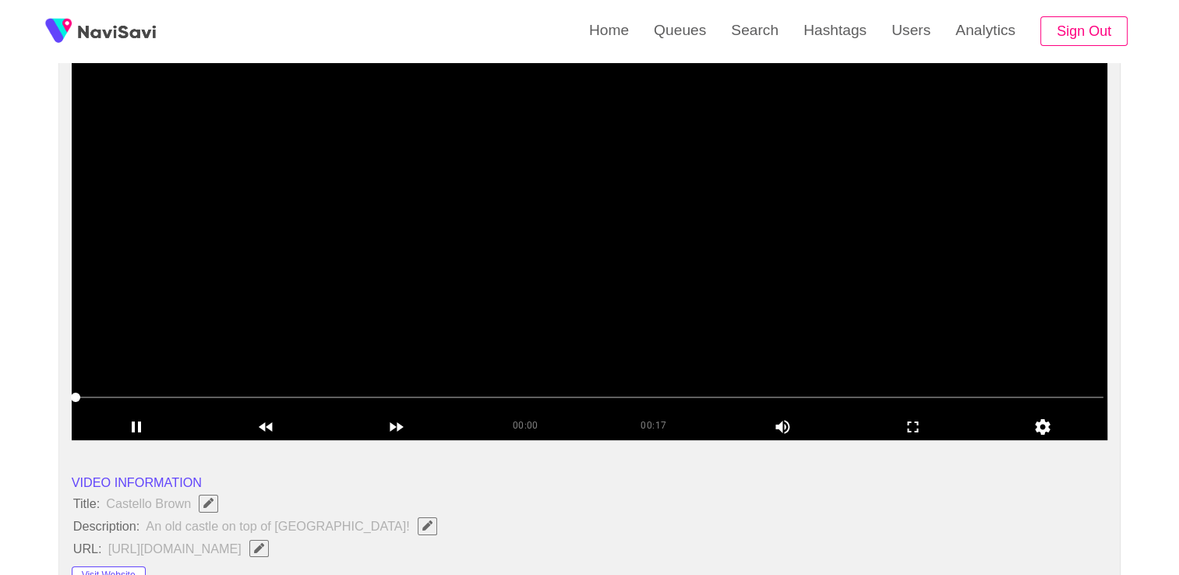
click at [397, 301] on video at bounding box center [590, 246] width 1036 height 390
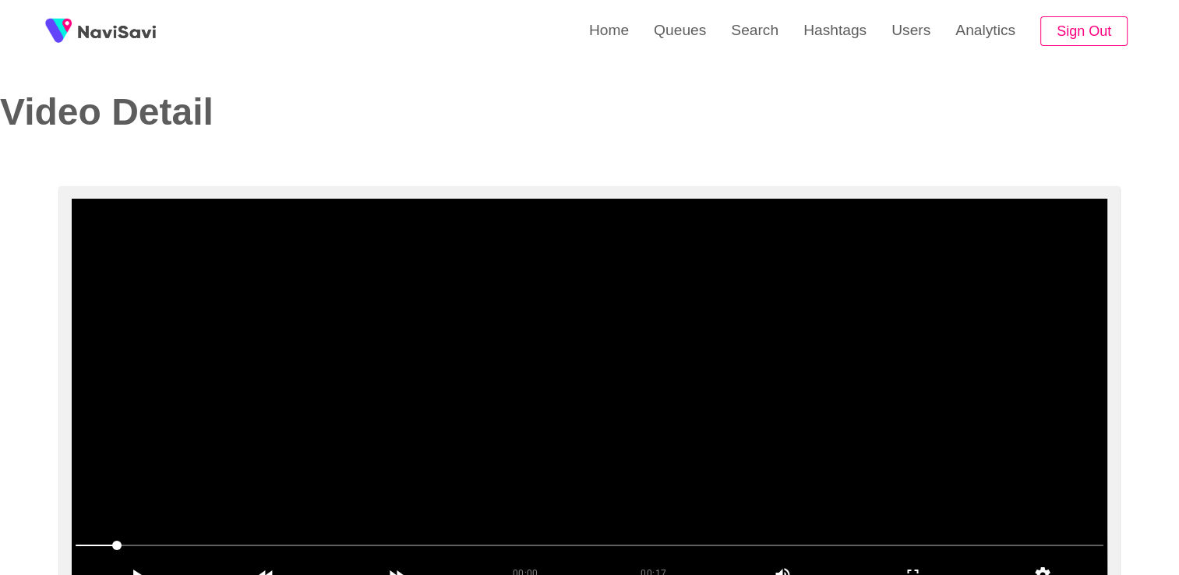
scroll to position [0, 0]
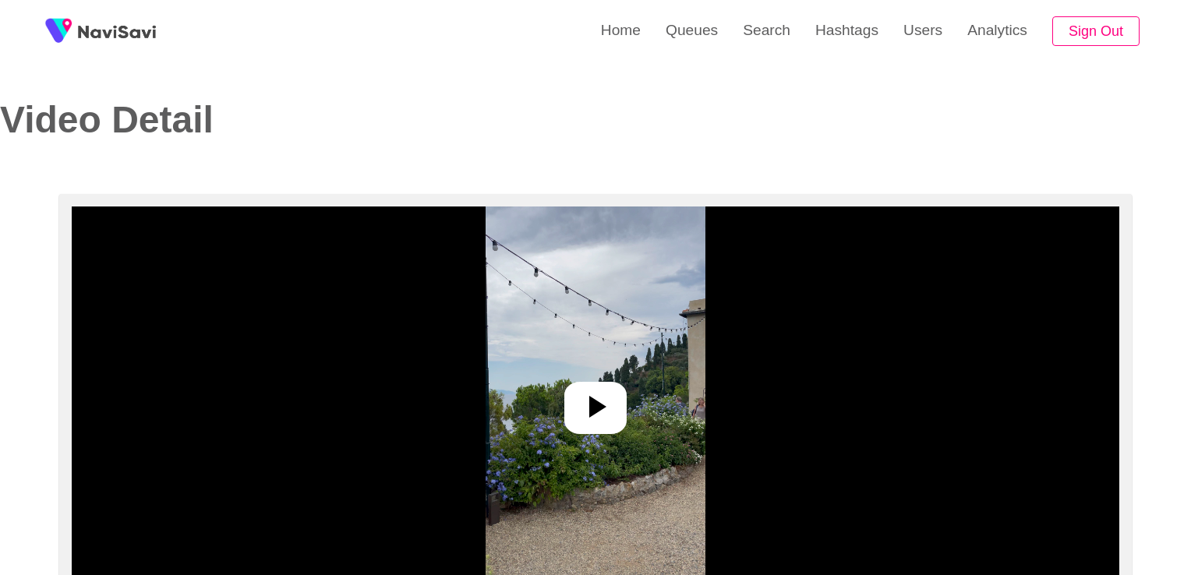
select select "**********"
select select "**"
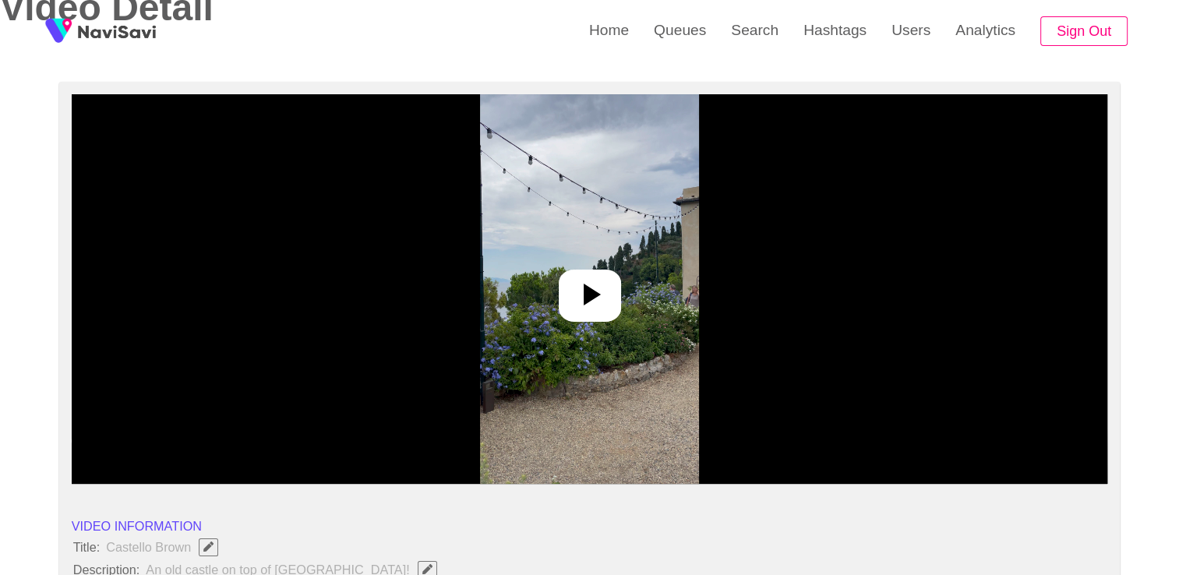
scroll to position [156, 0]
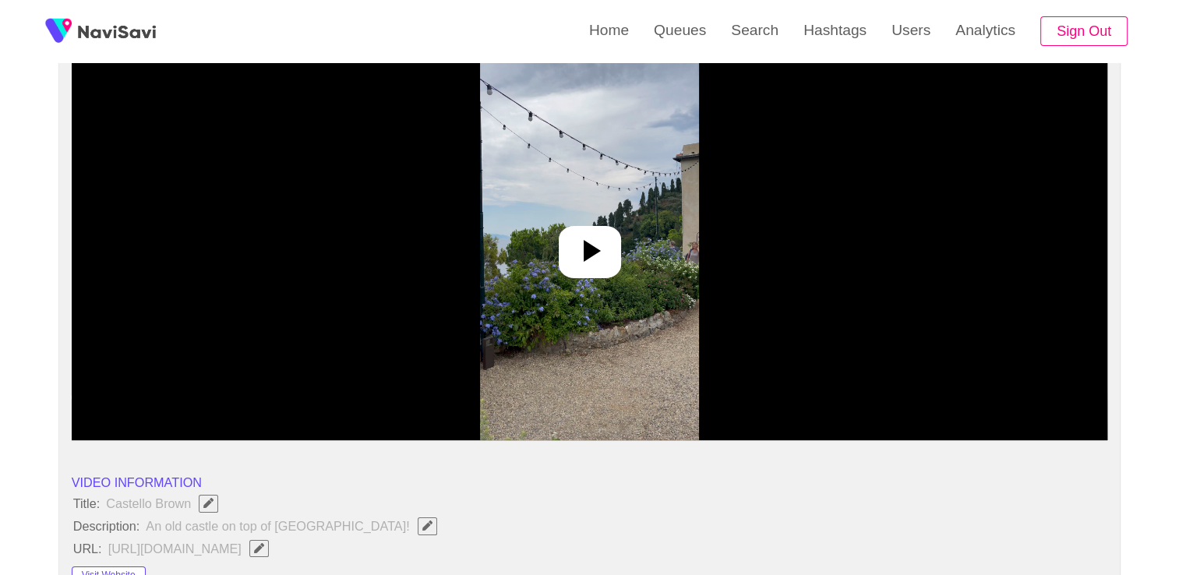
click at [580, 242] on icon at bounding box center [589, 250] width 37 height 37
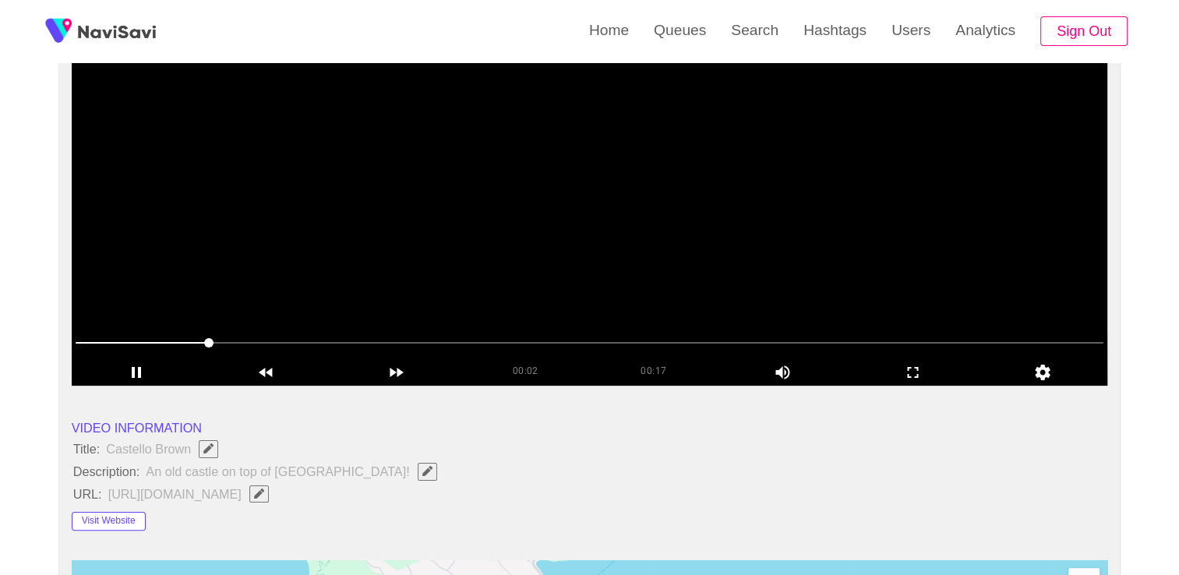
scroll to position [234, 0]
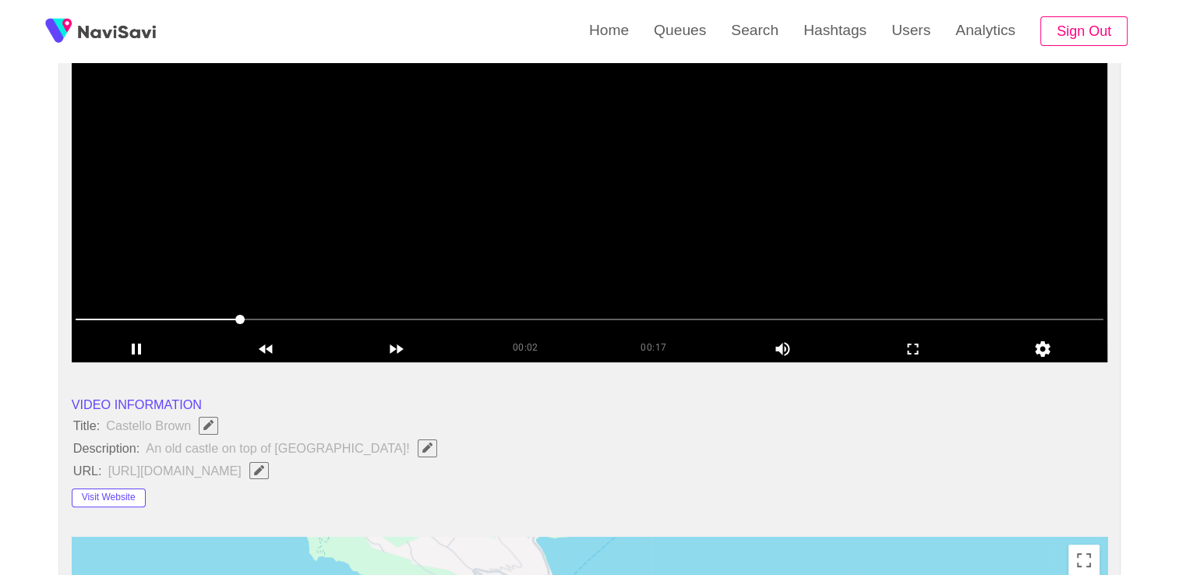
drag, startPoint x: -3, startPoint y: 320, endPoint x: 77, endPoint y: 271, distance: 94.1
drag, startPoint x: 228, startPoint y: 309, endPoint x: 34, endPoint y: 307, distance: 194.0
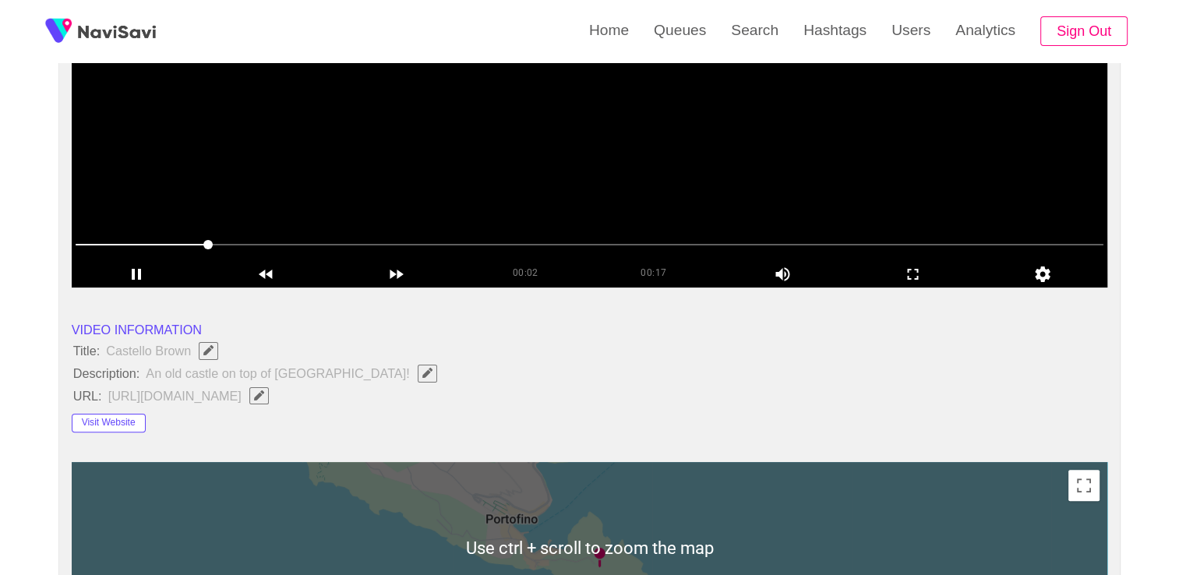
scroll to position [35, 0]
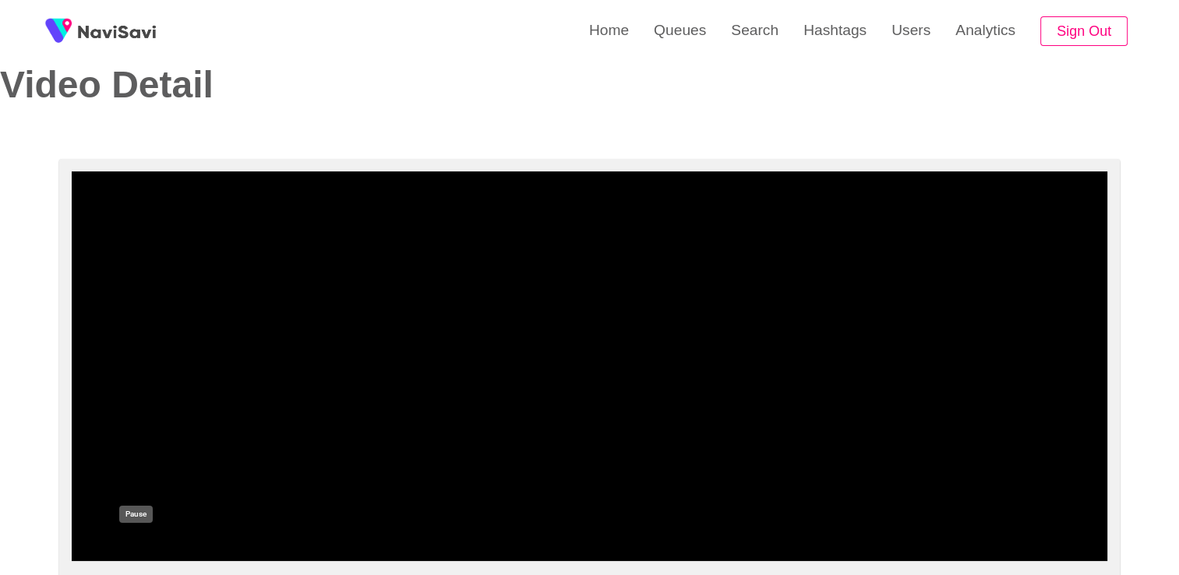
click at [133, 538] on icon "add" at bounding box center [136, 547] width 129 height 19
